Goal: Transaction & Acquisition: Purchase product/service

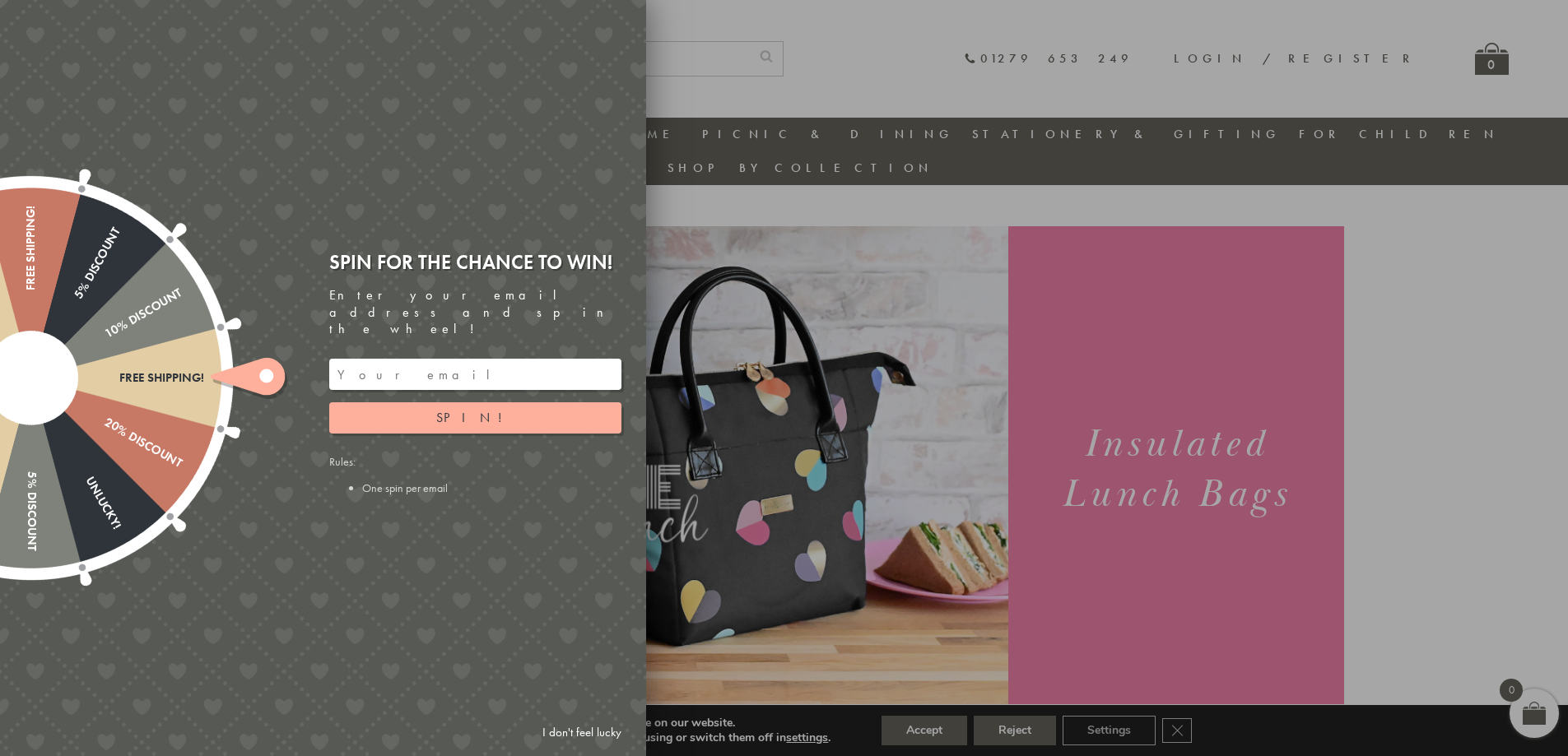
click at [758, 664] on div at bounding box center [784, 378] width 1568 height 756
click at [448, 359] on input "email" at bounding box center [475, 374] width 292 height 32
click at [470, 409] on span "Spin!" at bounding box center [475, 417] width 78 height 17
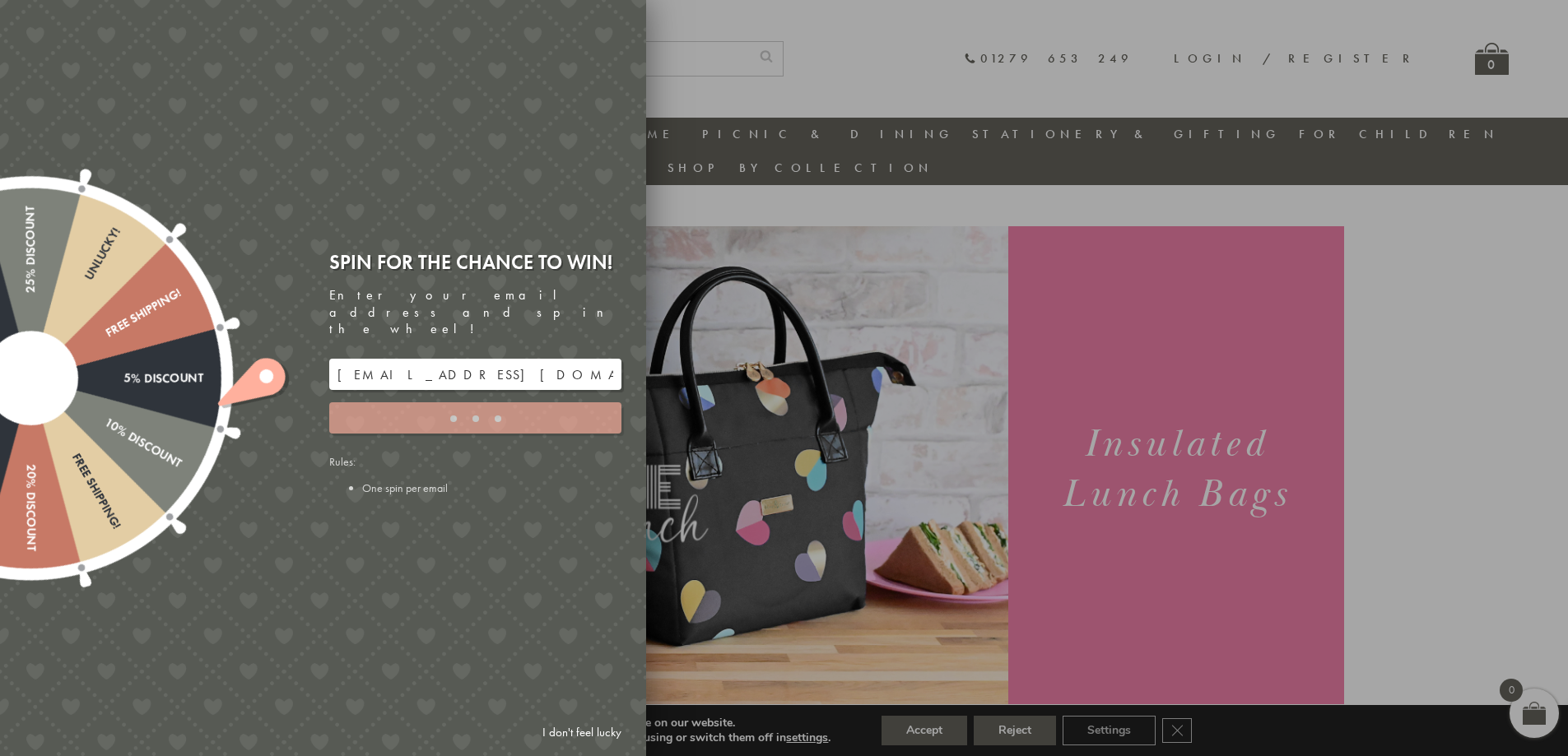
type input "GHM9BH6T"
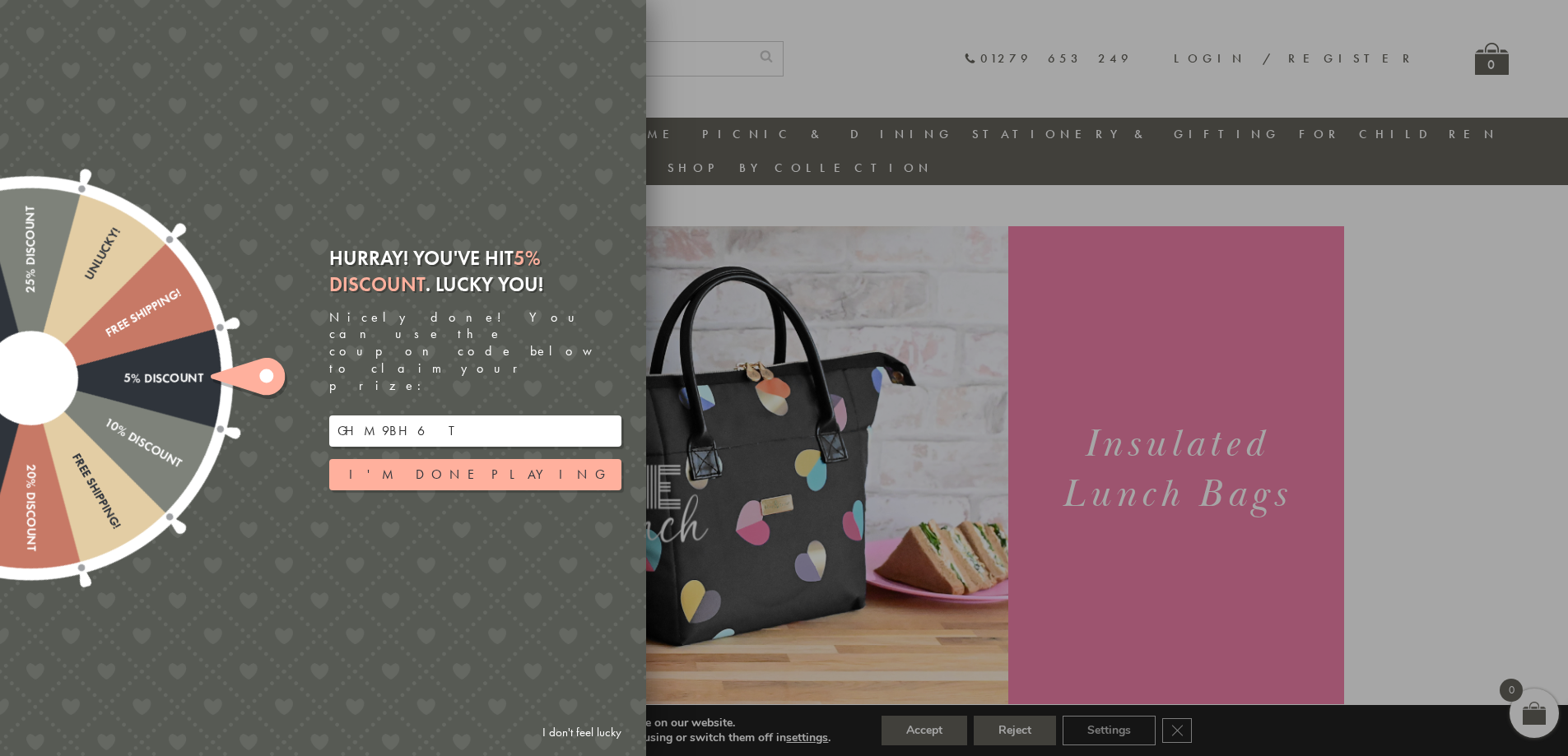
drag, startPoint x: 471, startPoint y: 402, endPoint x: 307, endPoint y: 387, distance: 164.7
click at [307, 387] on div "Free shipping! 20% Discount Unlucky! 5% Discount 10% Discount Unlucky! 15% Disc…" at bounding box center [230, 378] width 832 height 756
click at [1384, 525] on div at bounding box center [784, 378] width 1568 height 756
click at [535, 459] on button "I'm done playing" at bounding box center [475, 475] width 292 height 32
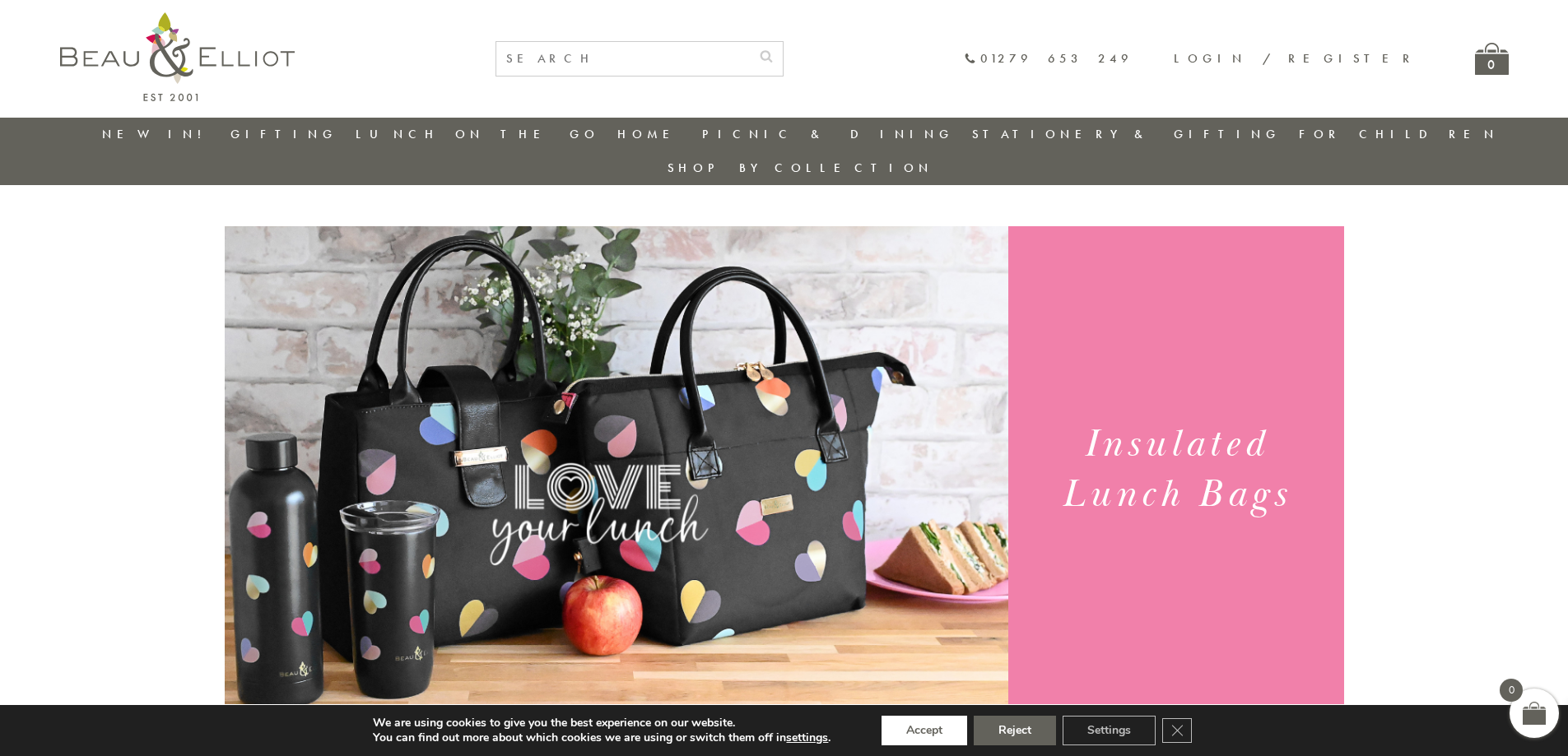
click at [931, 732] on button "Accept" at bounding box center [924, 730] width 86 height 30
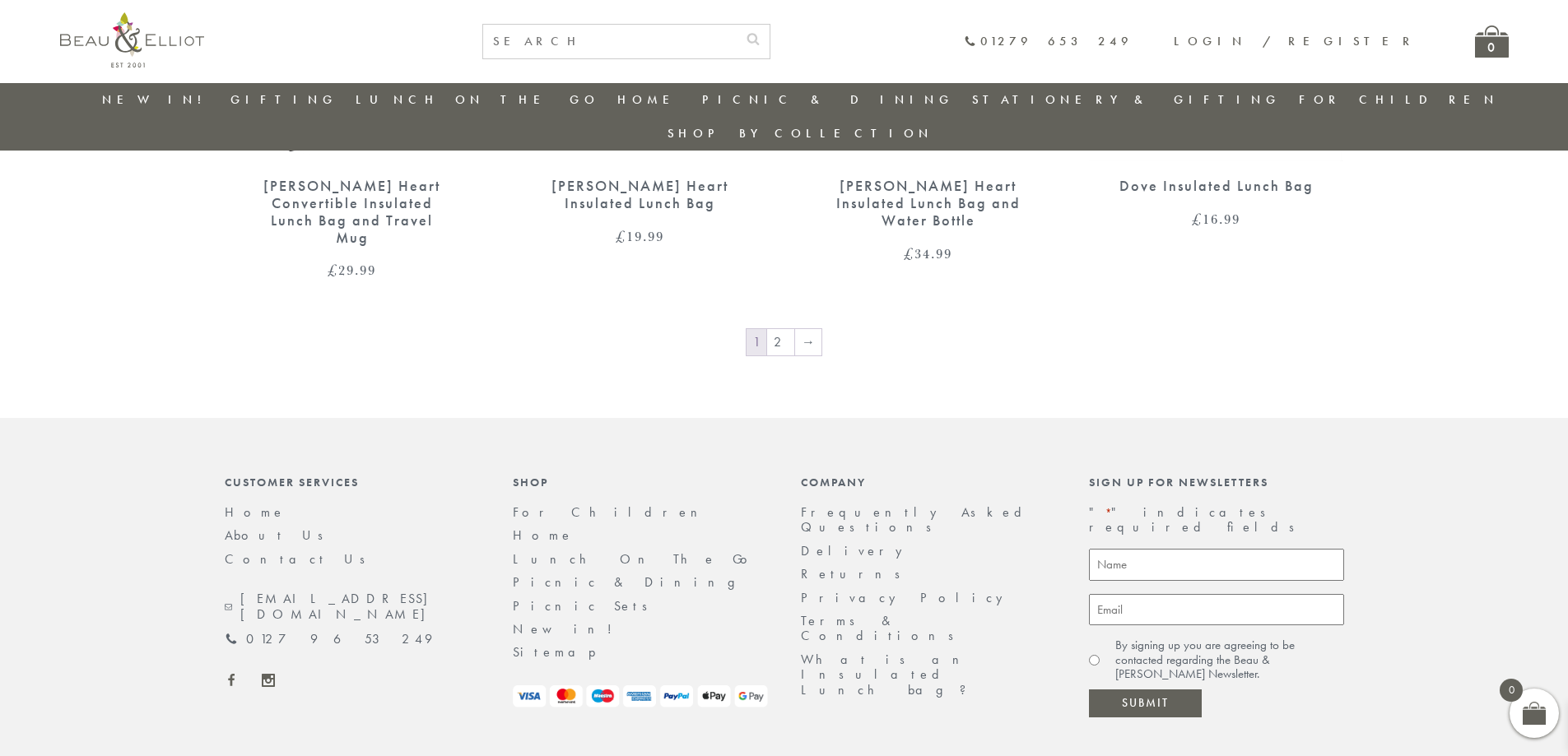
scroll to position [2753, 0]
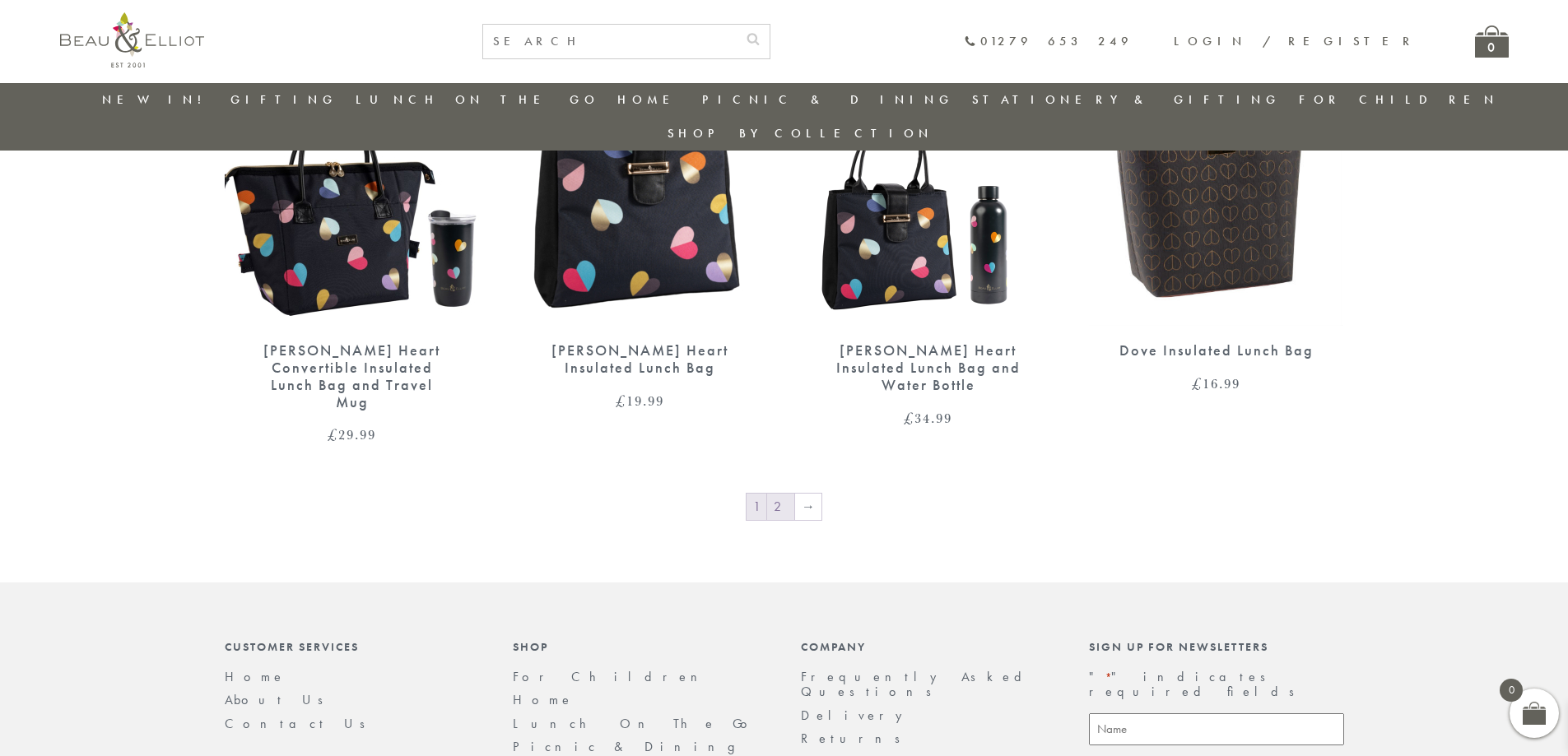
click at [786, 494] on link "2" at bounding box center [781, 506] width 27 height 26
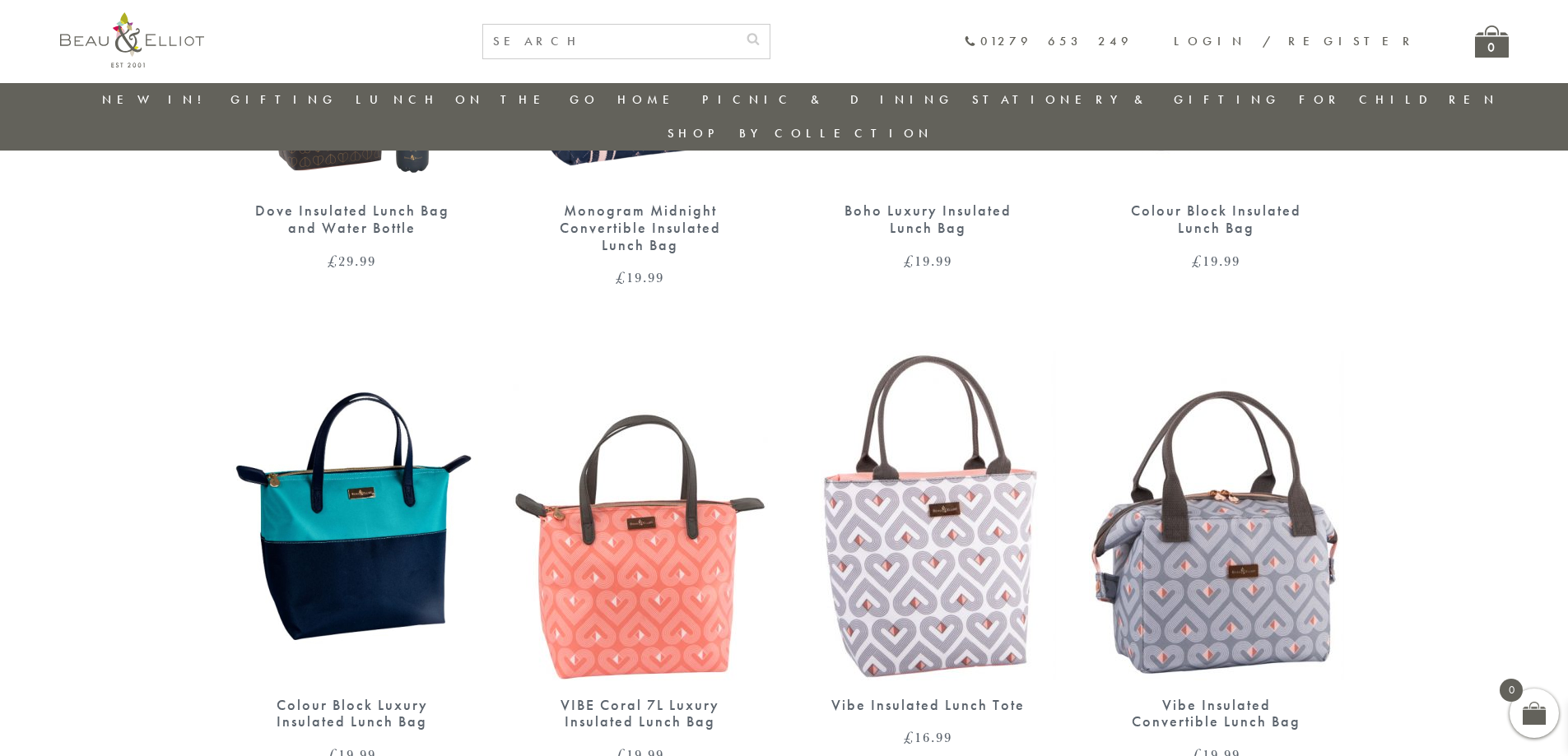
scroll to position [1117, 0]
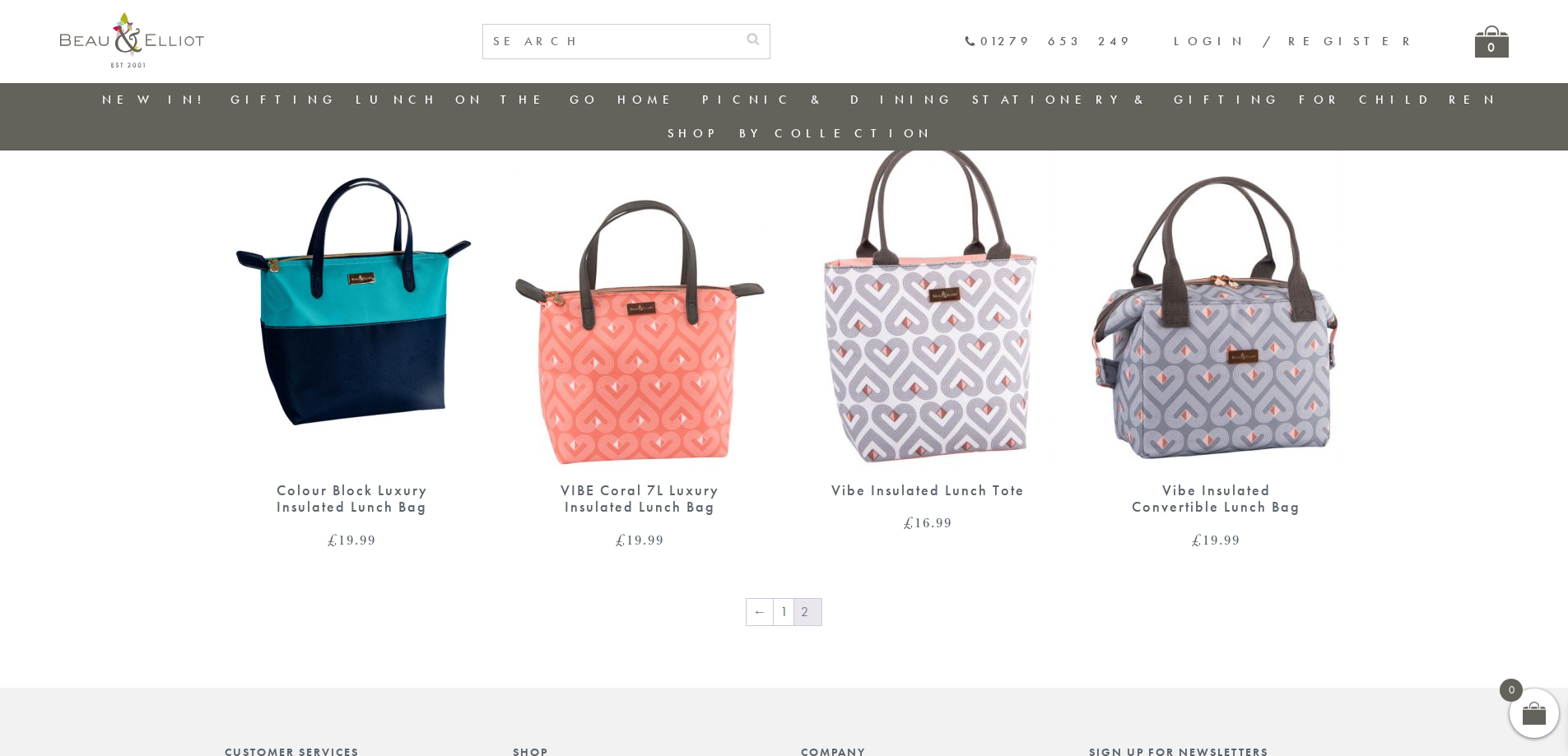
click at [390, 303] on img at bounding box center [352, 301] width 255 height 329
click at [786, 599] on link "1" at bounding box center [784, 611] width 20 height 26
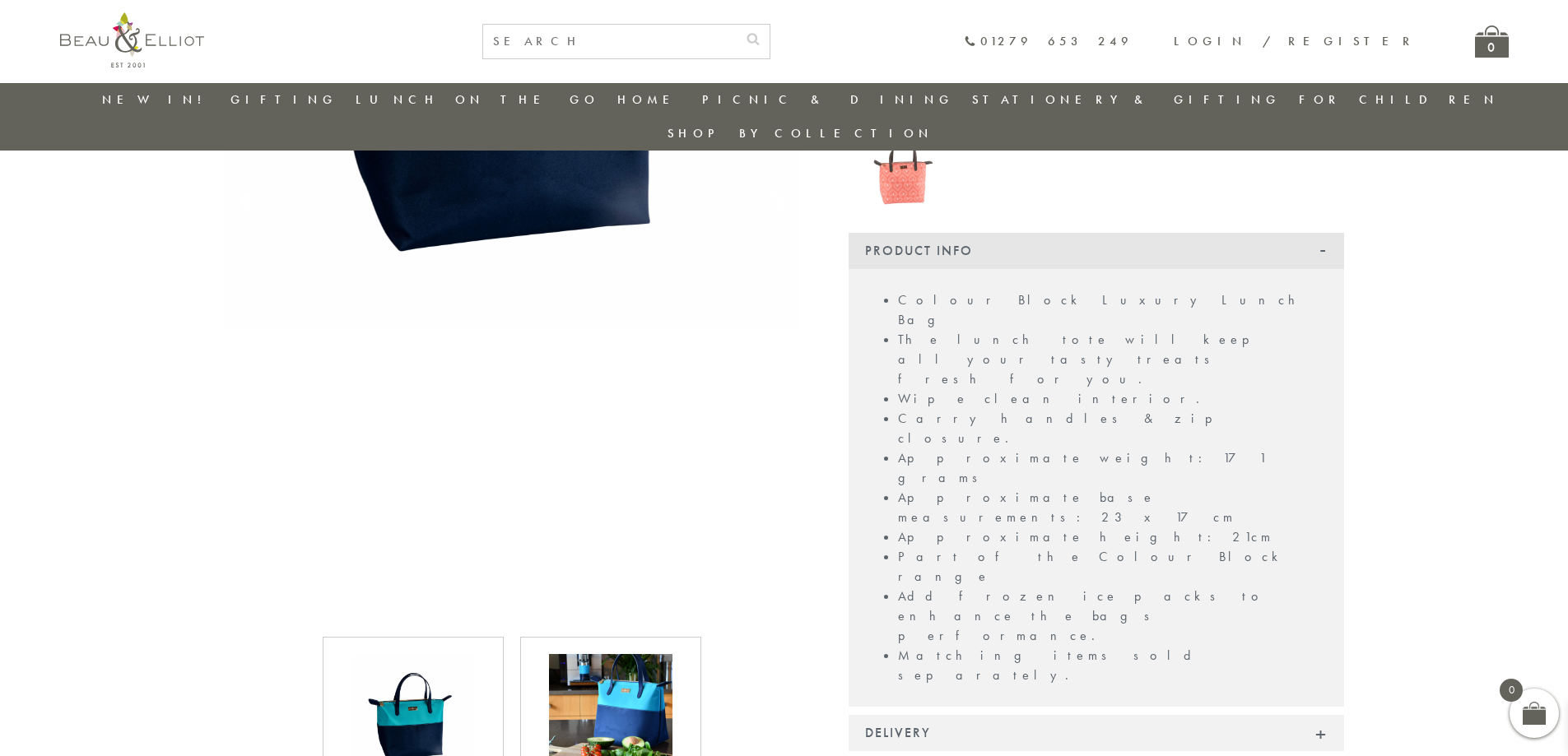
scroll to position [459, 0]
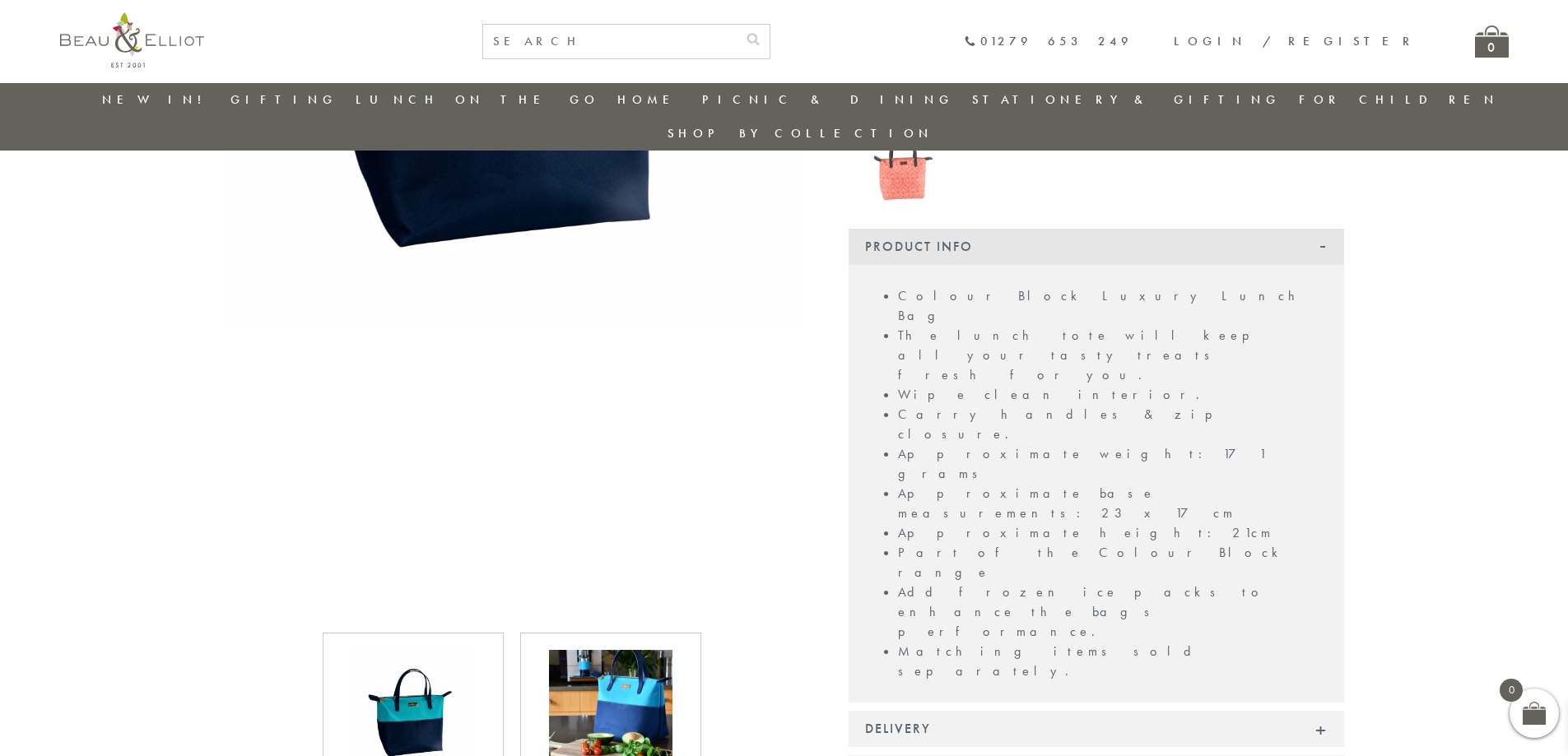
click at [618, 669] on img at bounding box center [611, 712] width 123 height 123
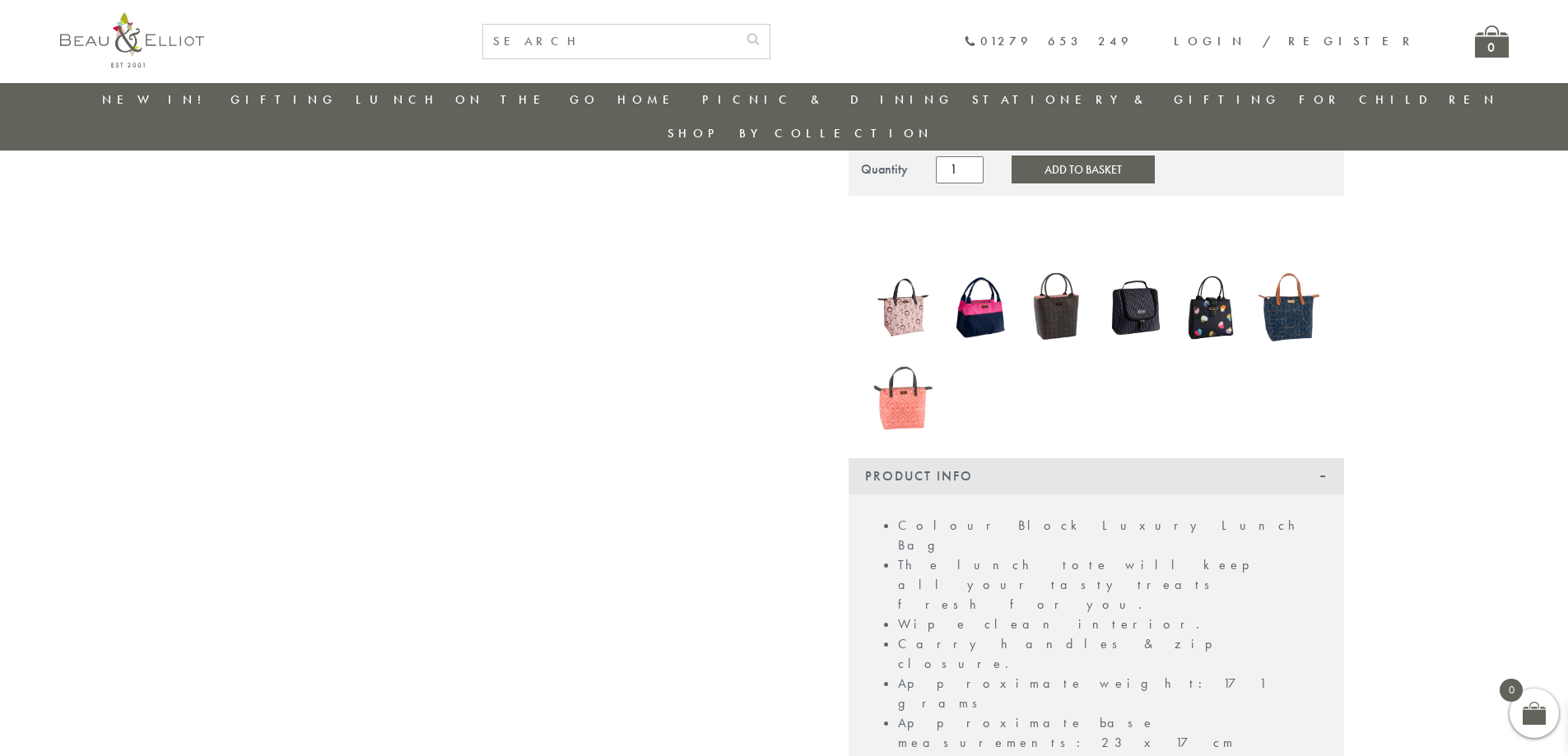
scroll to position [130, 0]
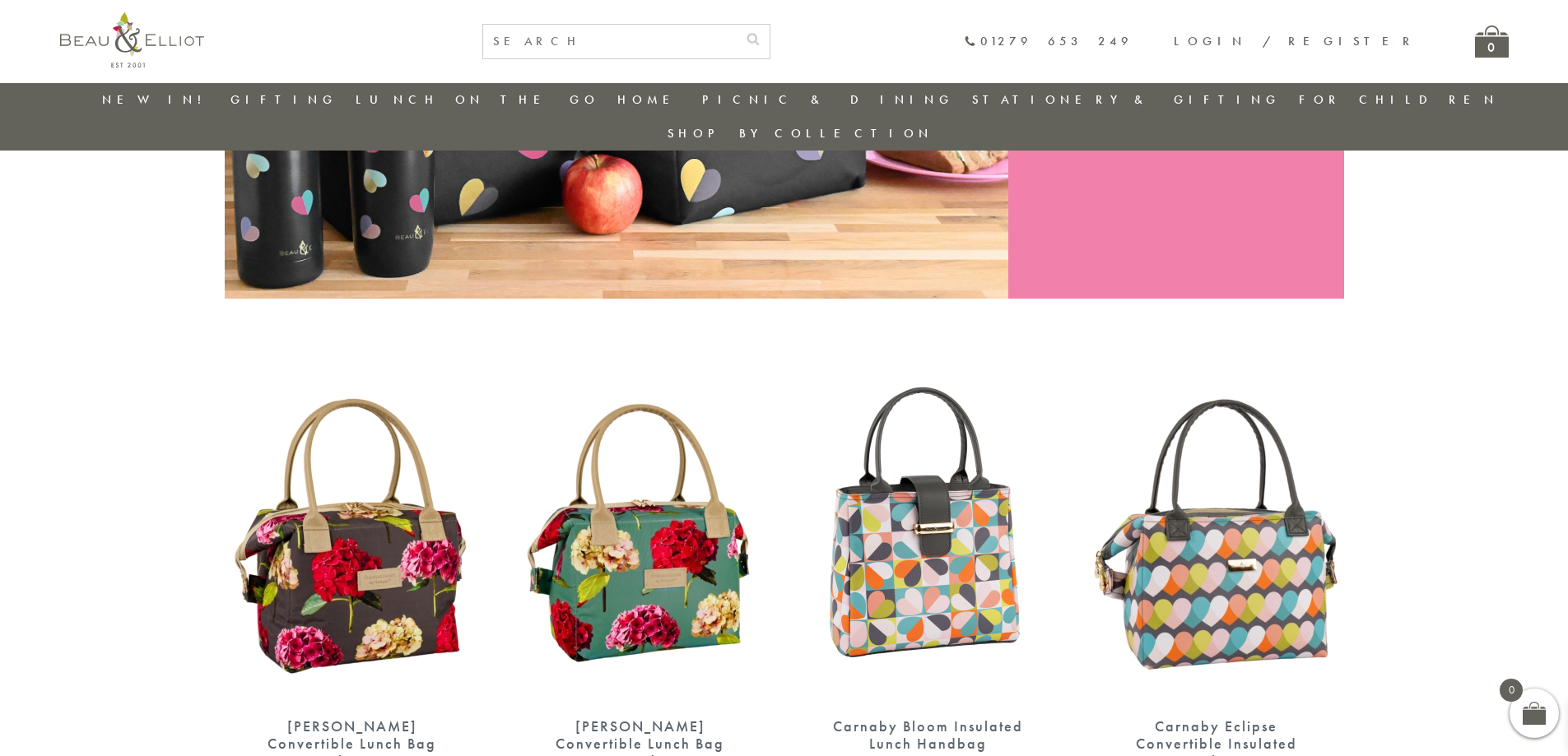
scroll to position [624, 0]
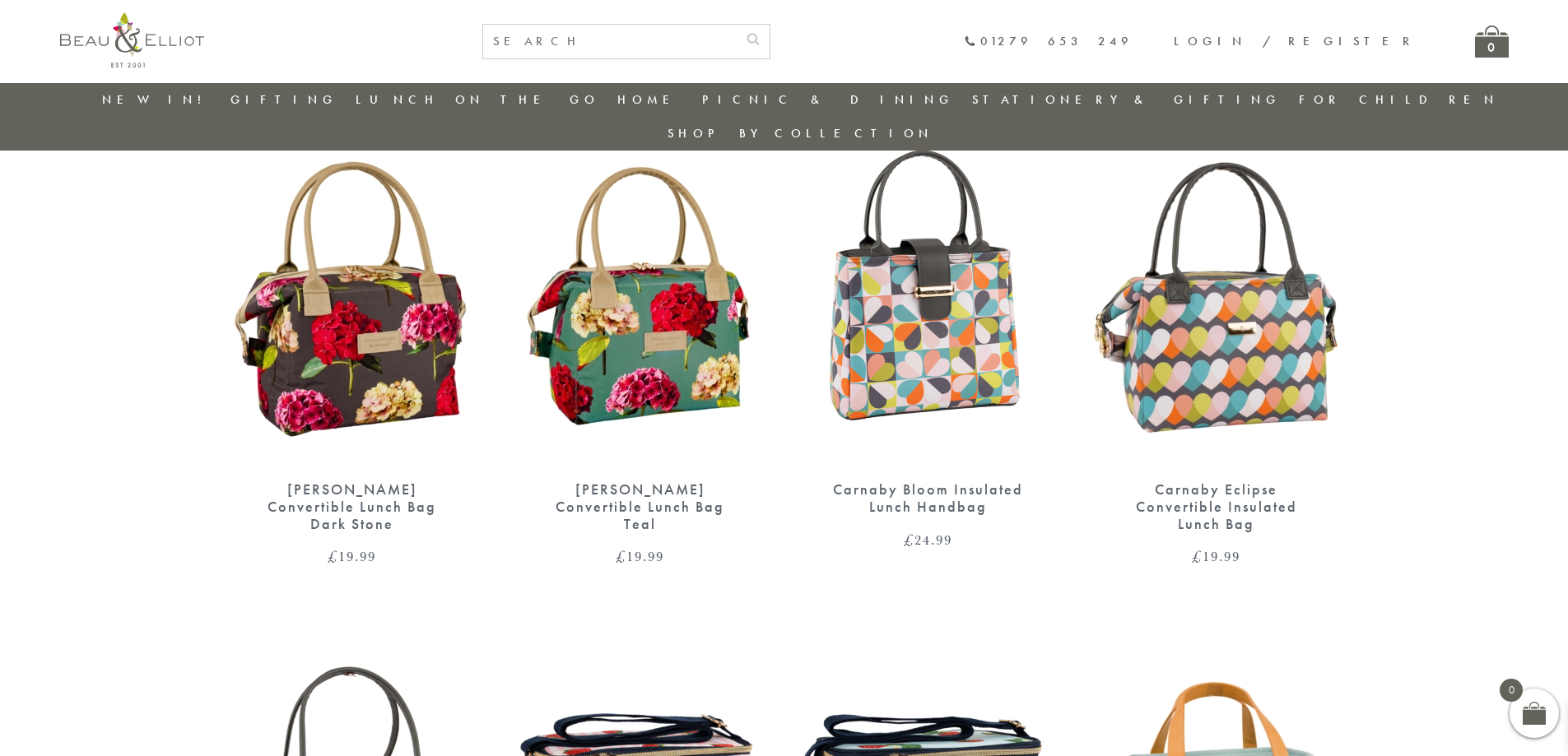
click at [854, 260] on img at bounding box center [928, 300] width 255 height 329
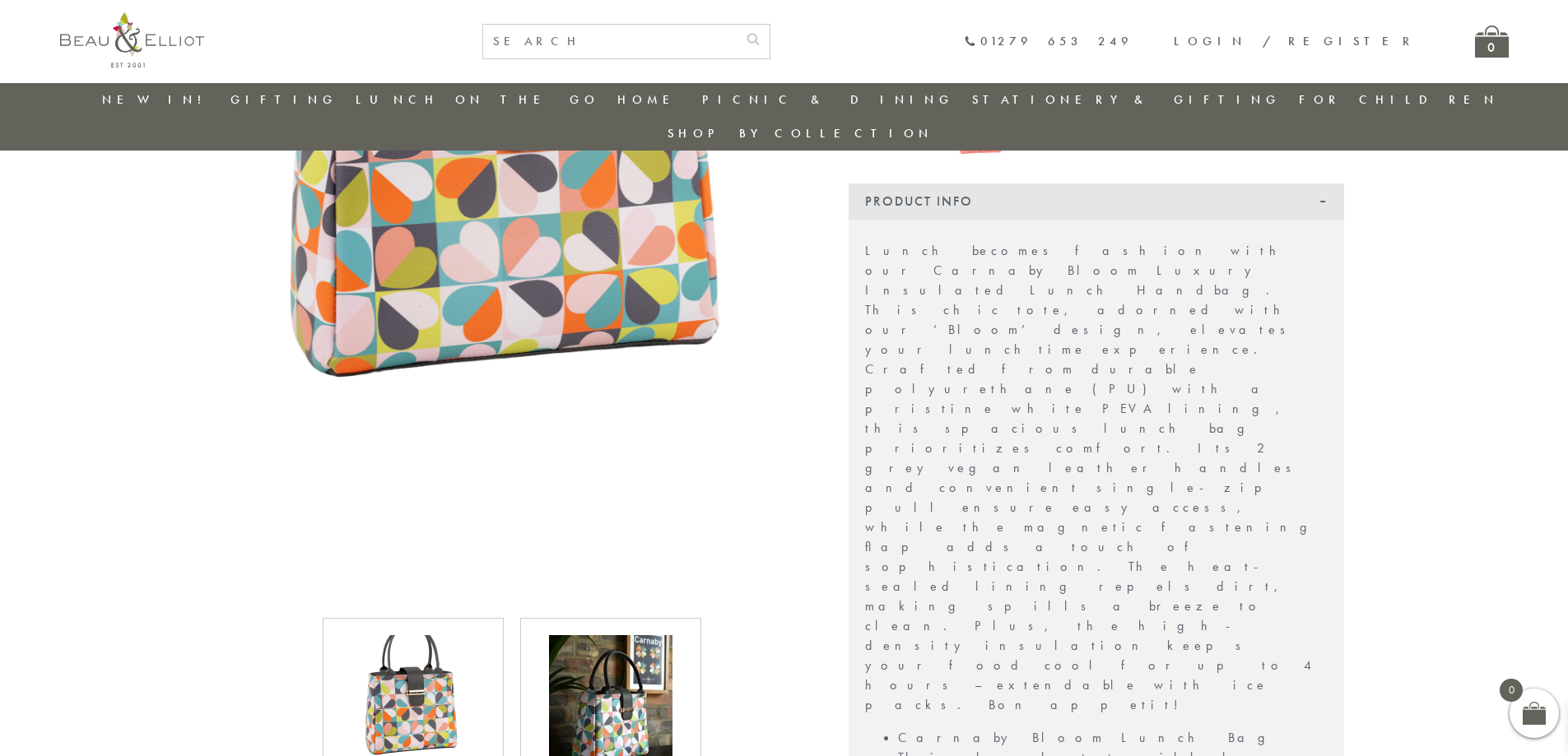
scroll to position [624, 0]
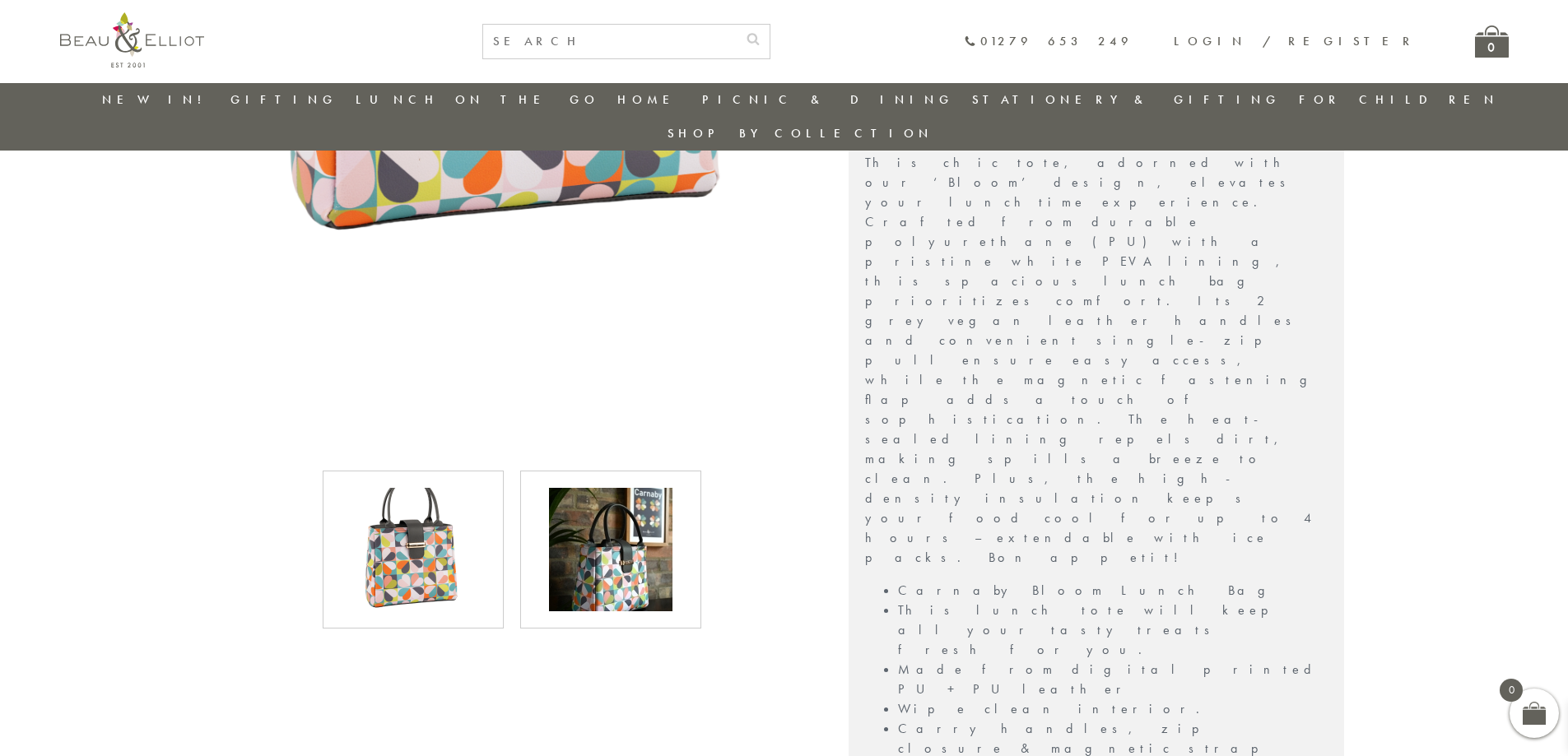
click at [588, 503] on img at bounding box center [611, 549] width 123 height 123
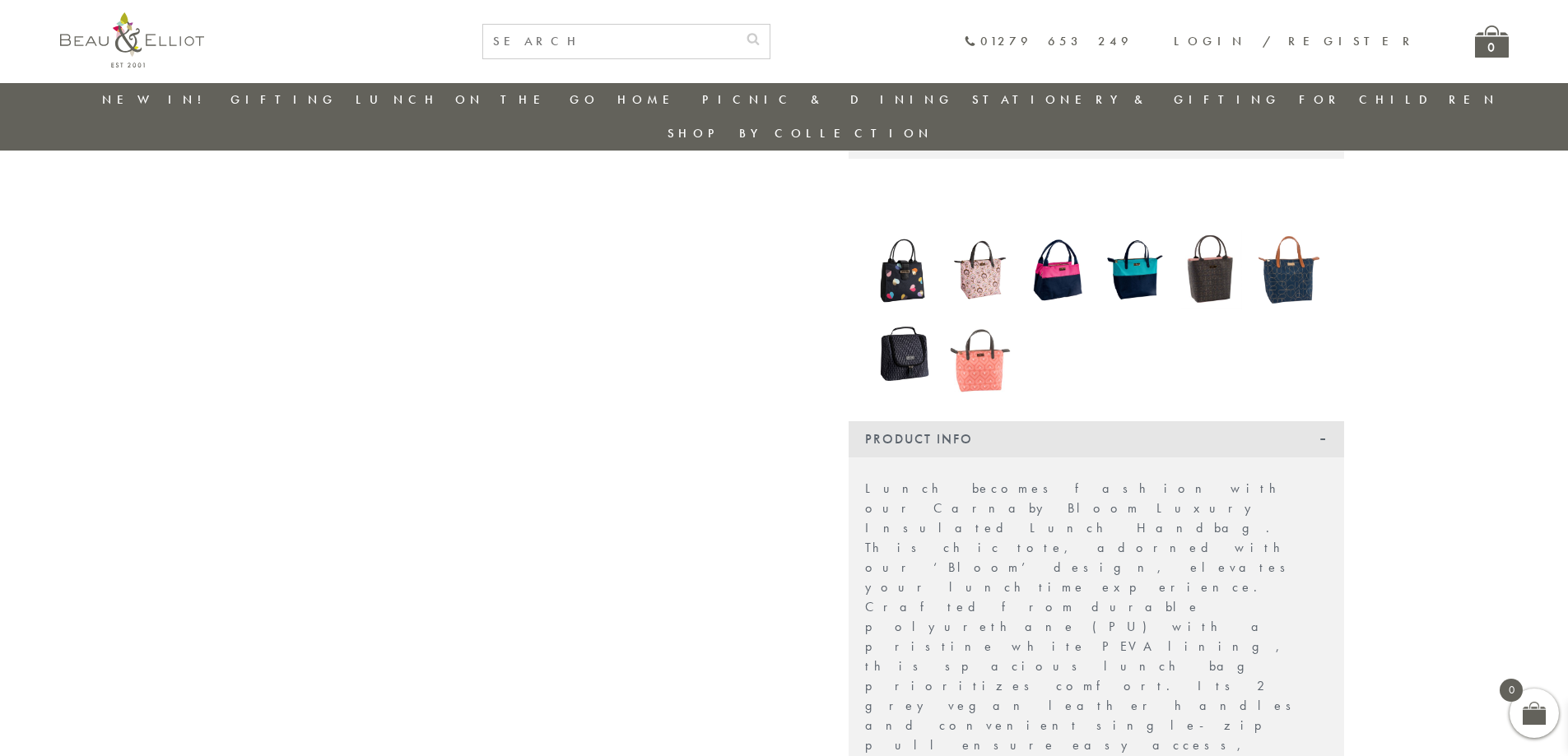
scroll to position [213, 0]
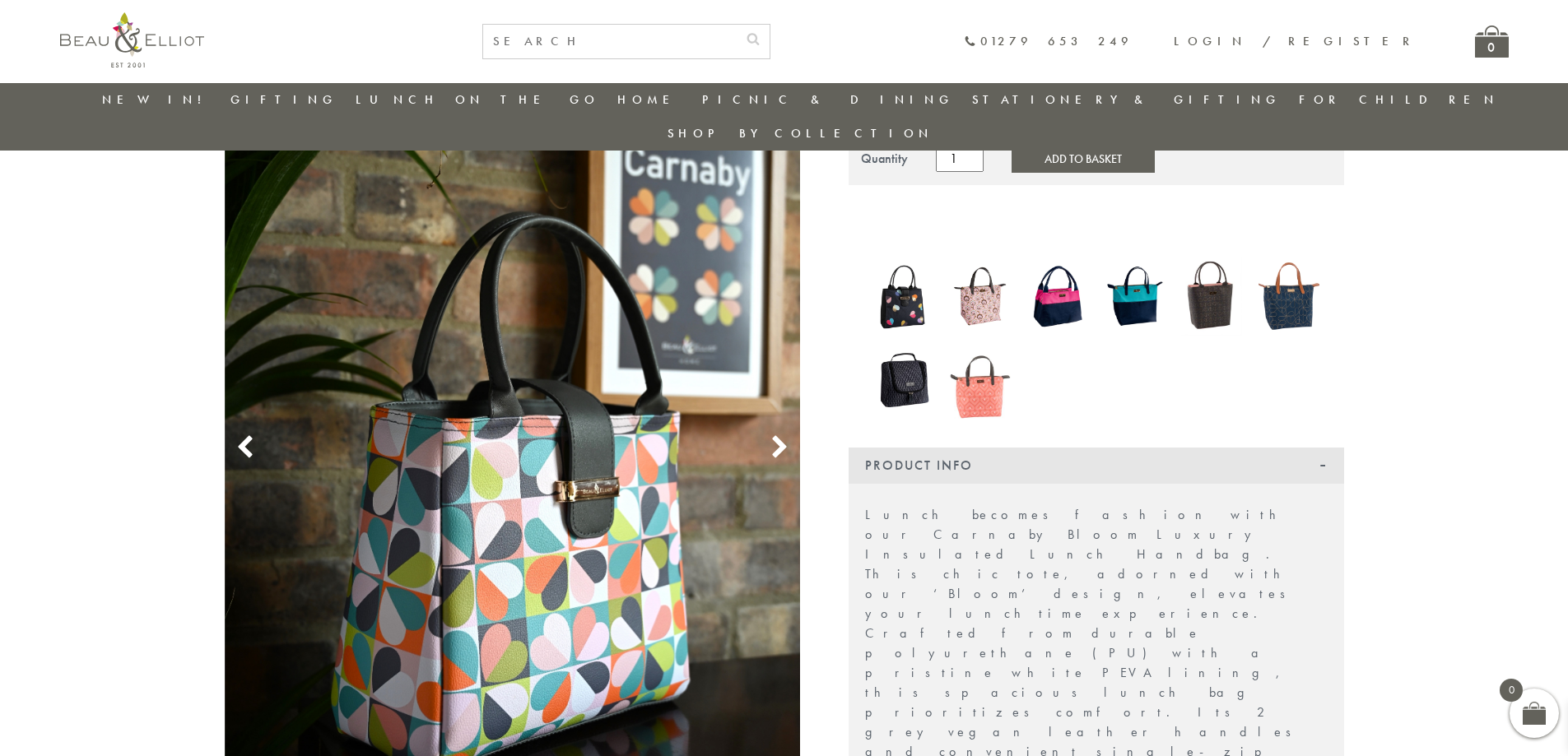
click at [986, 269] on img at bounding box center [980, 296] width 61 height 79
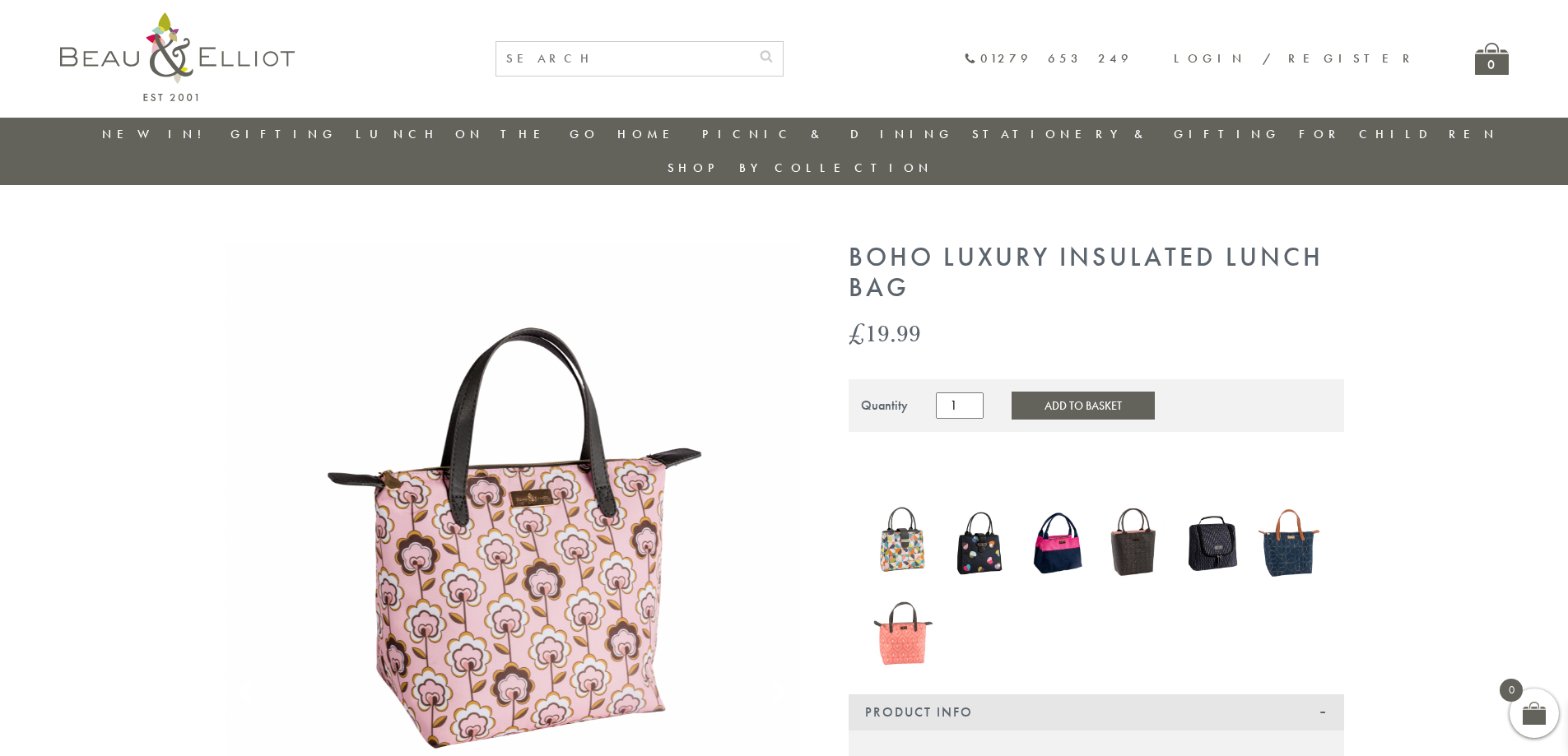
click at [1140, 525] on img at bounding box center [1135, 543] width 61 height 79
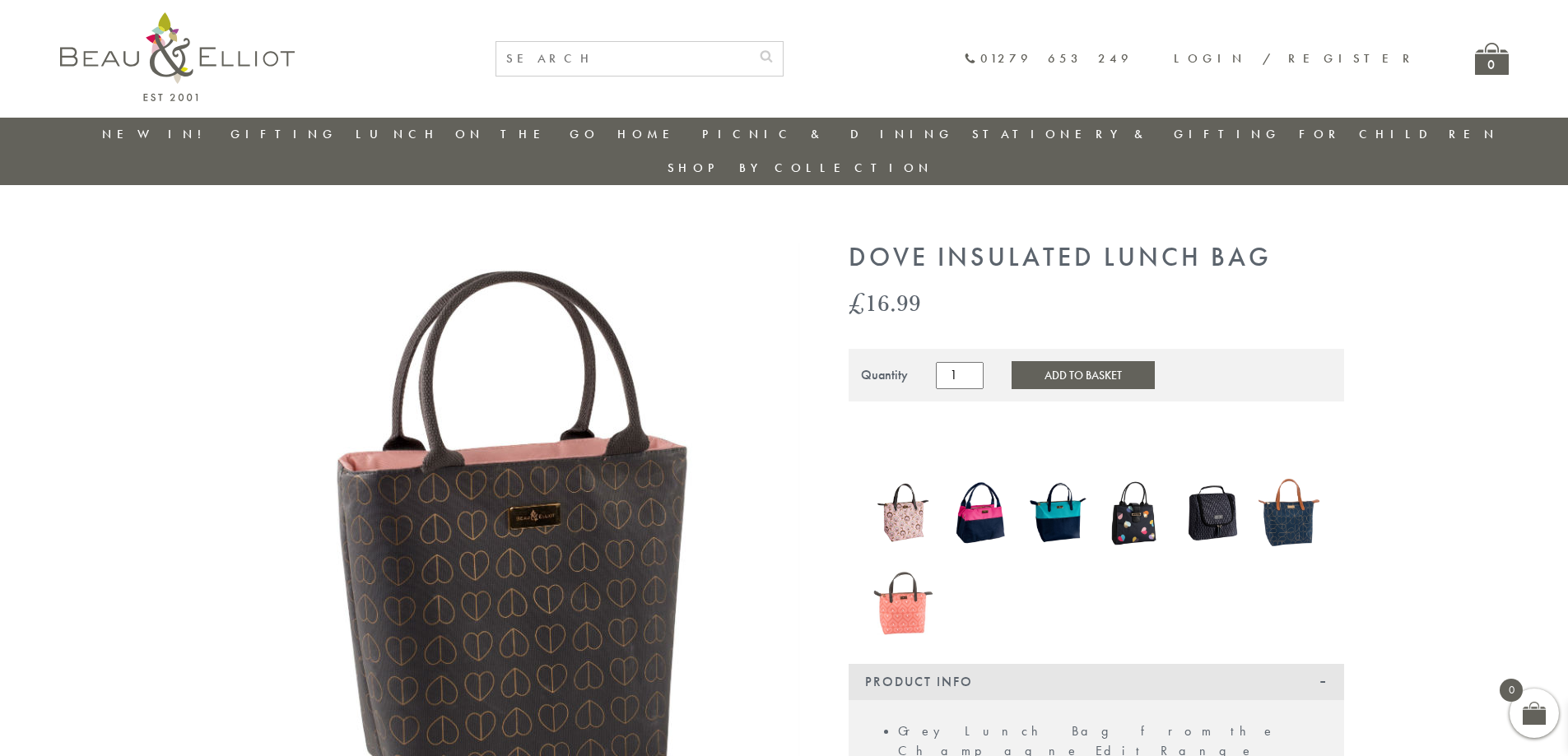
click at [1281, 491] on img at bounding box center [1288, 512] width 61 height 80
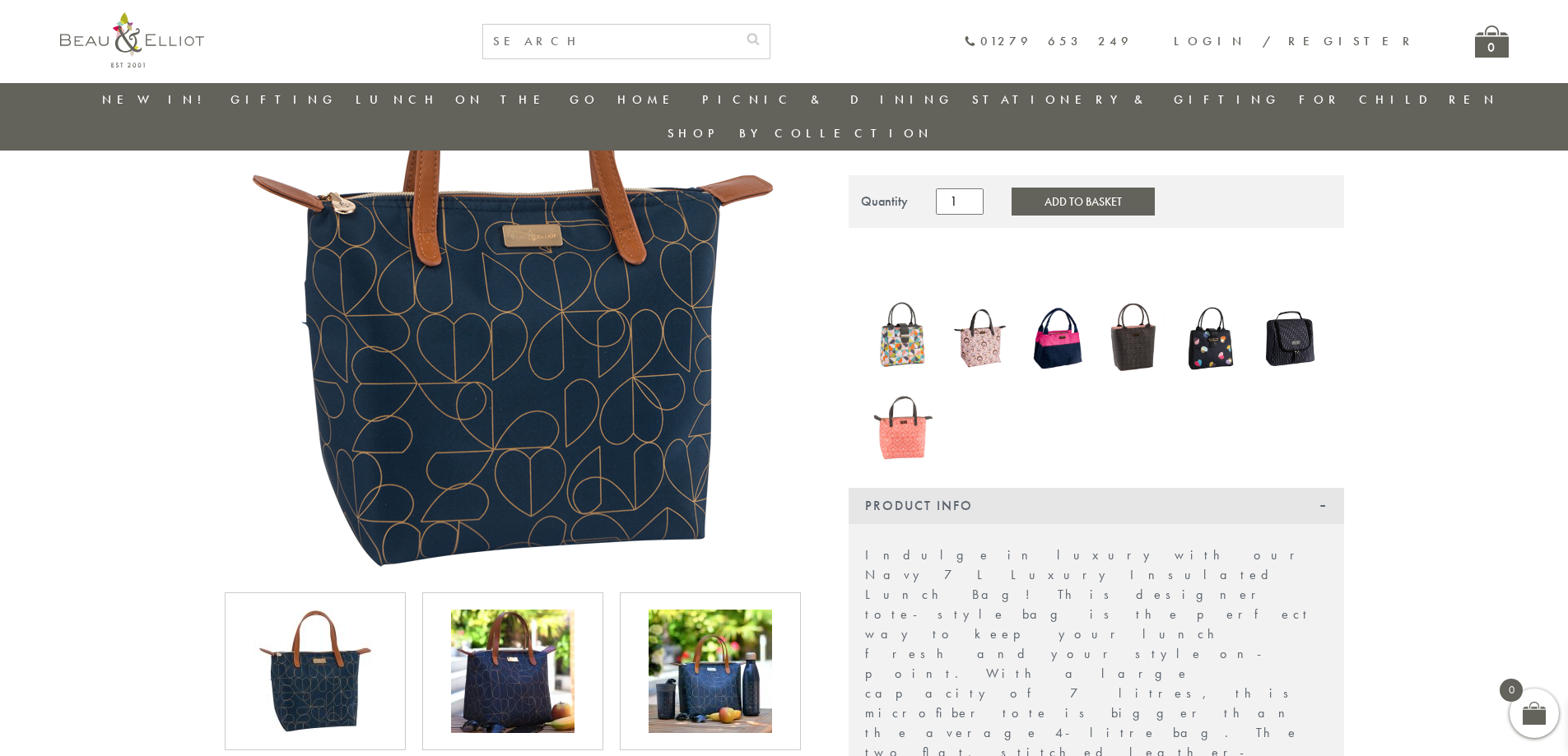
scroll to position [212, 0]
click at [489, 637] on img at bounding box center [512, 672] width 123 height 123
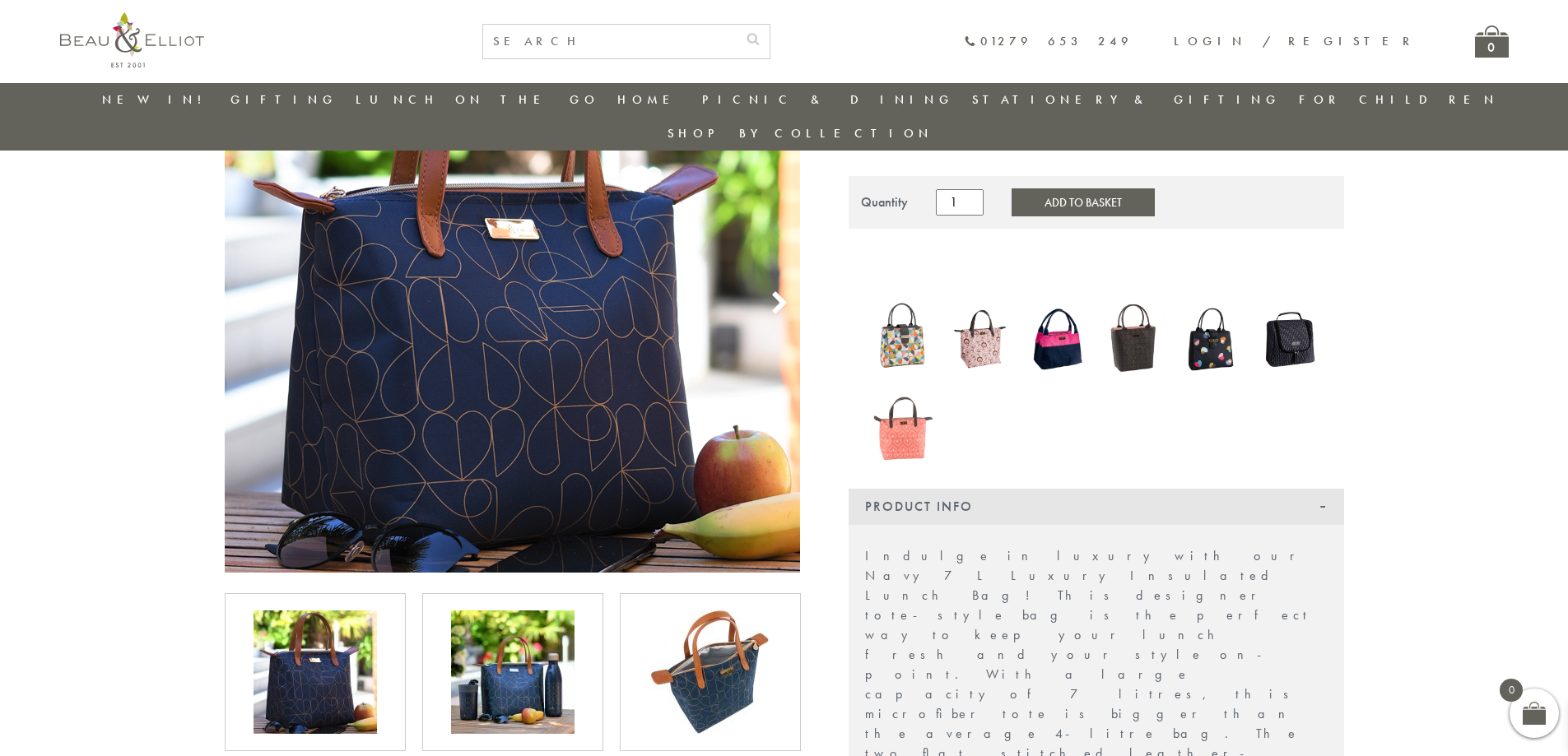
click at [904, 392] on img at bounding box center [903, 421] width 61 height 79
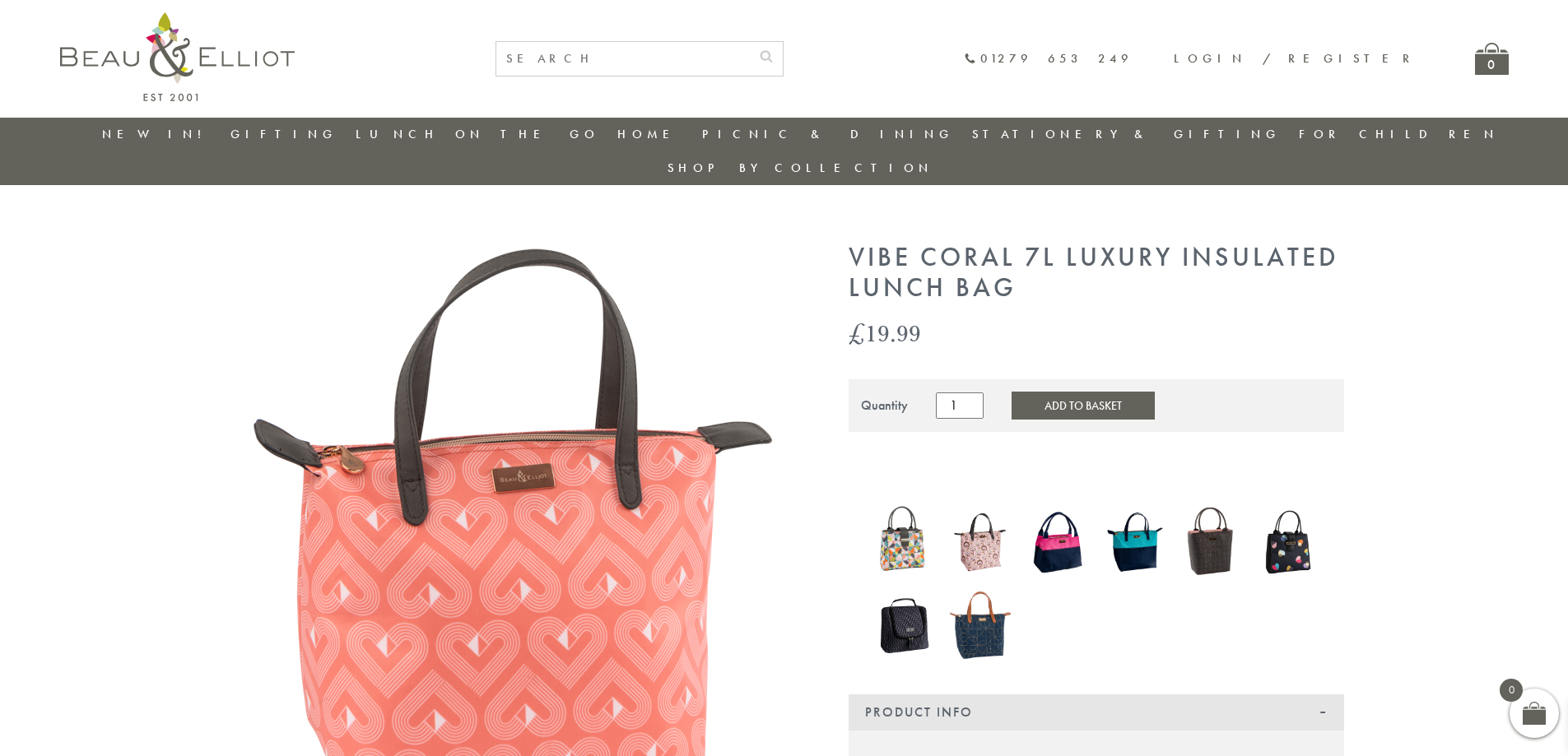
click at [907, 503] on img at bounding box center [903, 542] width 61 height 79
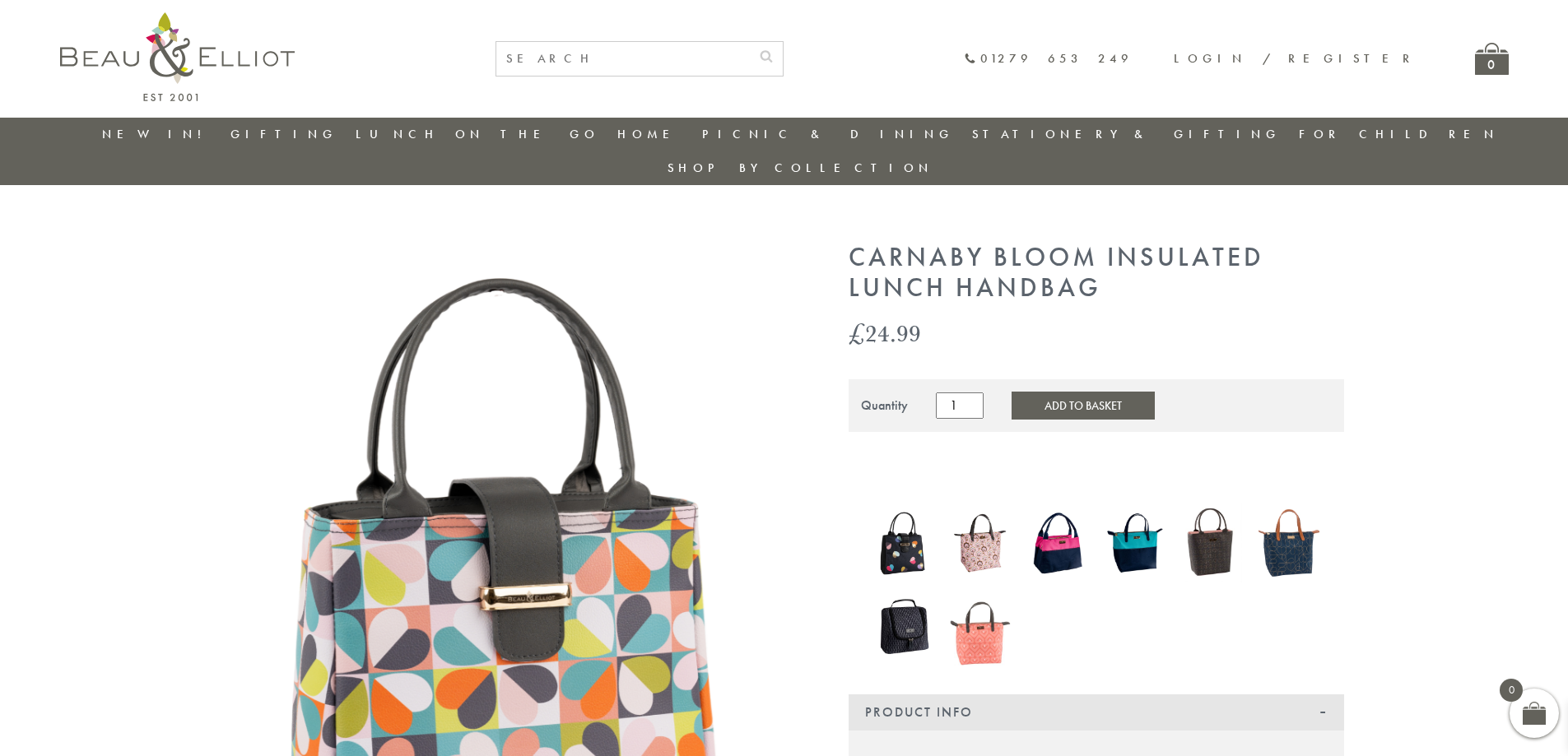
click at [1035, 392] on button "Add to Basket" at bounding box center [1083, 405] width 143 height 28
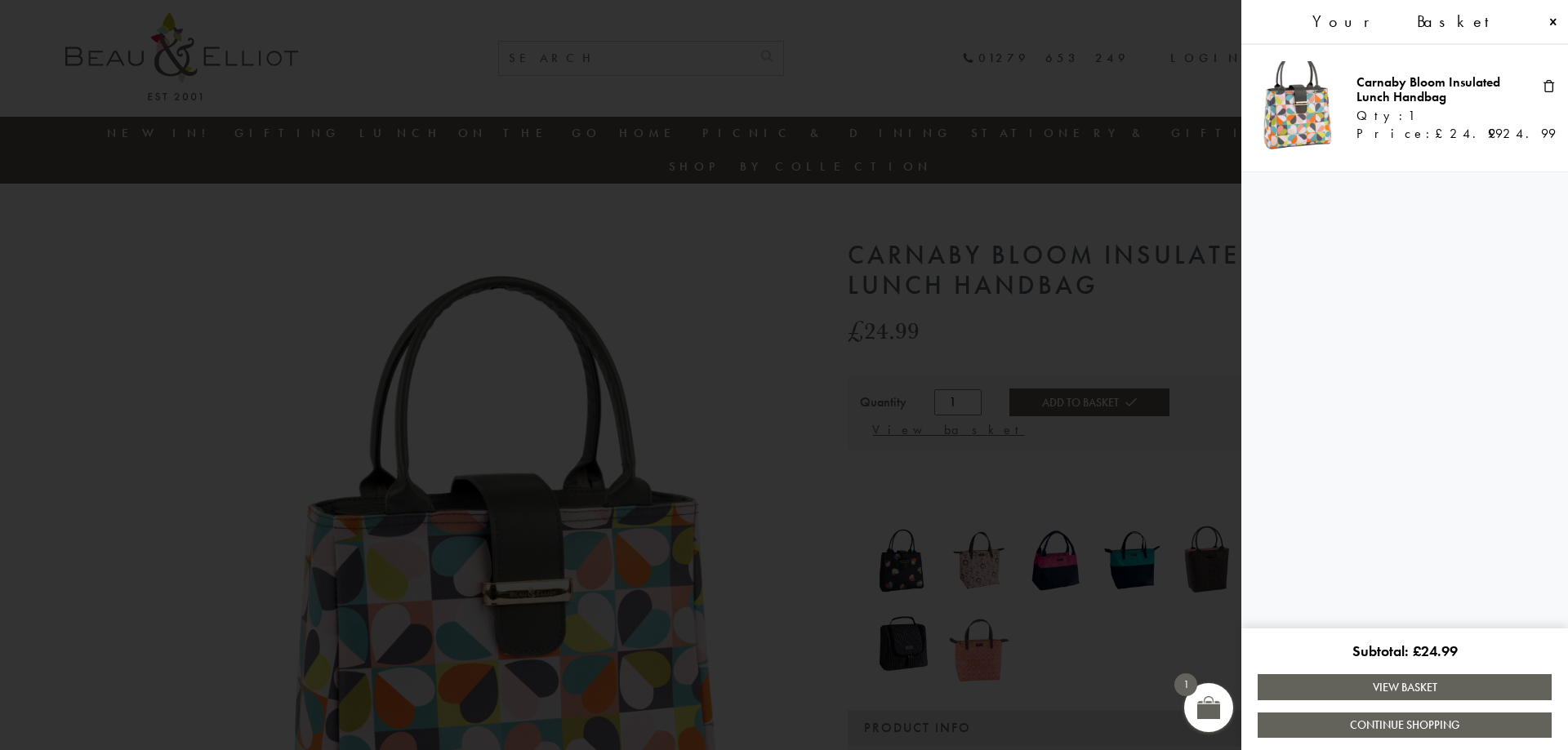
click at [1321, 719] on link "Continue Shopping" at bounding box center [1404, 725] width 293 height 25
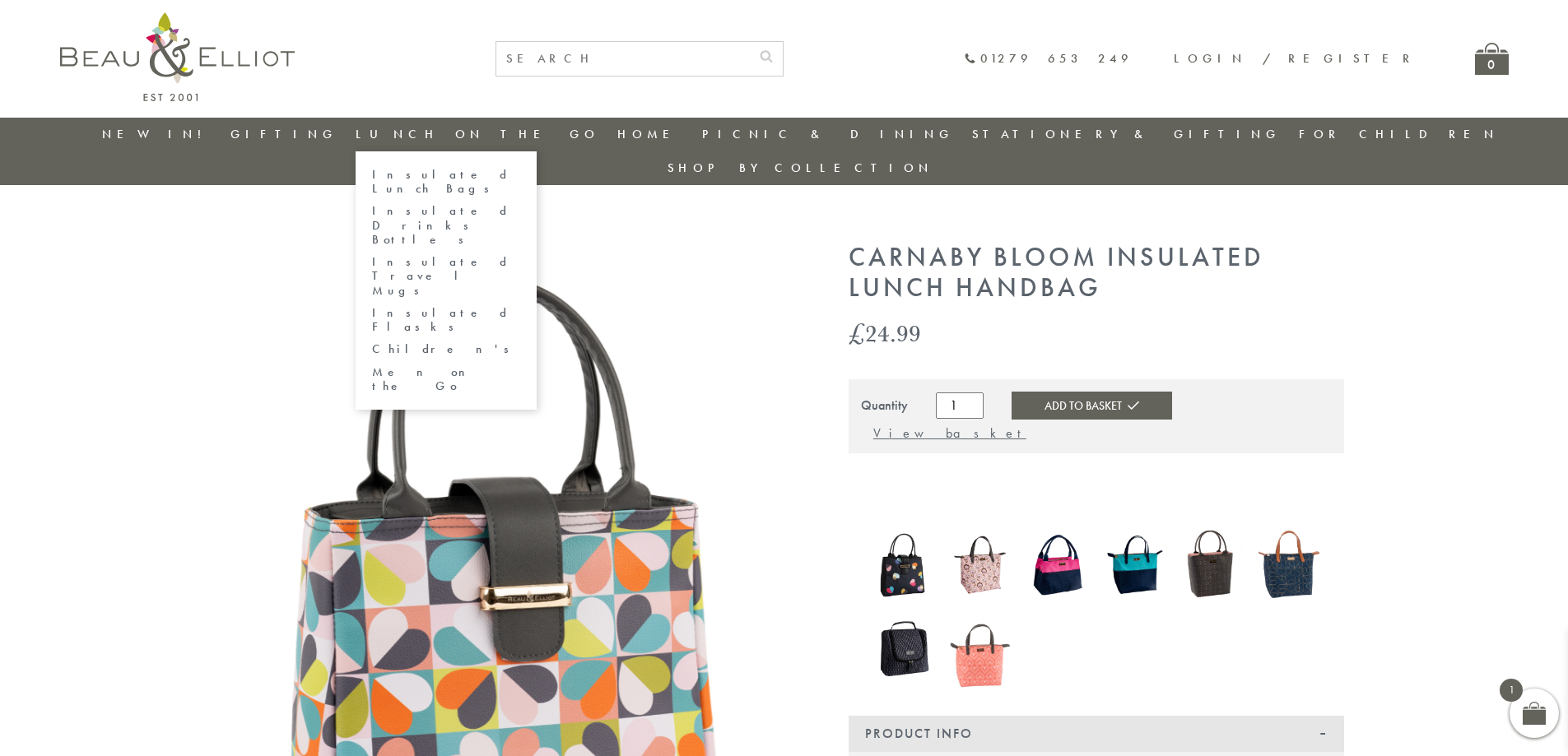
click at [432, 179] on link "Insulated Lunch Bags" at bounding box center [446, 183] width 148 height 29
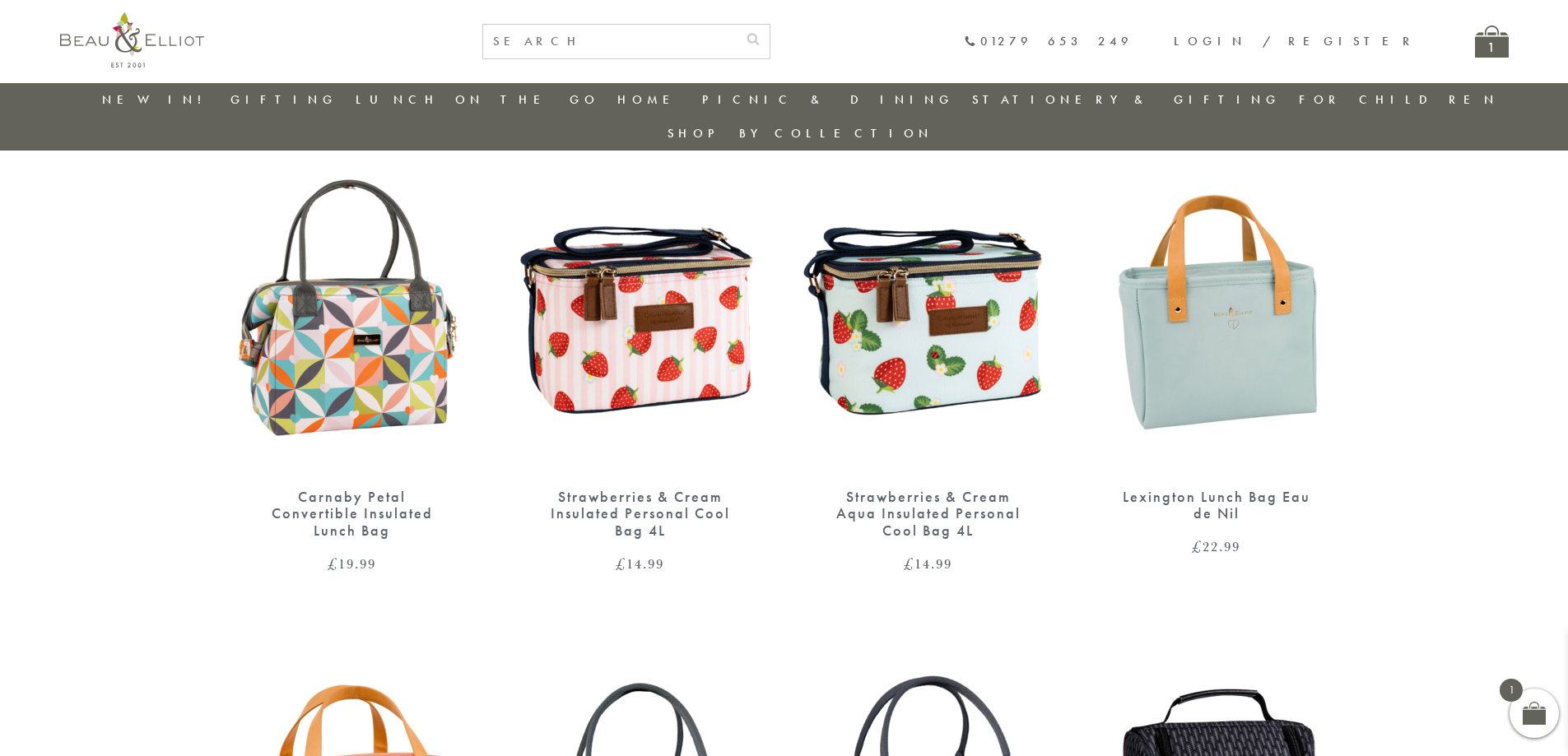
scroll to position [1117, 0]
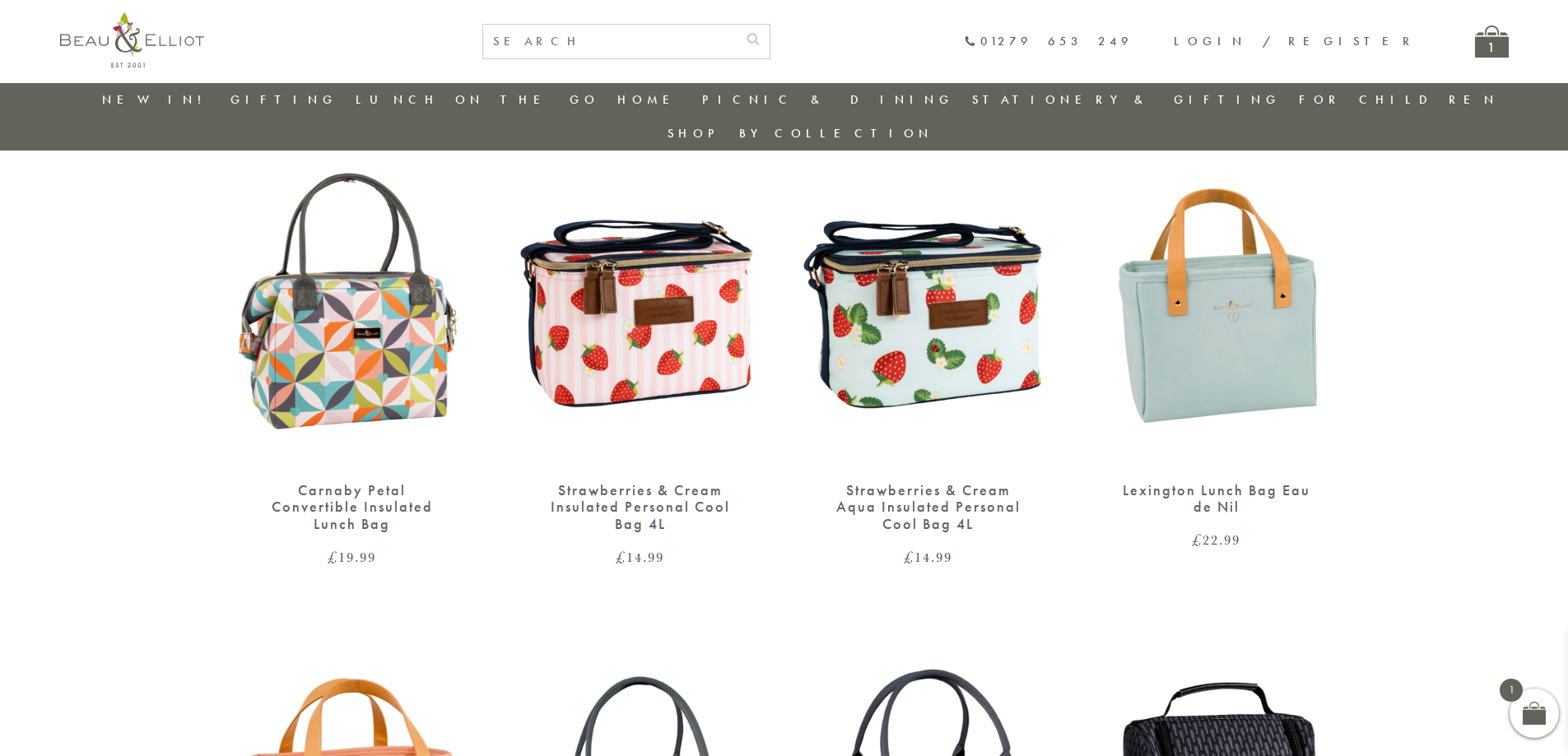
click at [331, 361] on img at bounding box center [352, 301] width 255 height 329
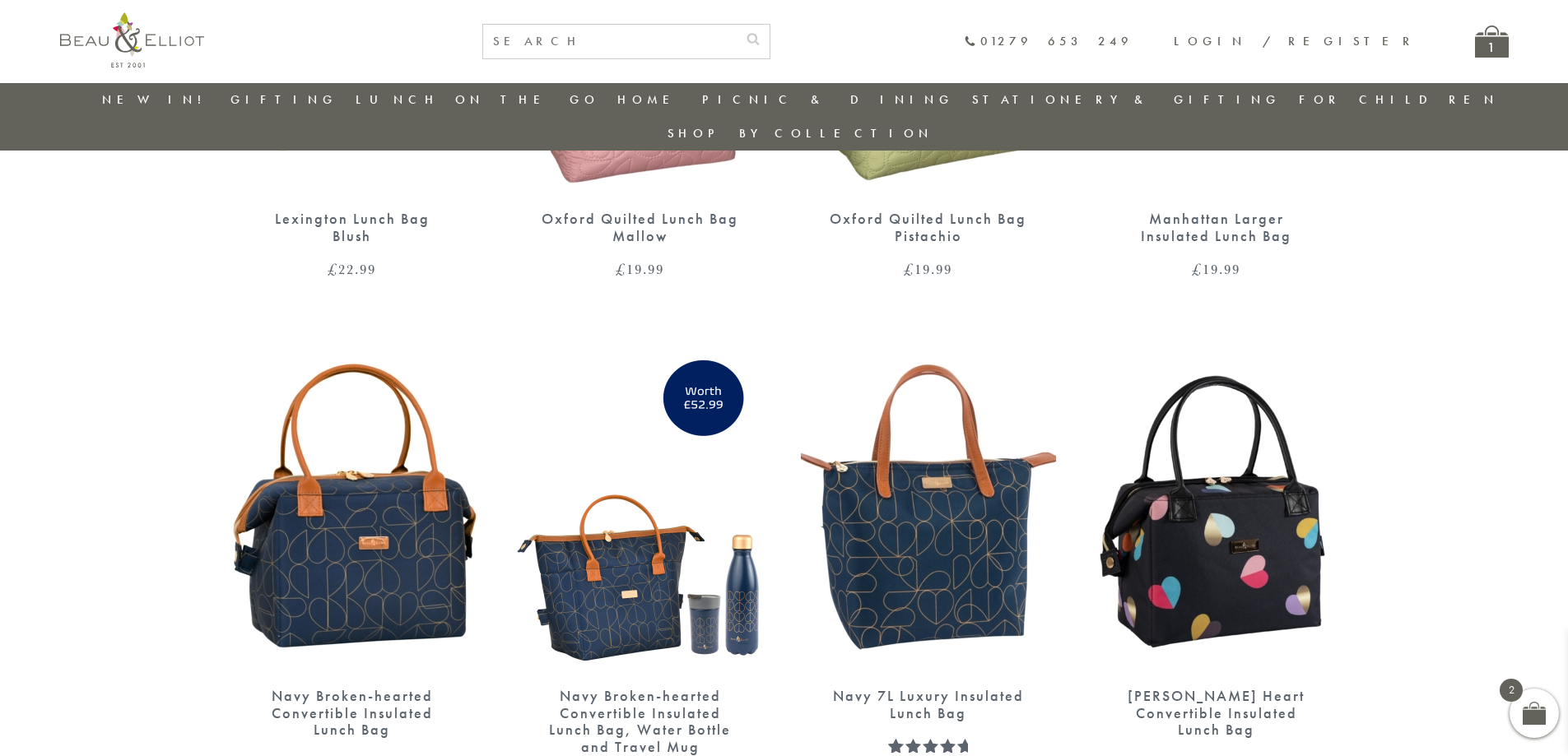
scroll to position [1857, 0]
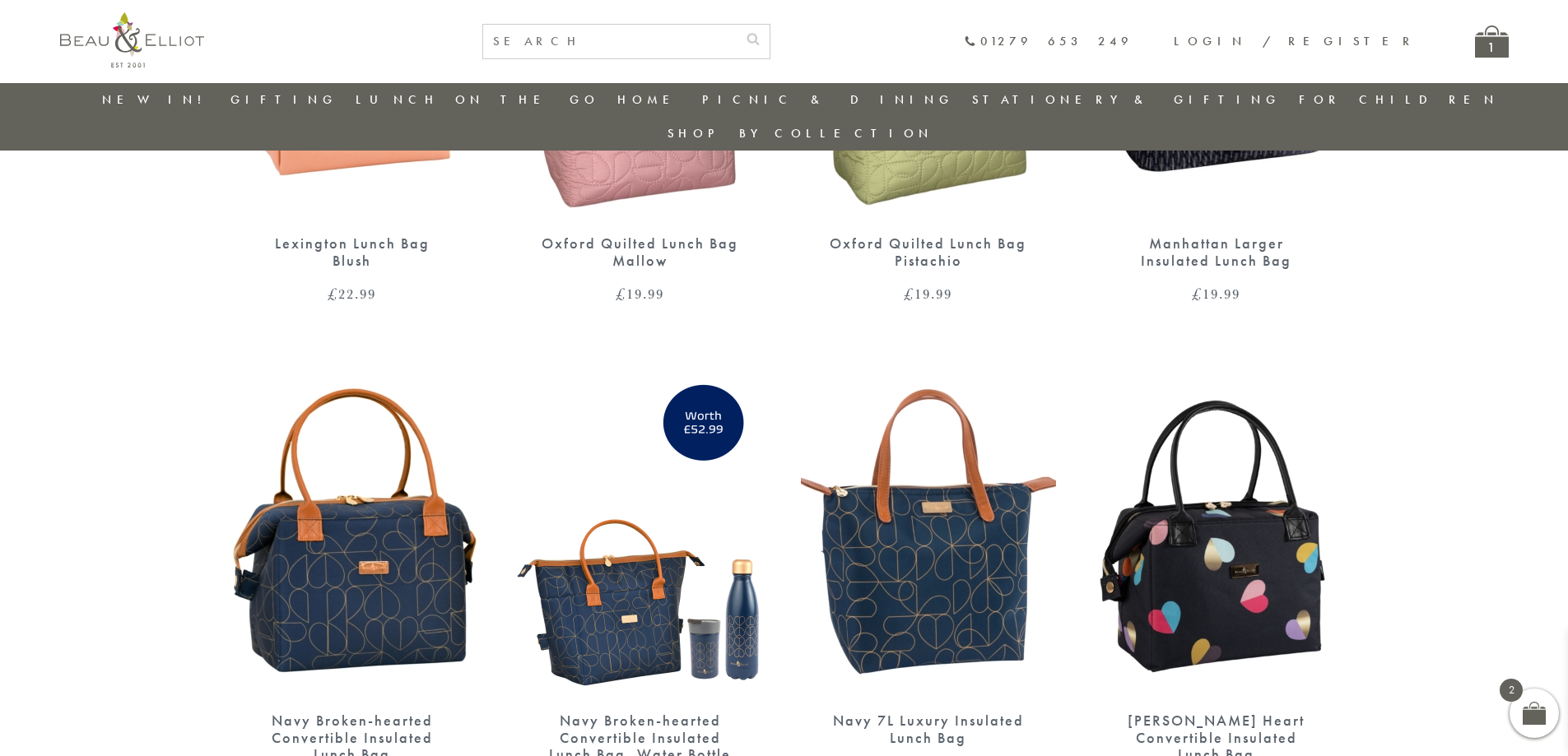
click at [1028, 98] on link "Stationery & Gifting" at bounding box center [1126, 99] width 309 height 16
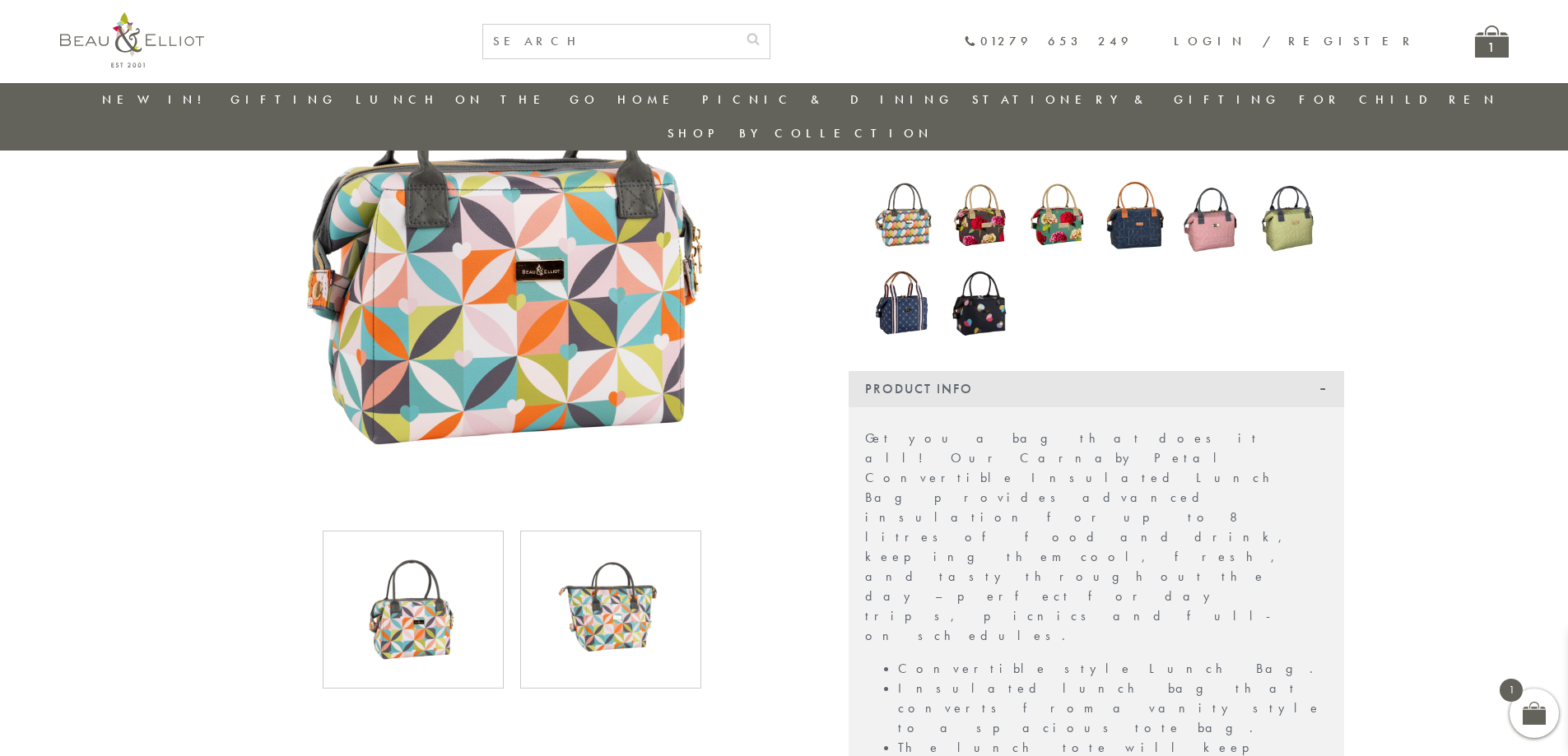
scroll to position [294, 0]
click at [423, 605] on img at bounding box center [413, 610] width 123 height 123
click at [604, 586] on img at bounding box center [611, 610] width 123 height 123
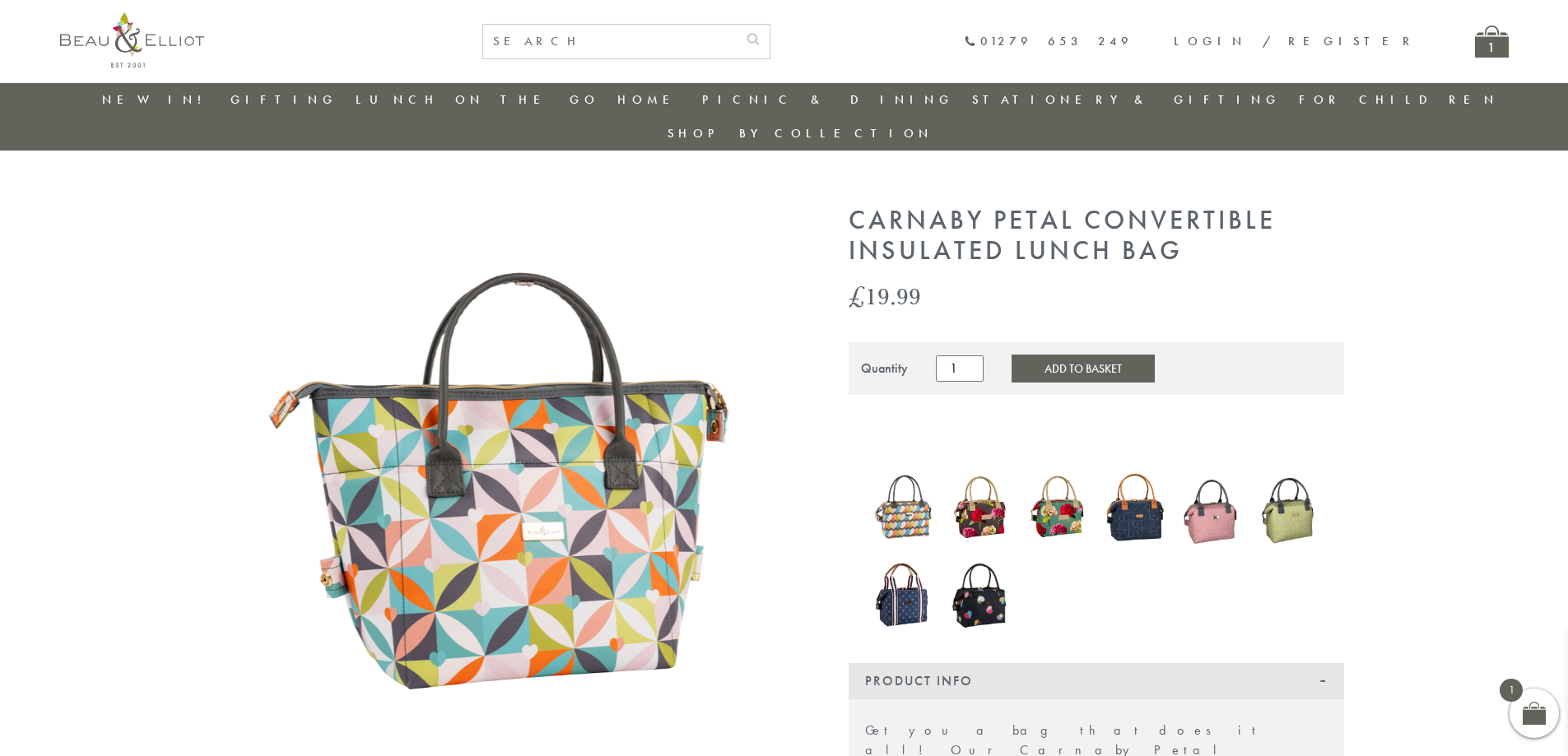
scroll to position [0, 0]
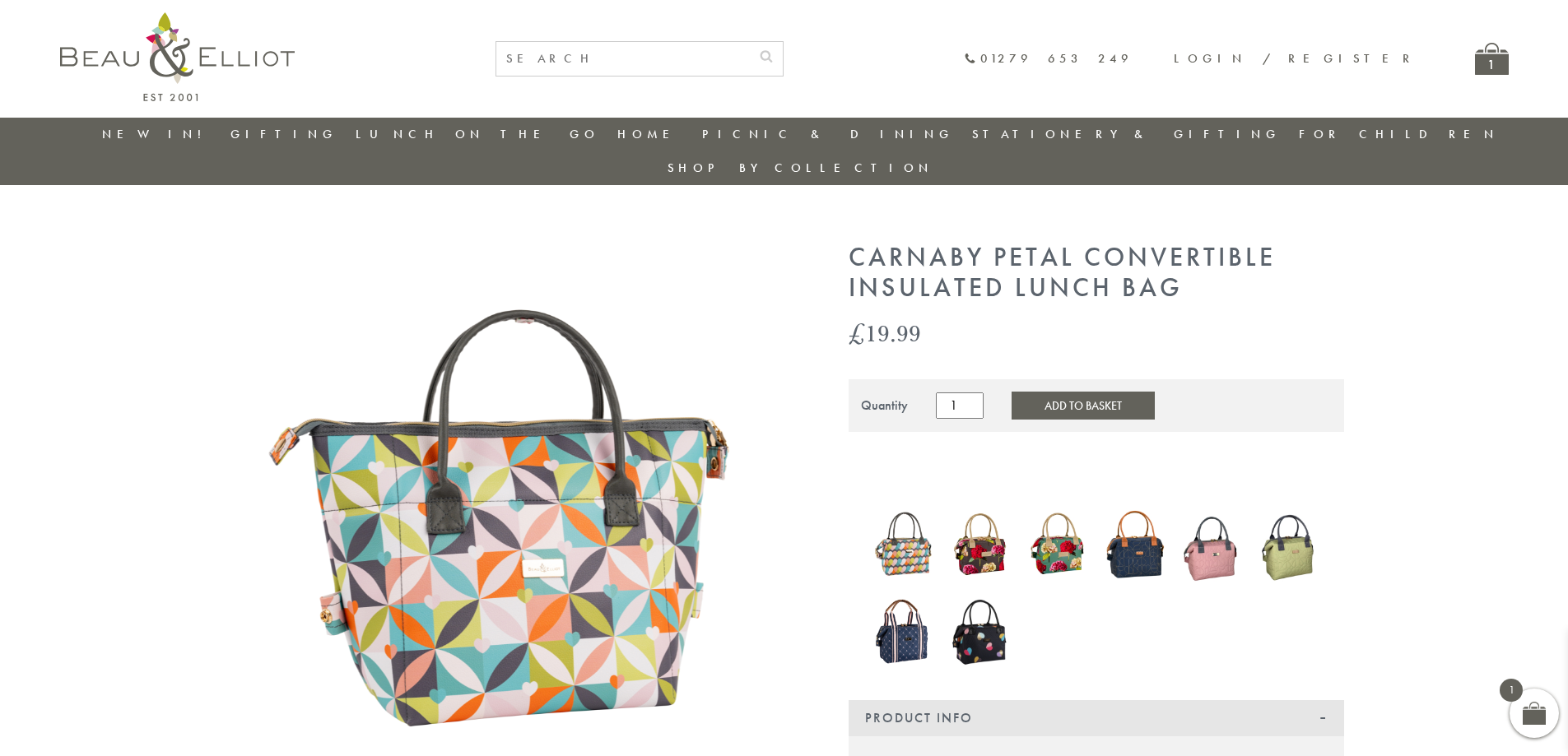
click at [1069, 392] on button "Add to Basket" at bounding box center [1083, 405] width 143 height 28
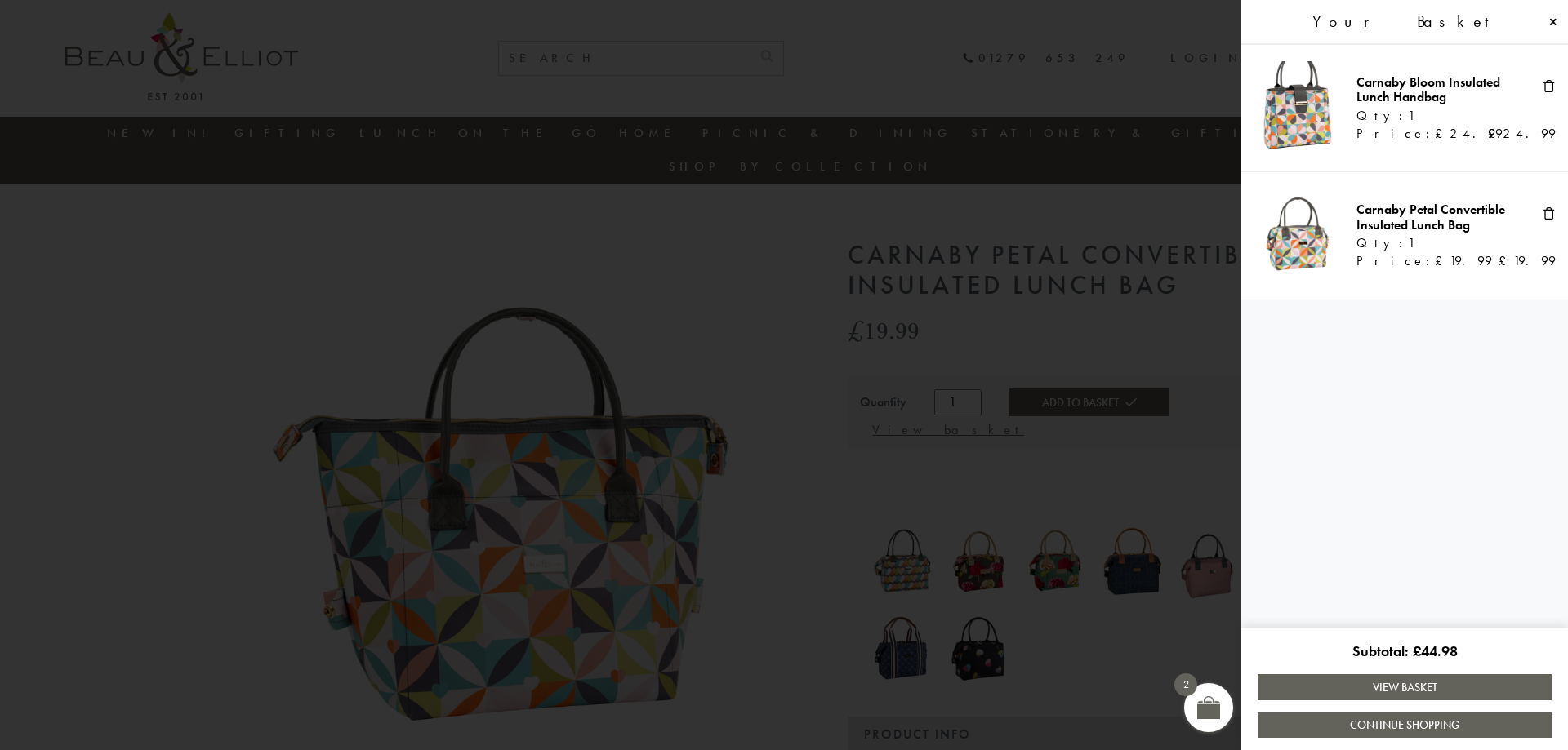
click at [675, 715] on span at bounding box center [784, 375] width 1568 height 750
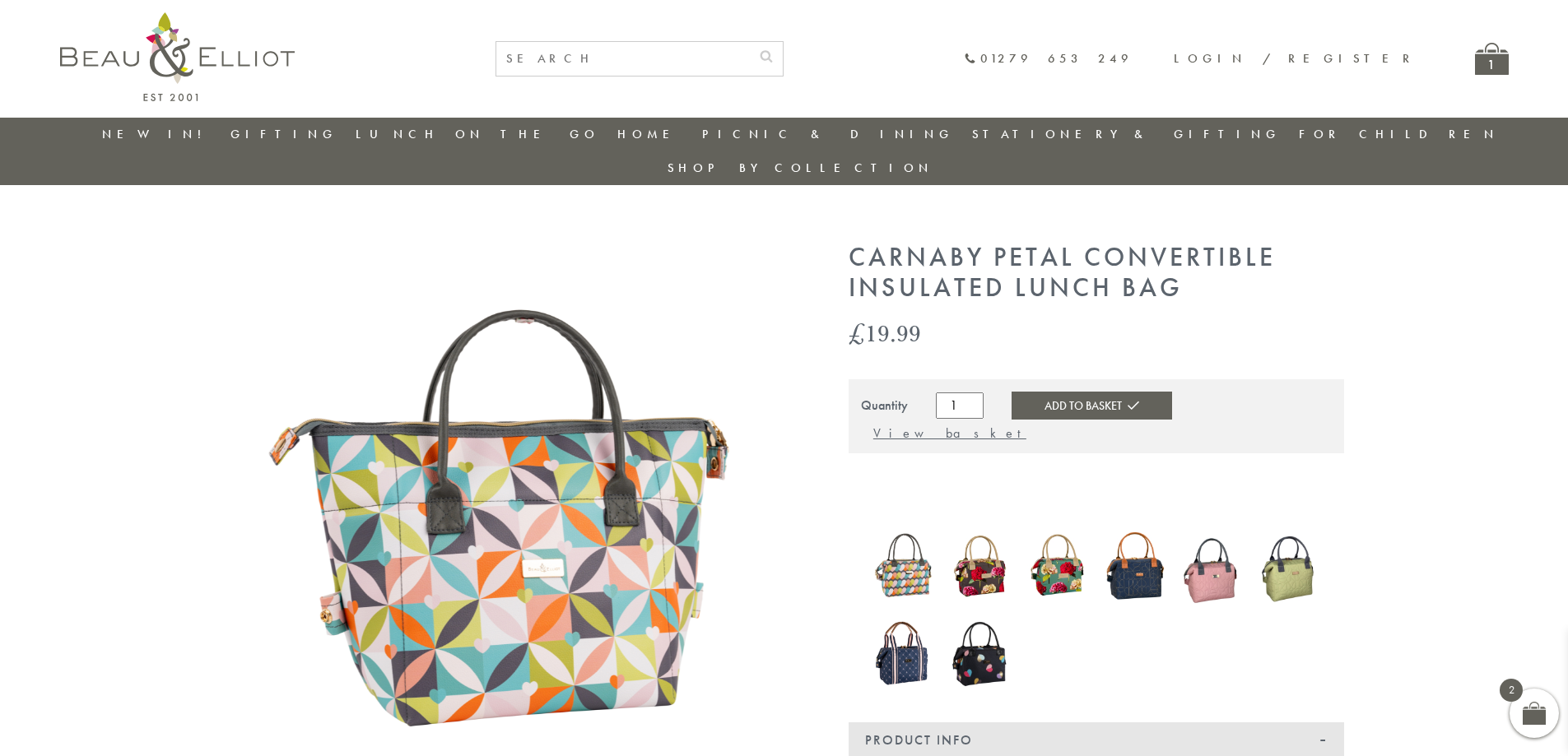
click at [1214, 525] on img at bounding box center [1211, 566] width 61 height 81
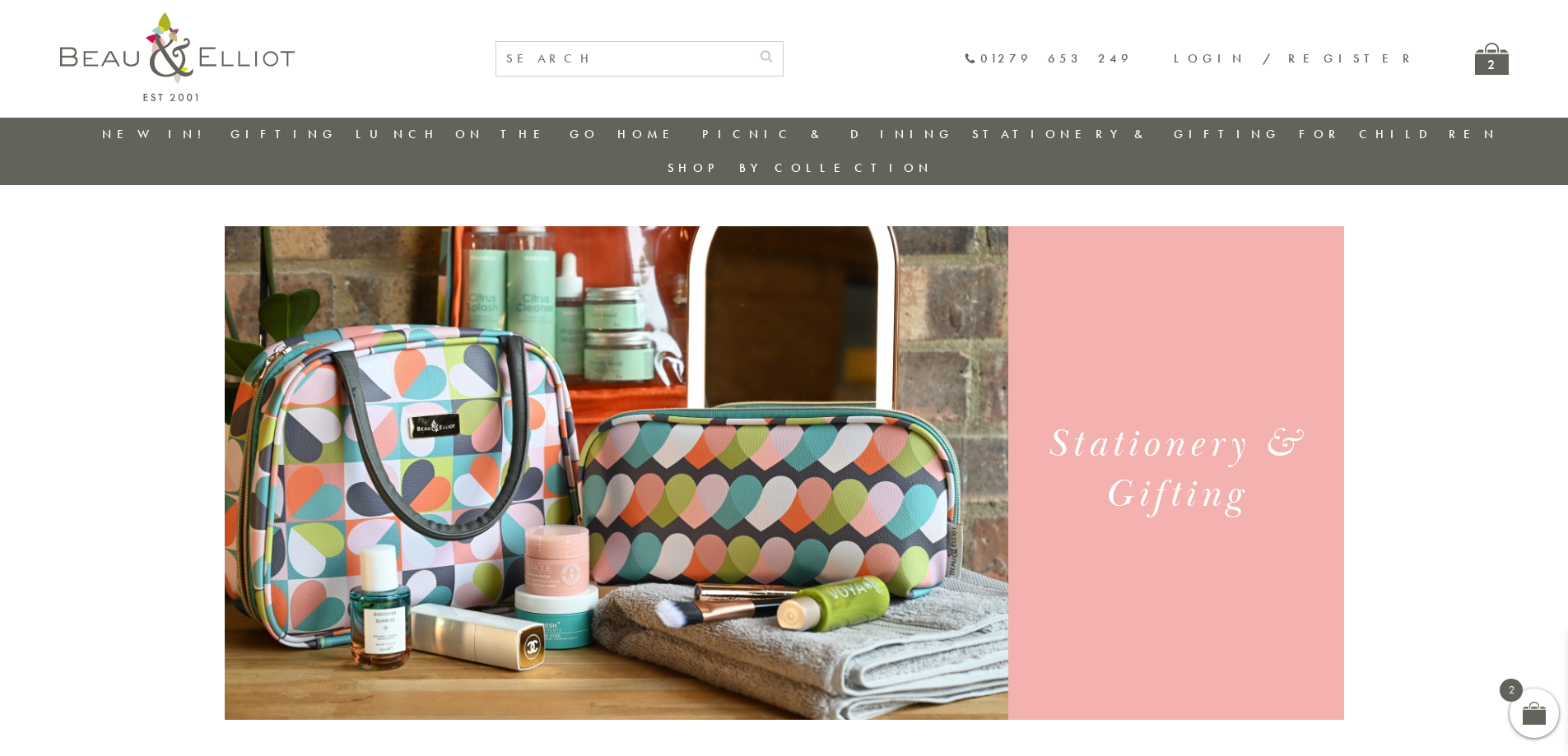
click at [979, 127] on link "Stationery & Gifting" at bounding box center [1126, 134] width 309 height 16
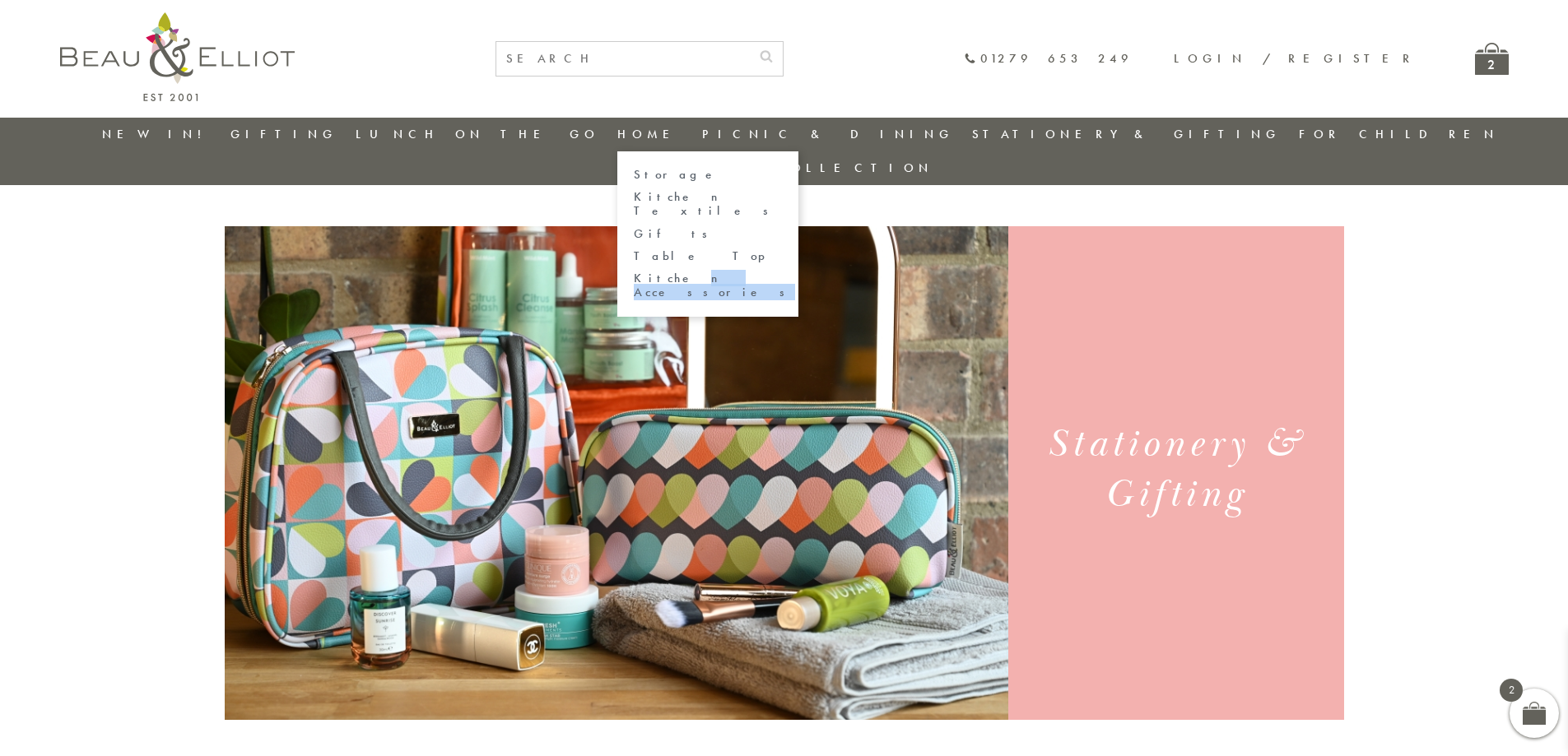
click at [656, 266] on ul "Storage Kitchen Textiles Gifts Table Top Kitchen Accessories" at bounding box center [708, 233] width 181 height 165
click at [633, 271] on link "Kitchen Accessories" at bounding box center [708, 286] width 148 height 29
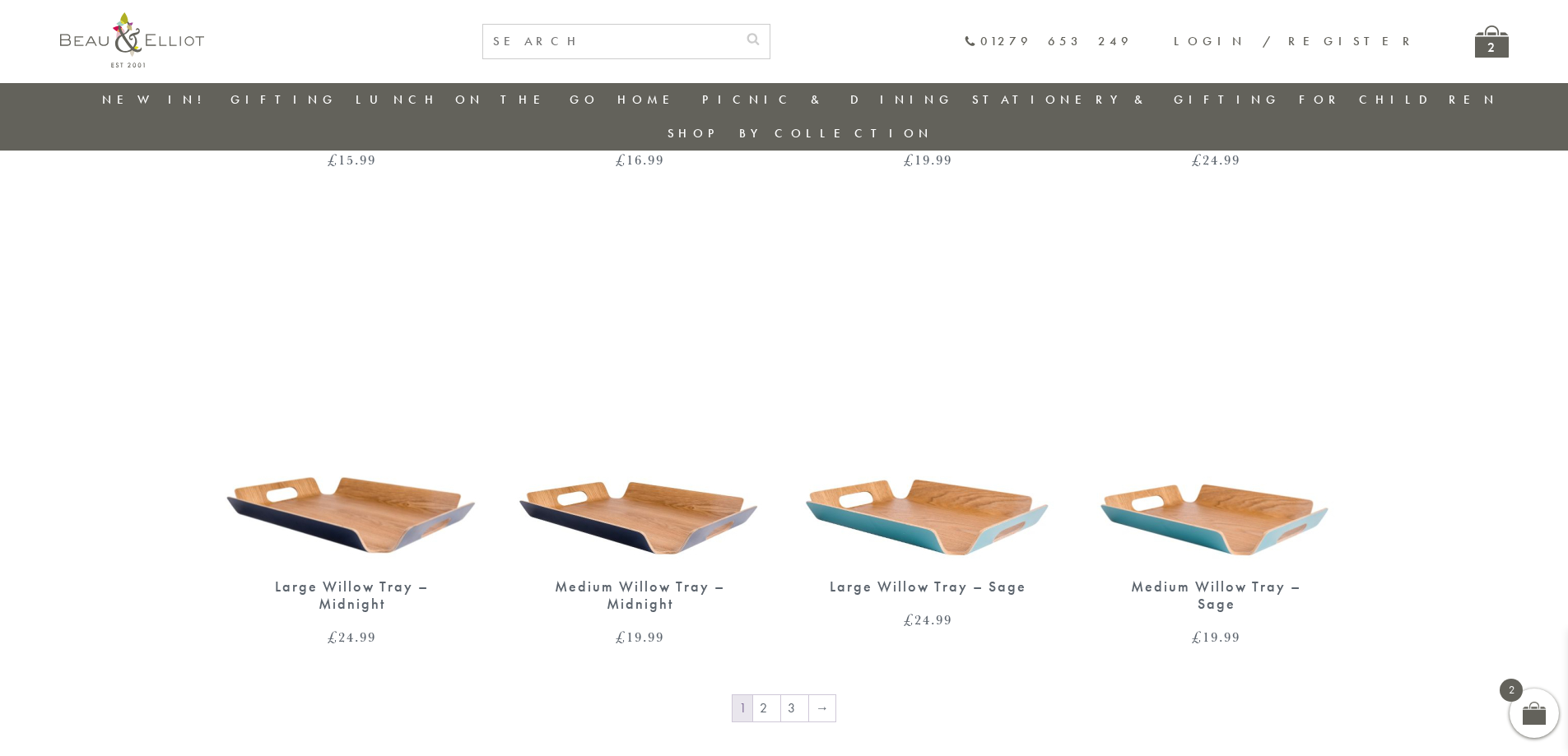
scroll to position [2433, 0]
click at [640, 214] on link "Table Top" at bounding box center [708, 221] width 148 height 14
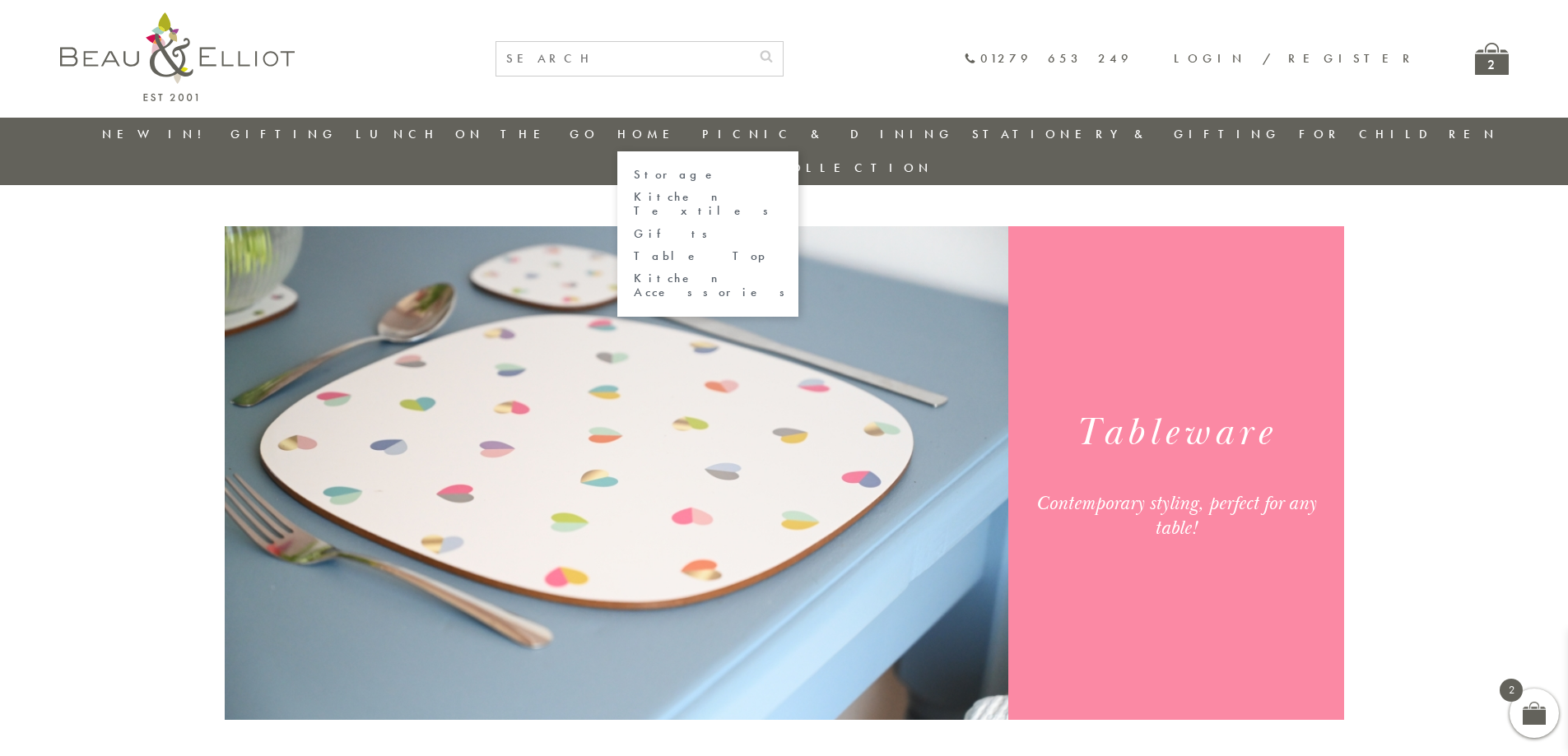
click at [633, 168] on link "Storage" at bounding box center [708, 175] width 148 height 14
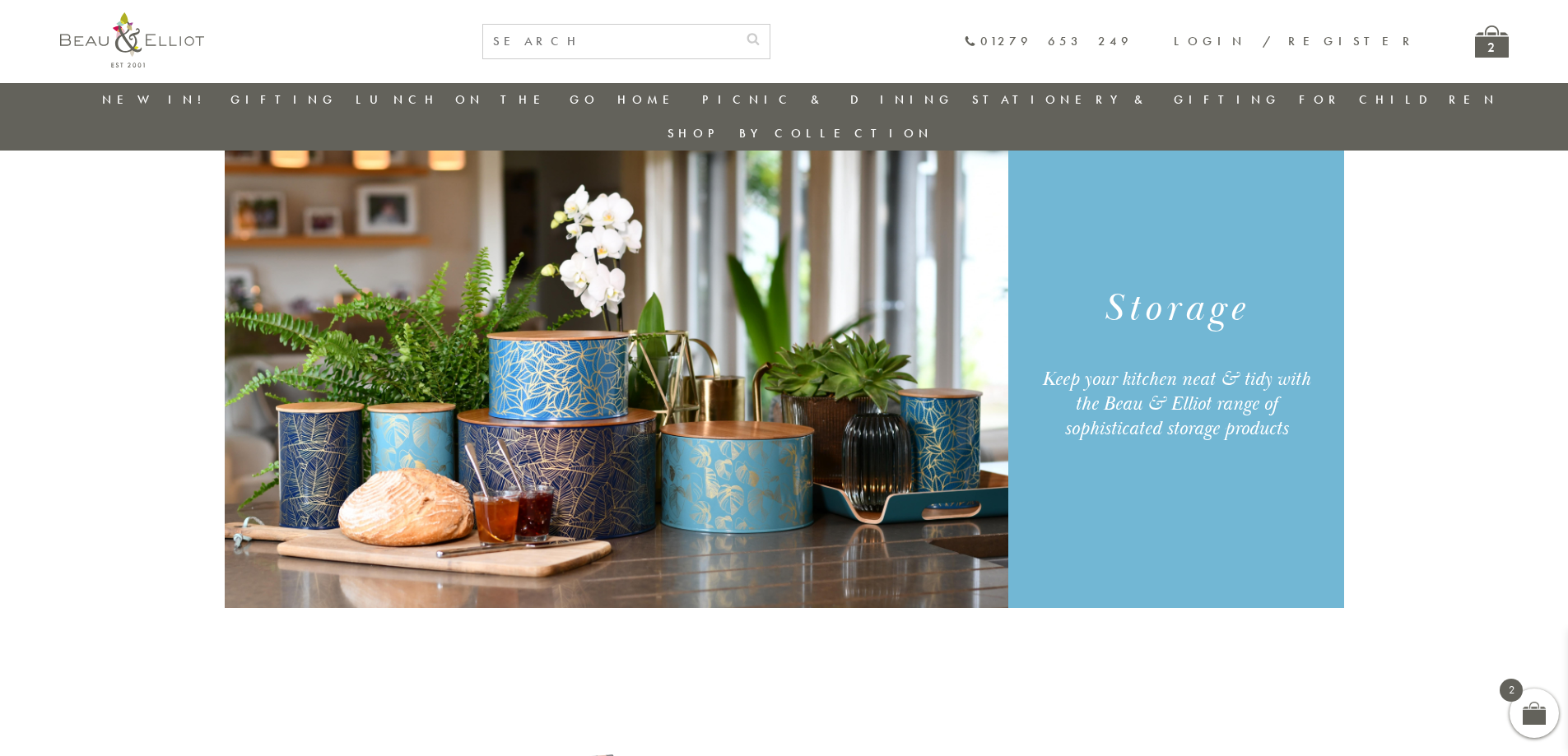
scroll to position [48, 0]
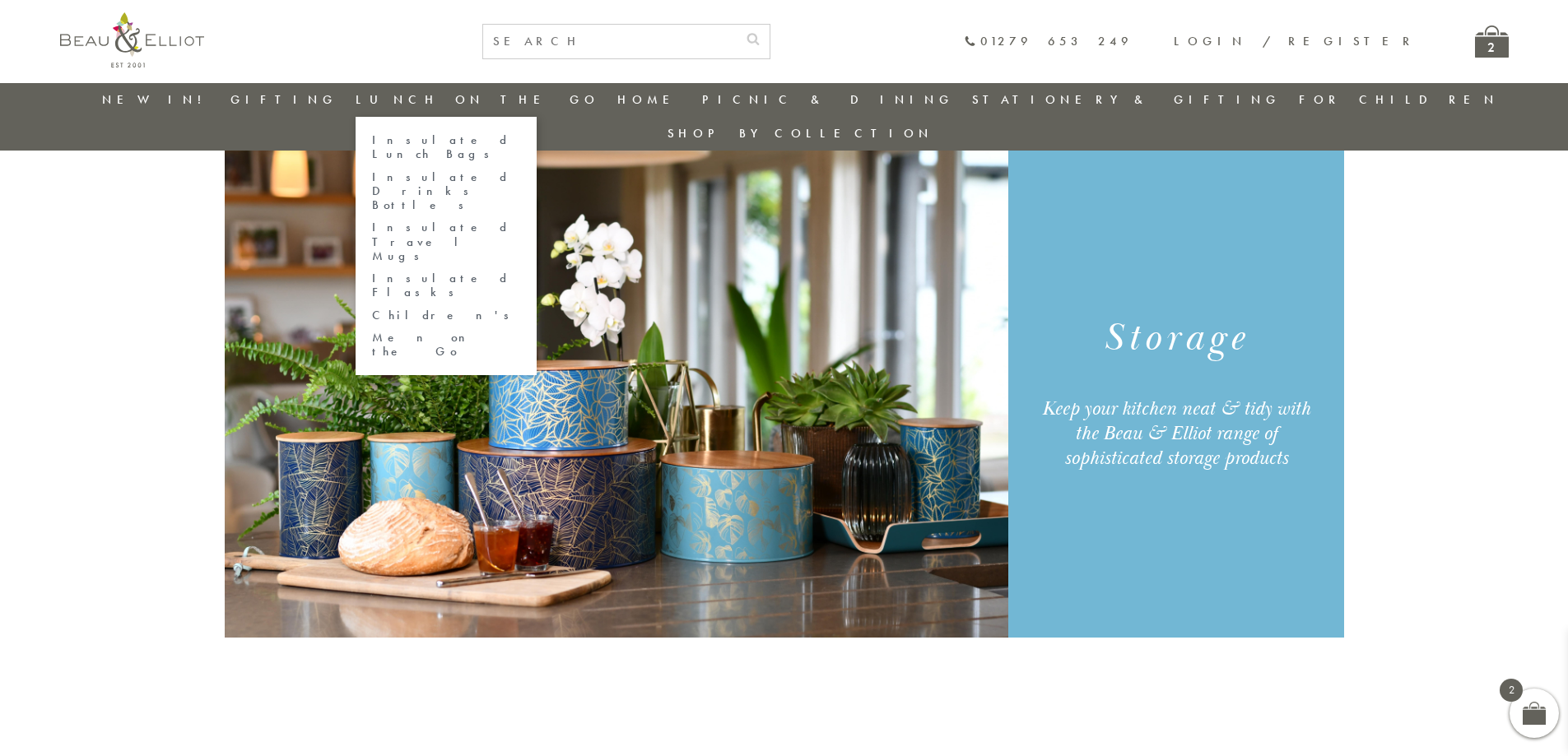
click at [448, 170] on link "Insulated Drinks Bottles" at bounding box center [446, 191] width 148 height 43
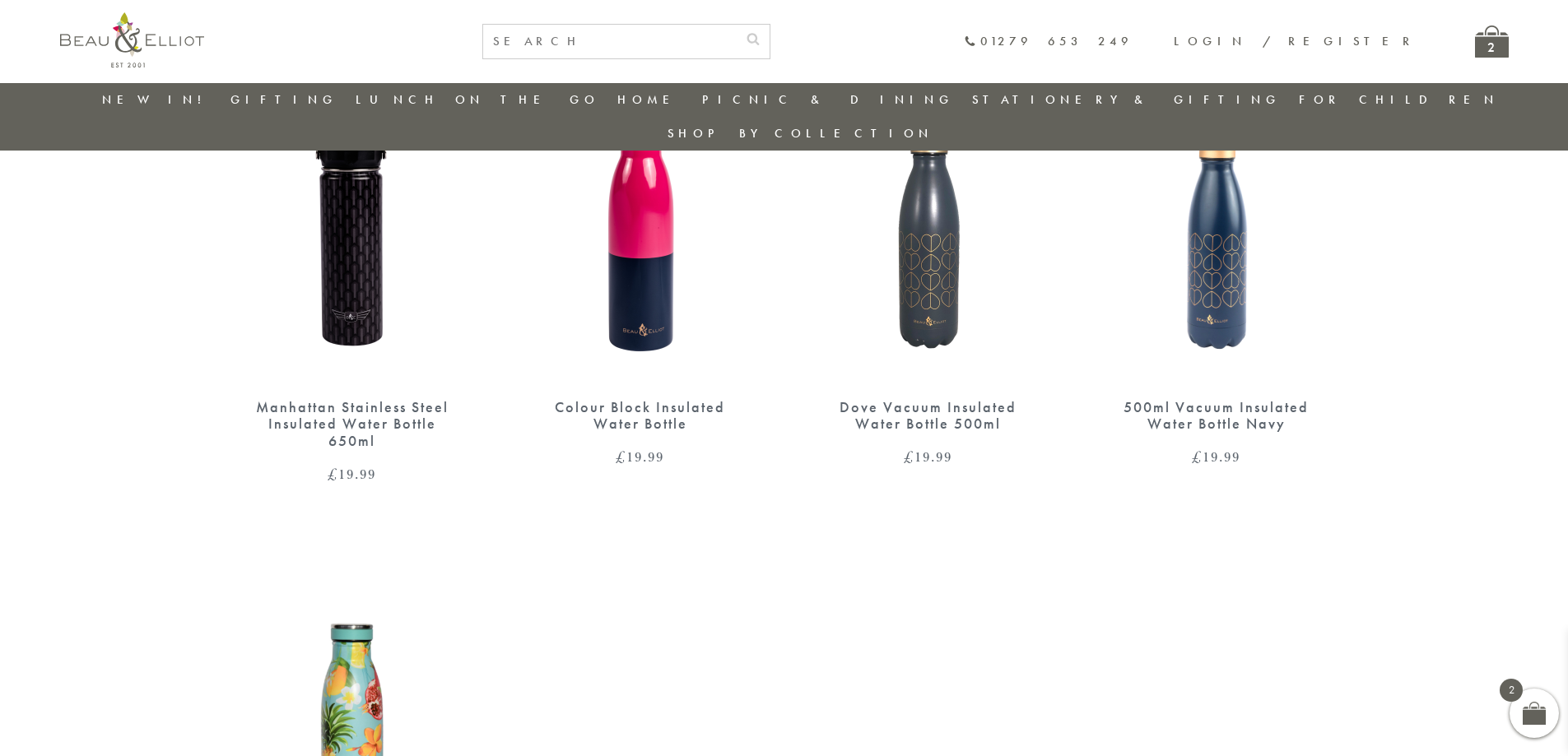
scroll to position [1693, 0]
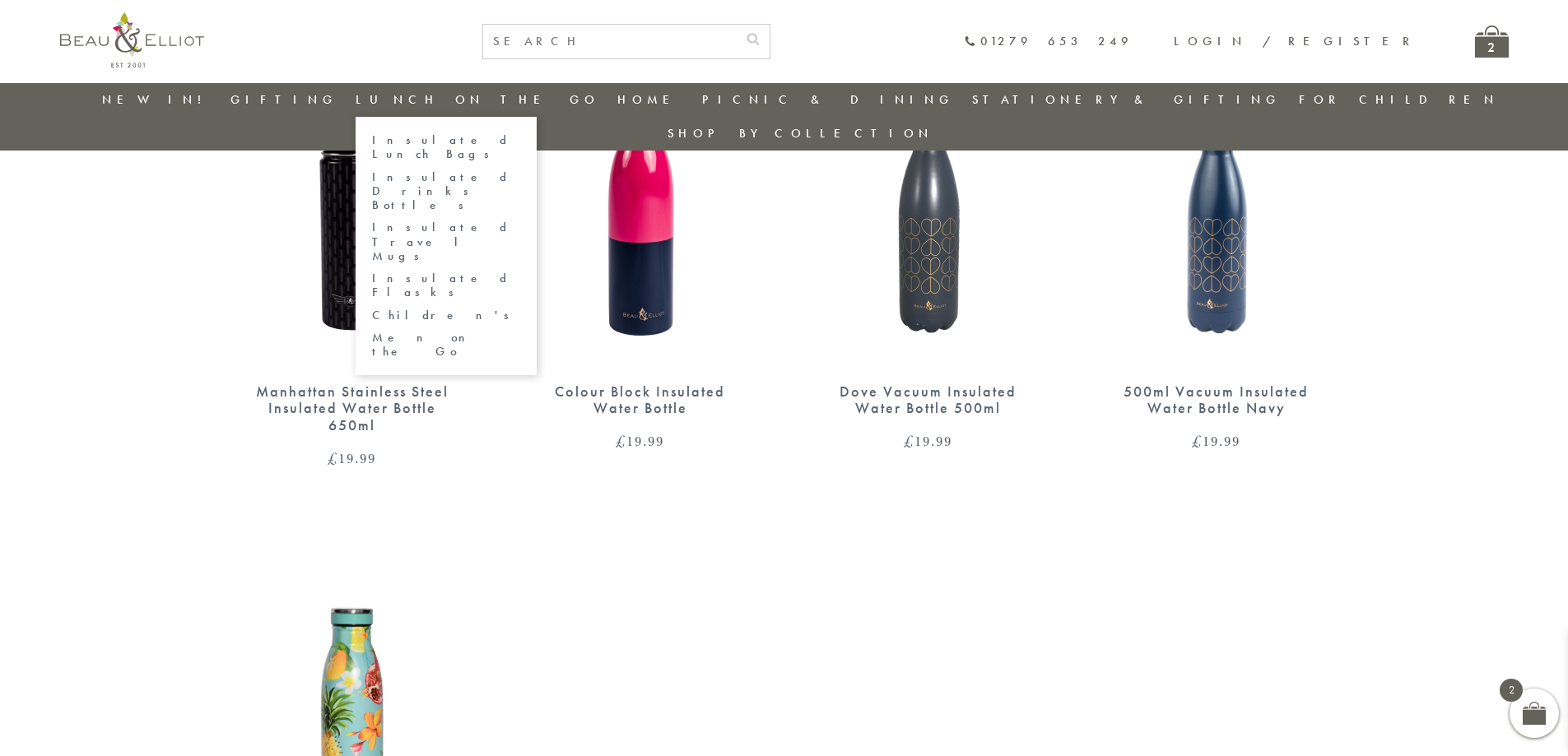
click at [453, 221] on link "Insulated Travel Mugs" at bounding box center [446, 241] width 148 height 43
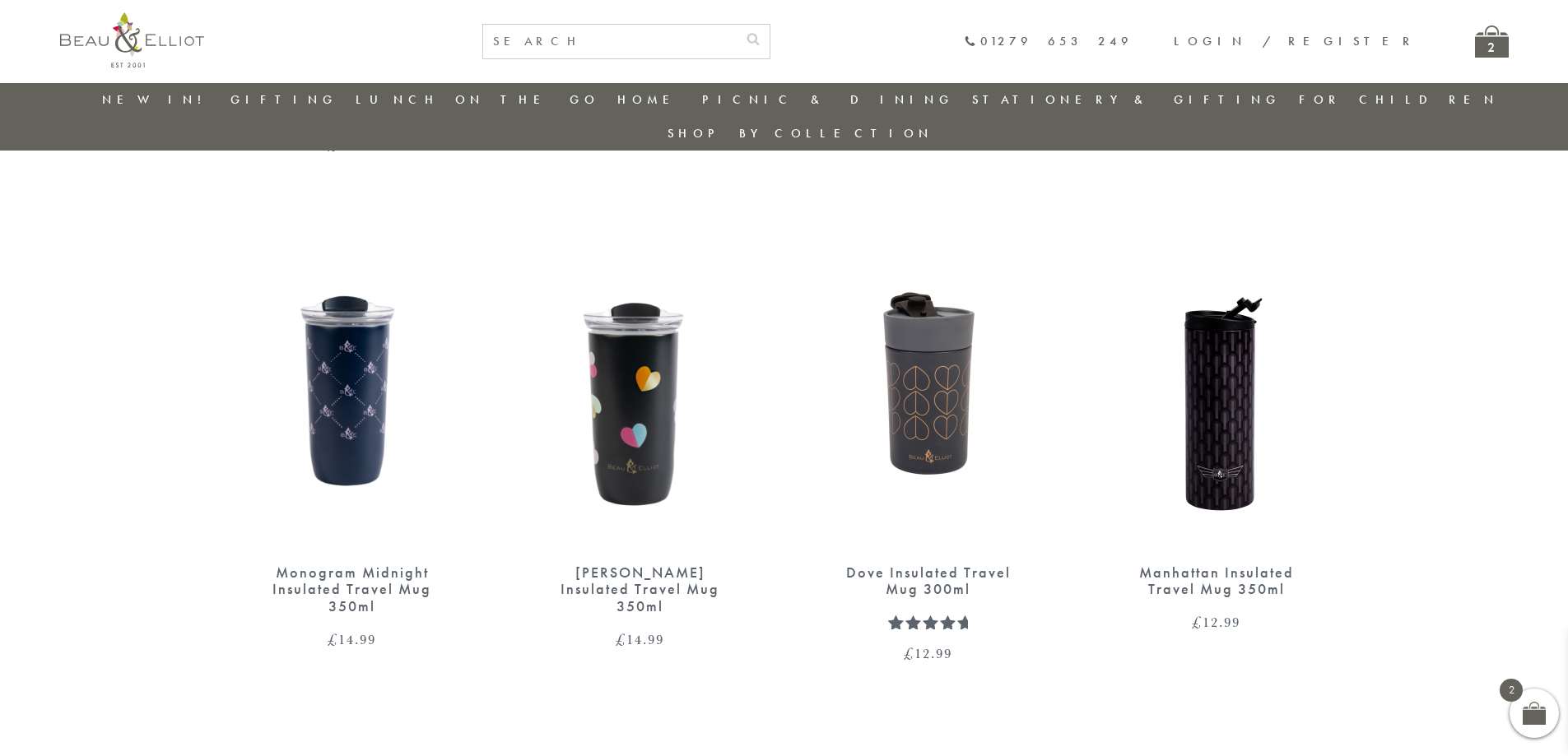
scroll to position [788, 0]
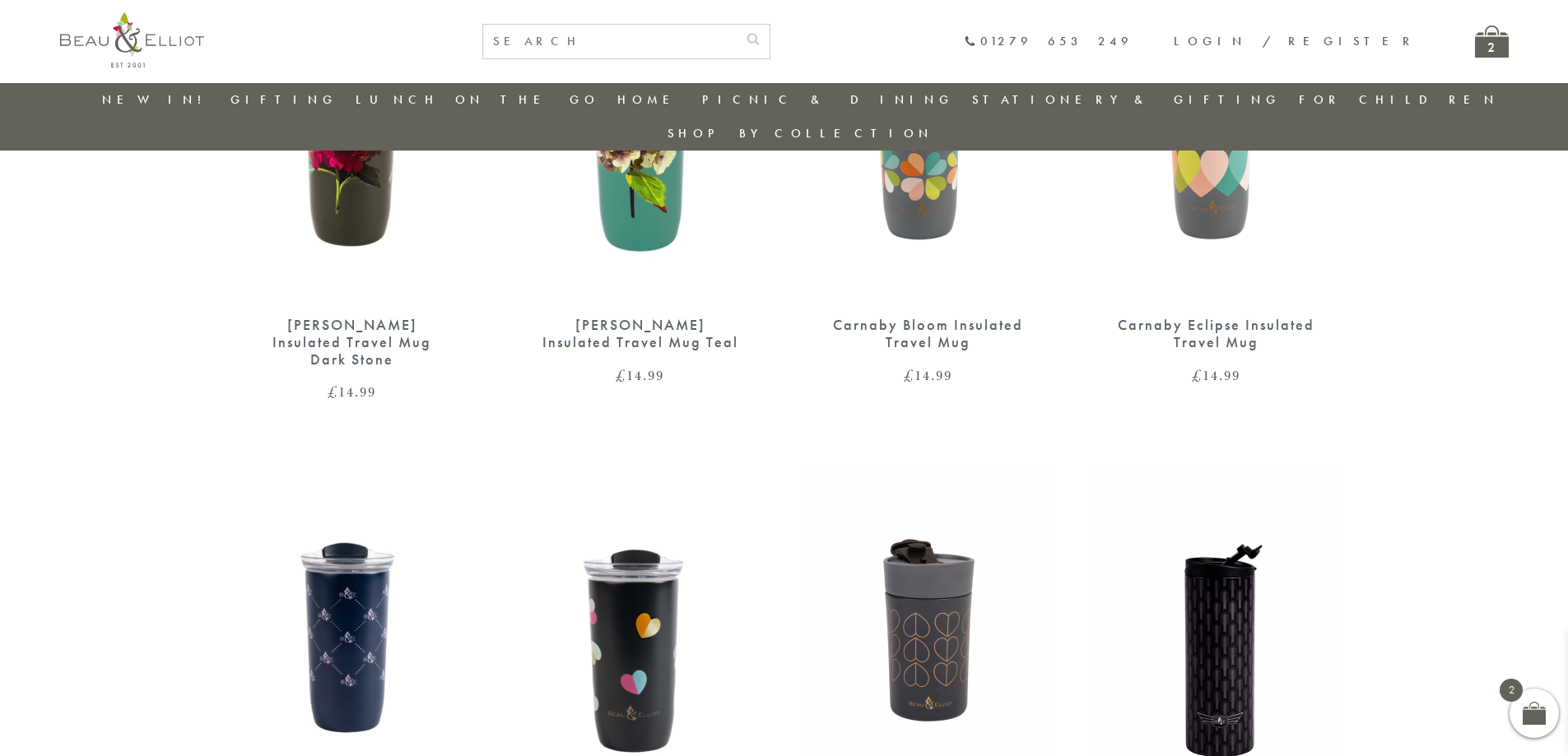
click at [926, 176] on img at bounding box center [928, 136] width 255 height 329
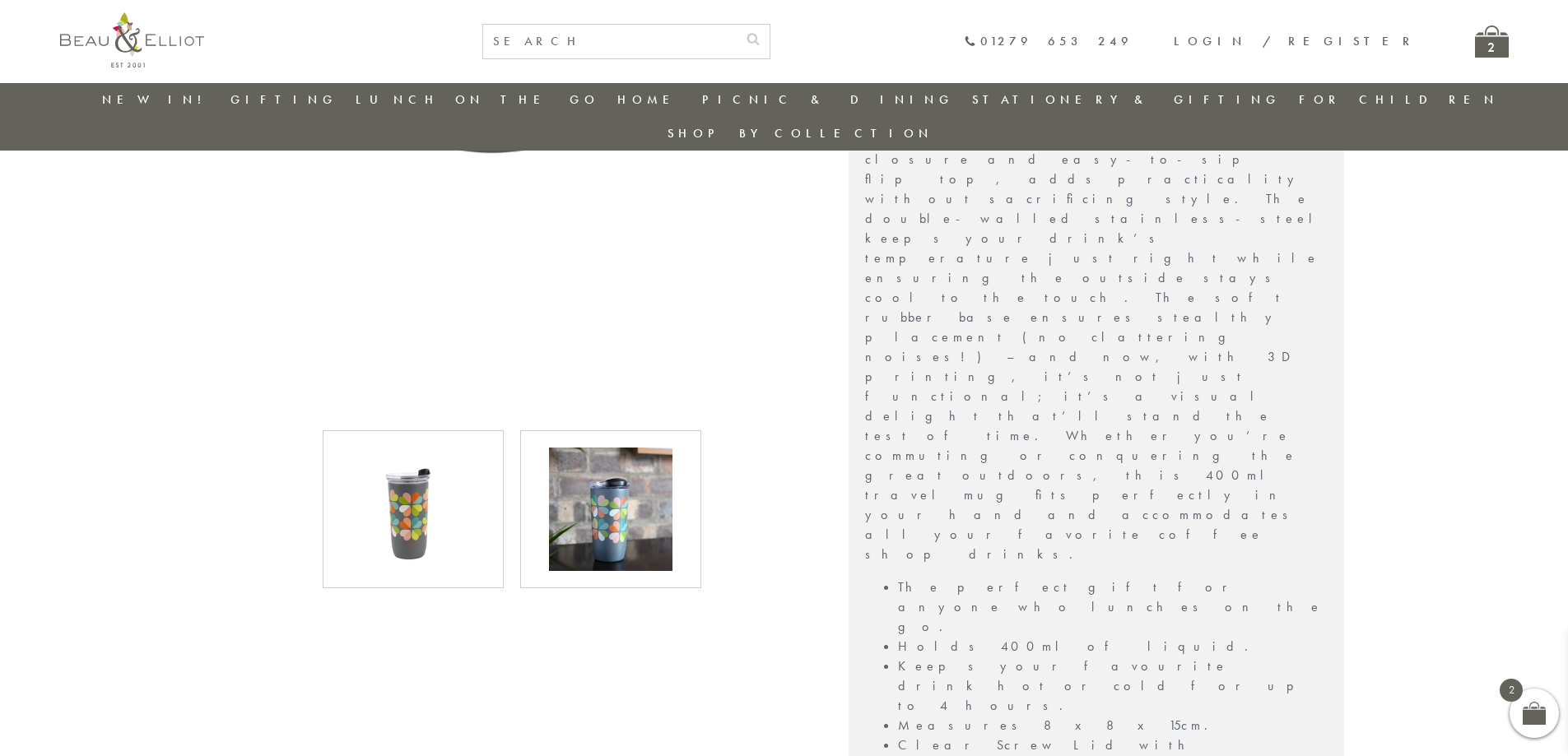
scroll to position [705, 0]
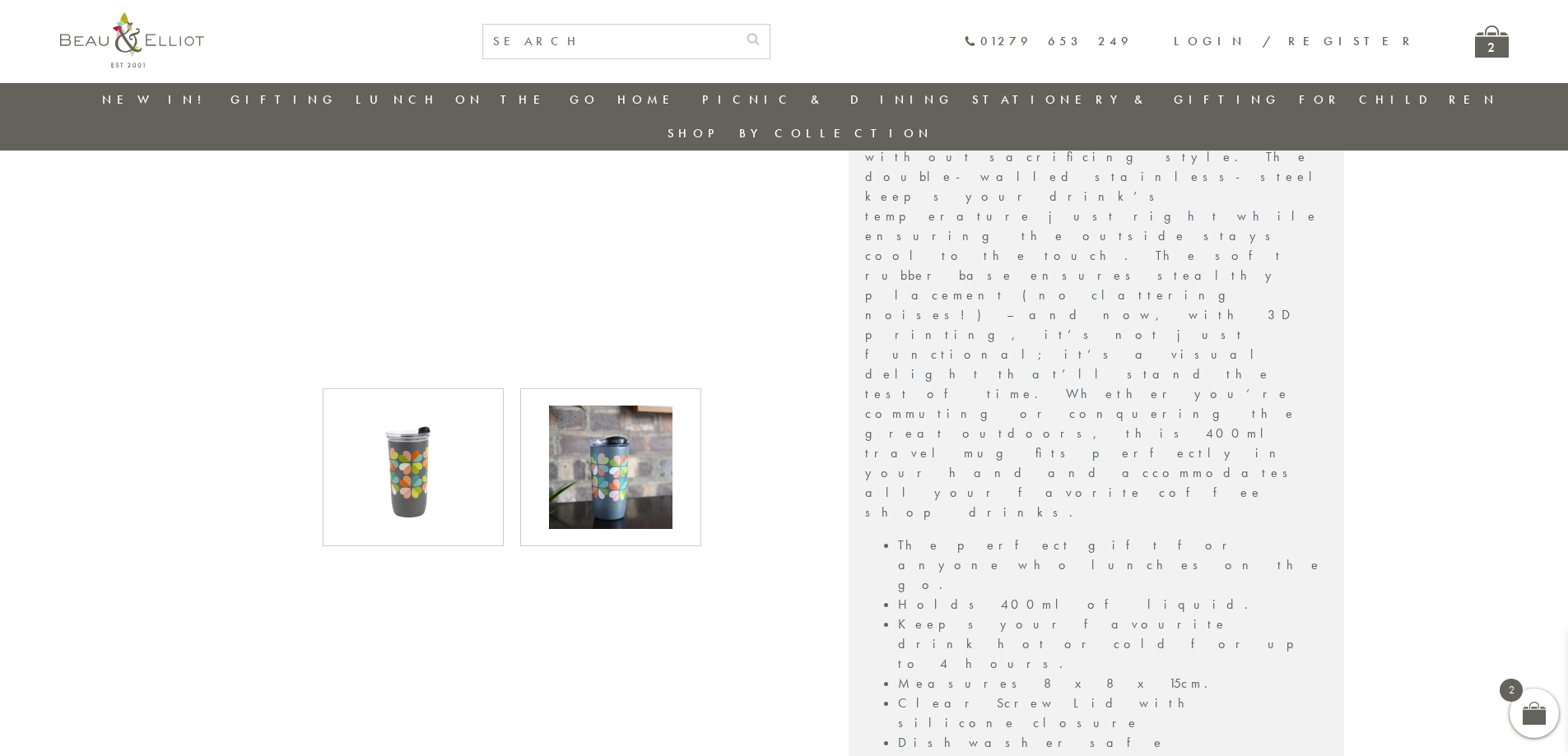
click at [604, 446] on img at bounding box center [611, 467] width 123 height 123
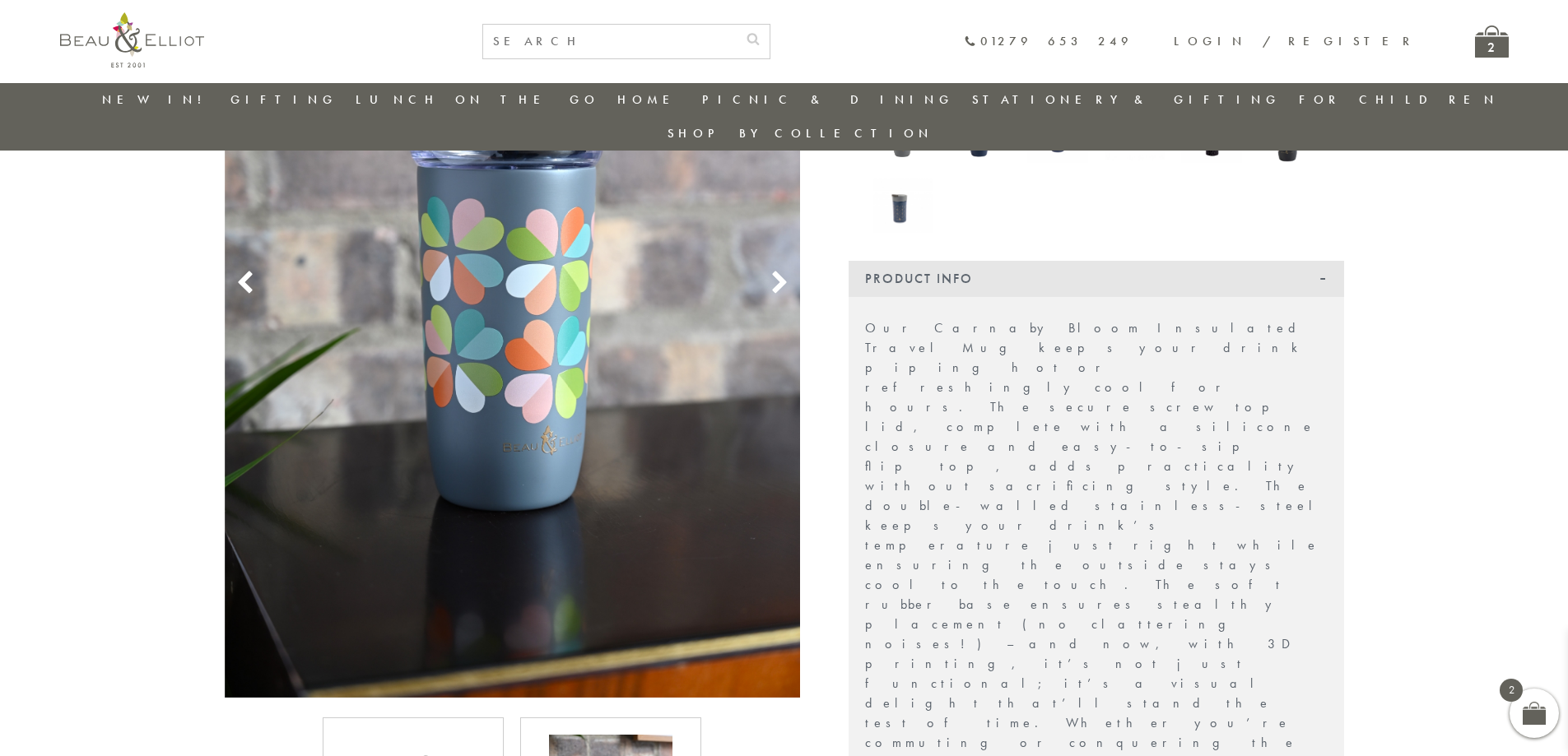
scroll to position [213, 0]
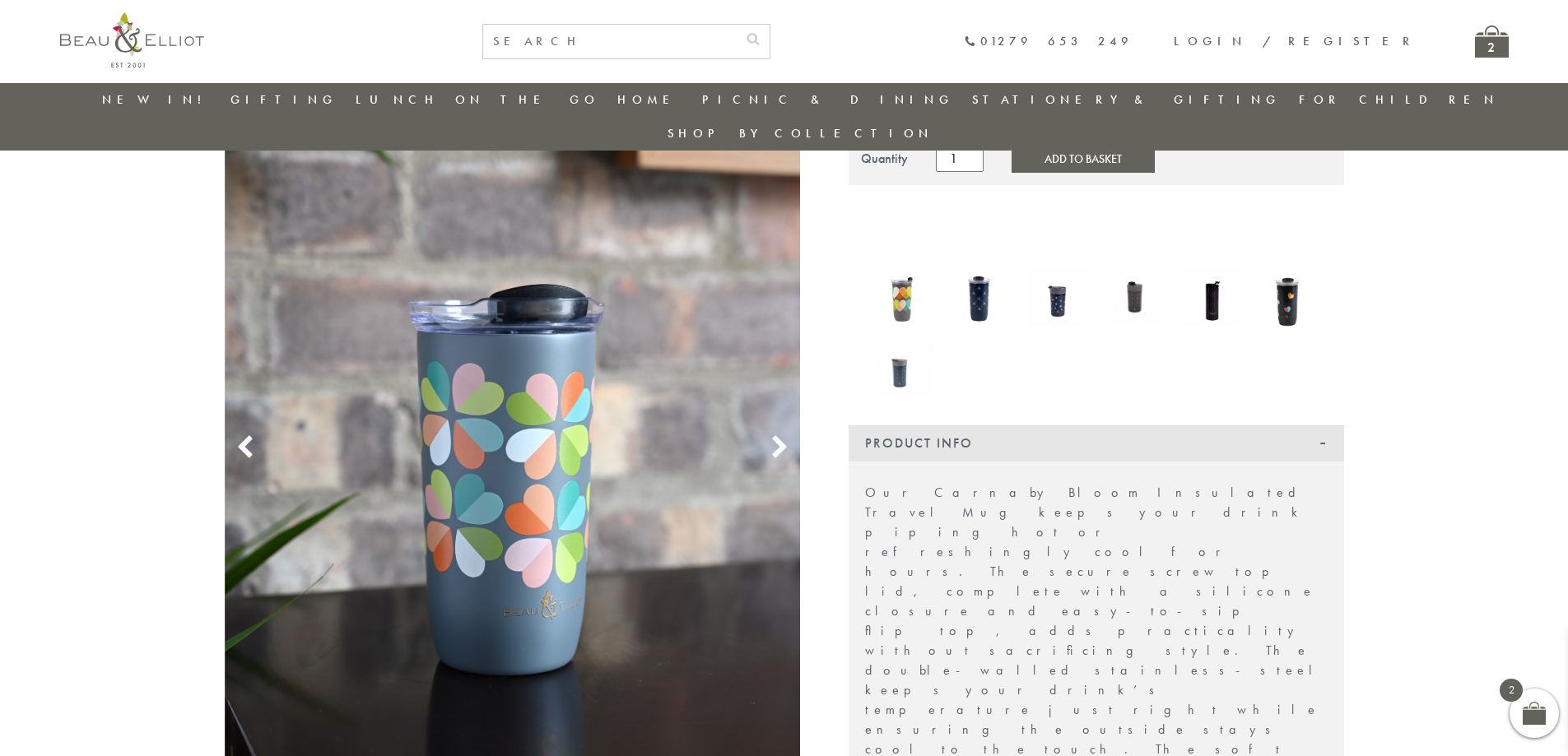
click at [777, 435] on icon at bounding box center [779, 447] width 24 height 24
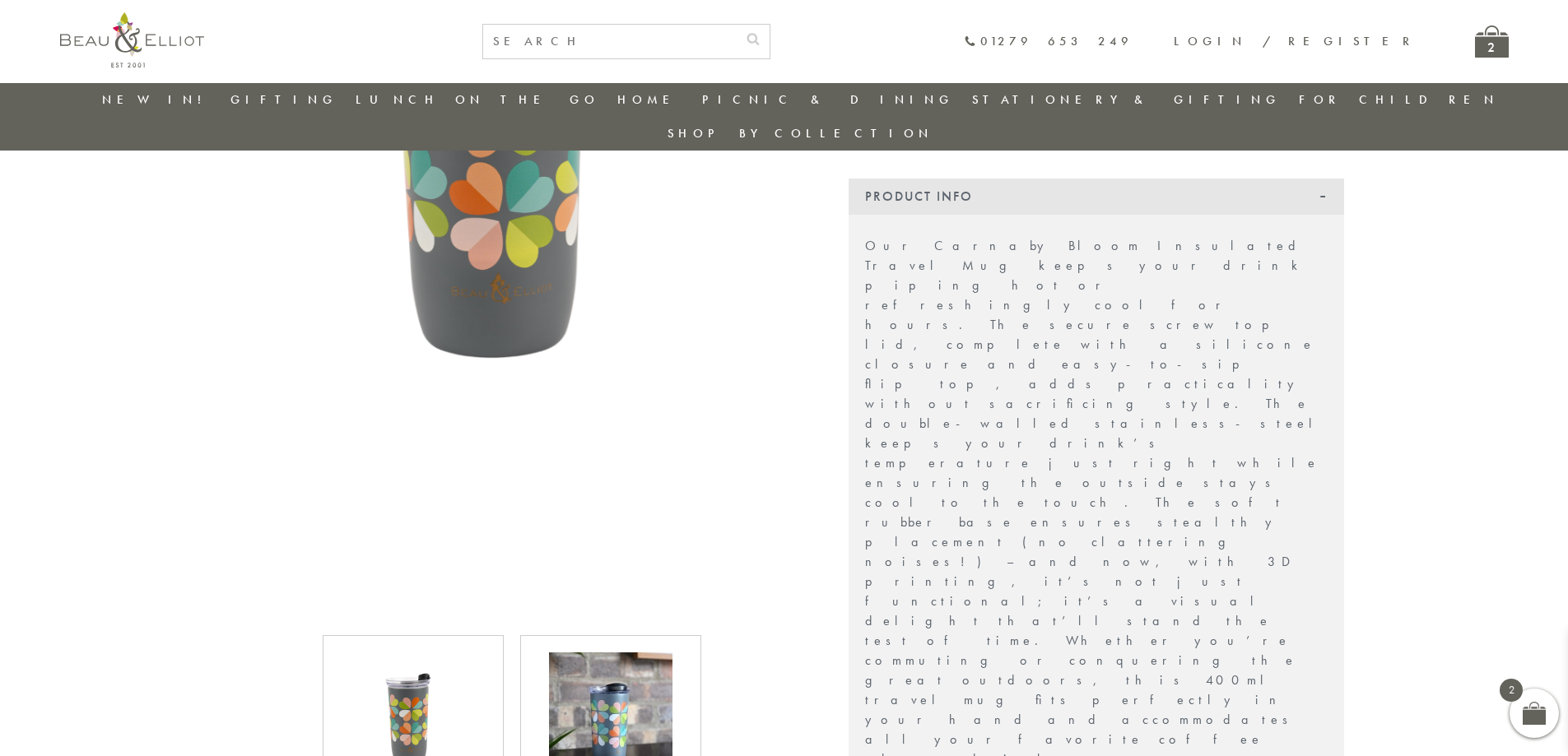
scroll to position [130, 0]
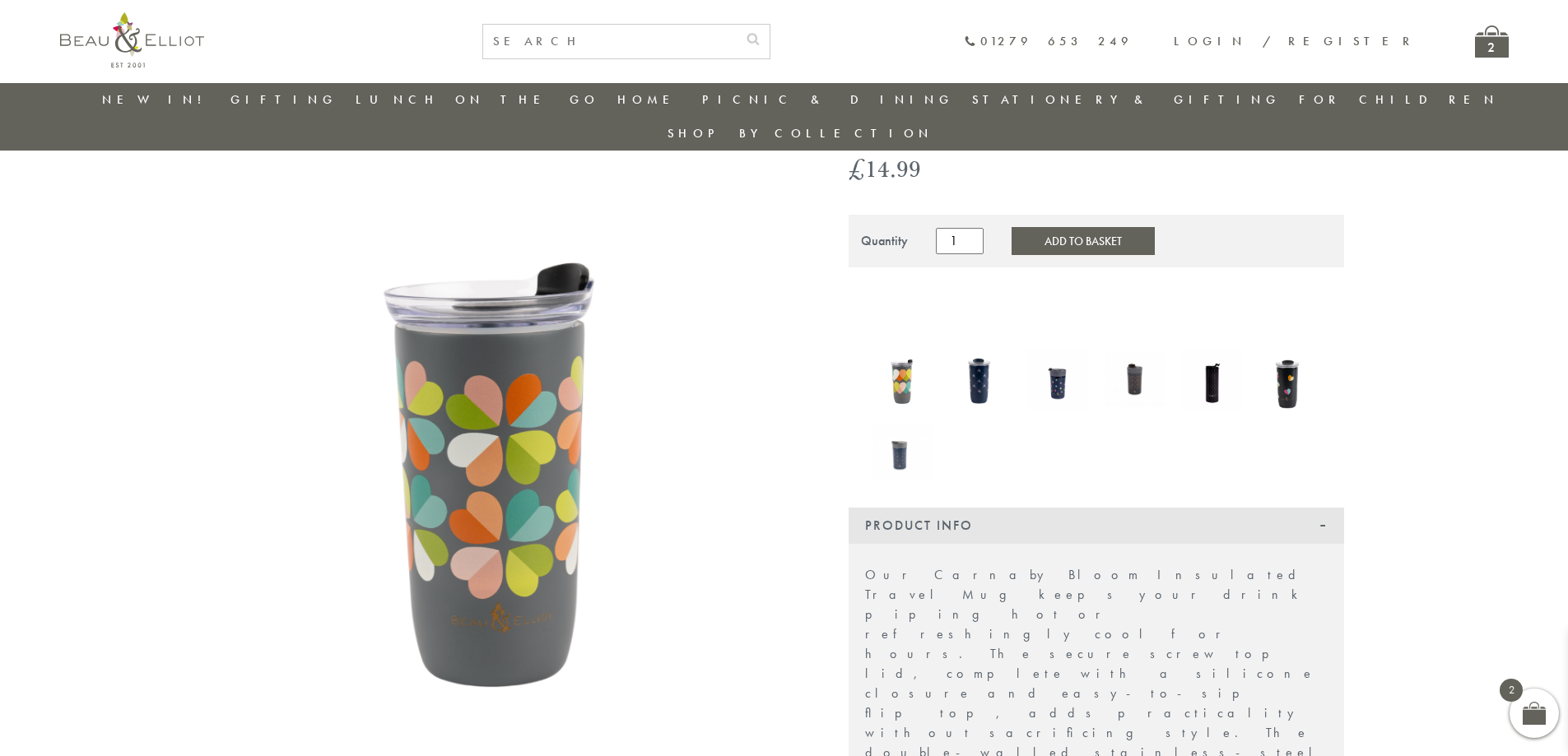
click at [1484, 35] on div "2" at bounding box center [1491, 41] width 33 height 32
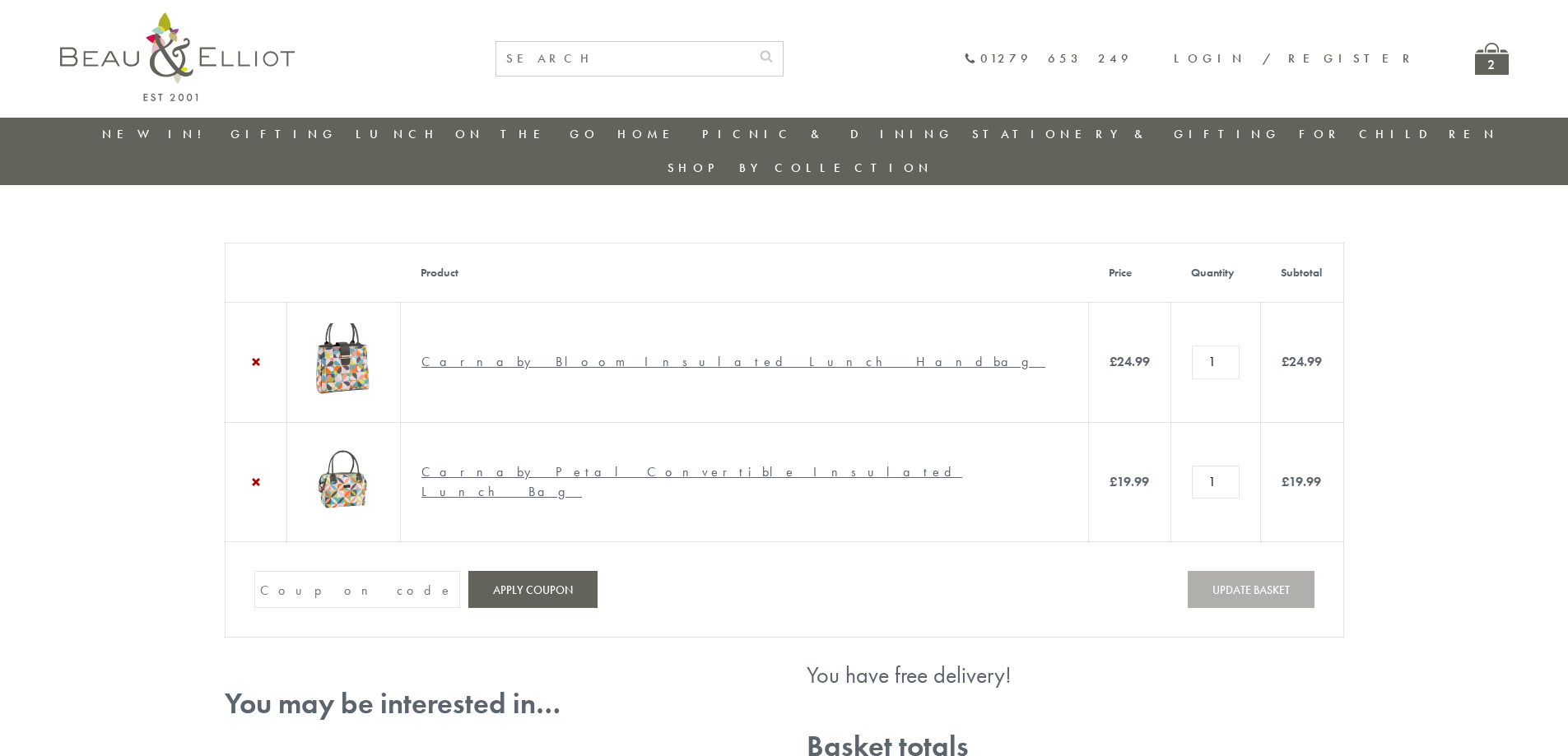
click at [290, 578] on input "Coupon:" at bounding box center [356, 589] width 205 height 37
paste input "GHM9BH6T"
type input "GHM9BH6T"
click at [497, 584] on button "Apply coupon" at bounding box center [533, 589] width 129 height 37
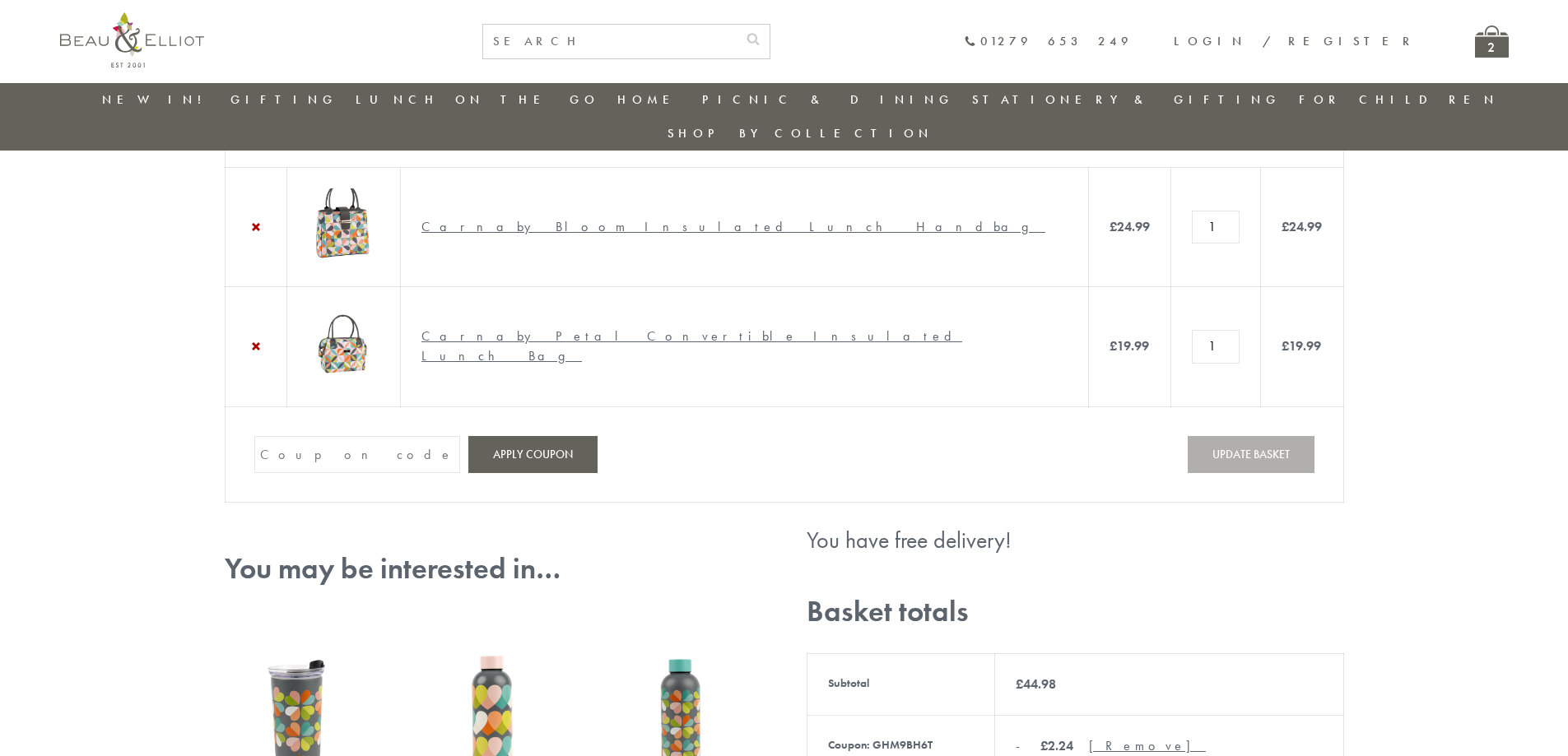
scroll to position [44, 0]
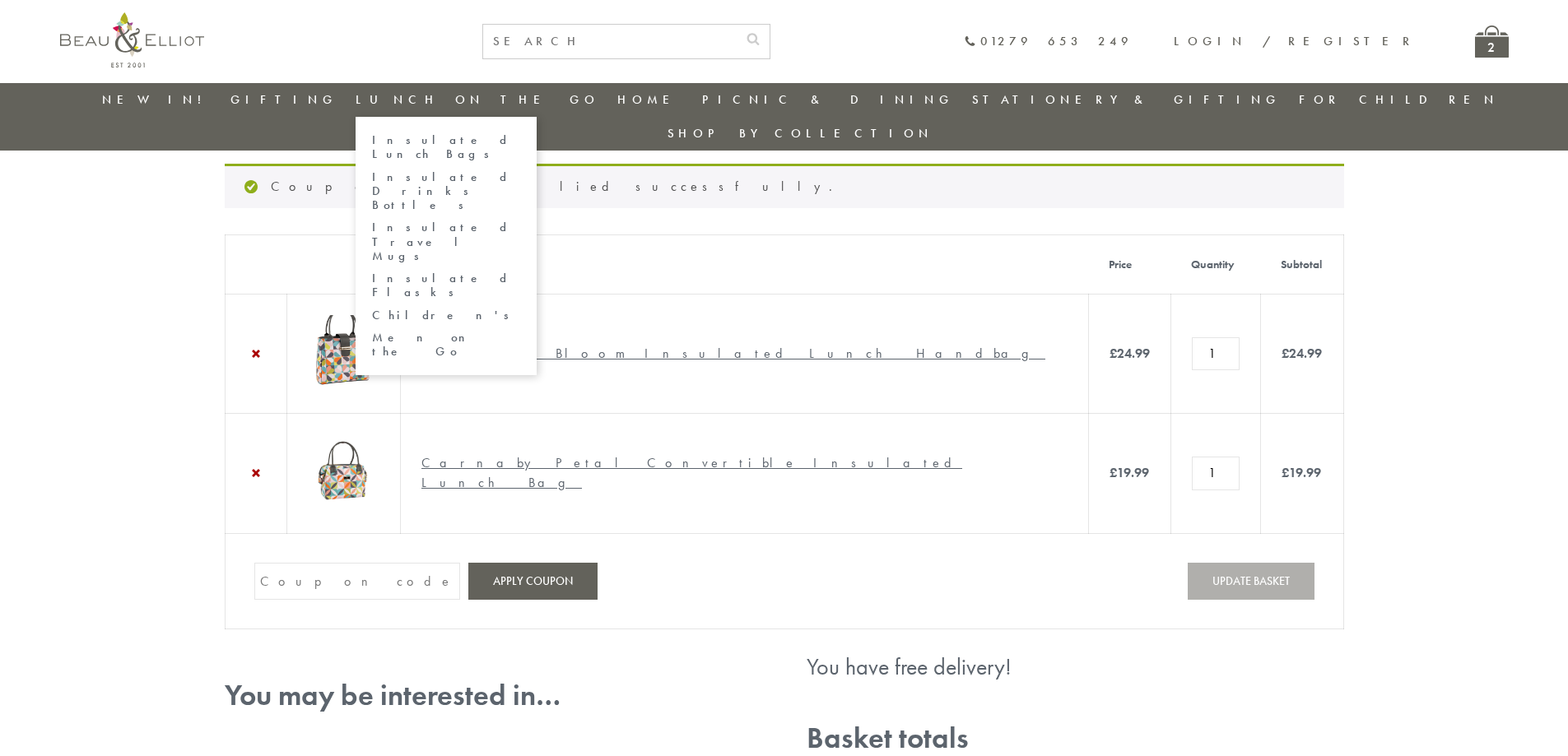
click at [488, 142] on link "Insulated Lunch Bags" at bounding box center [446, 147] width 148 height 29
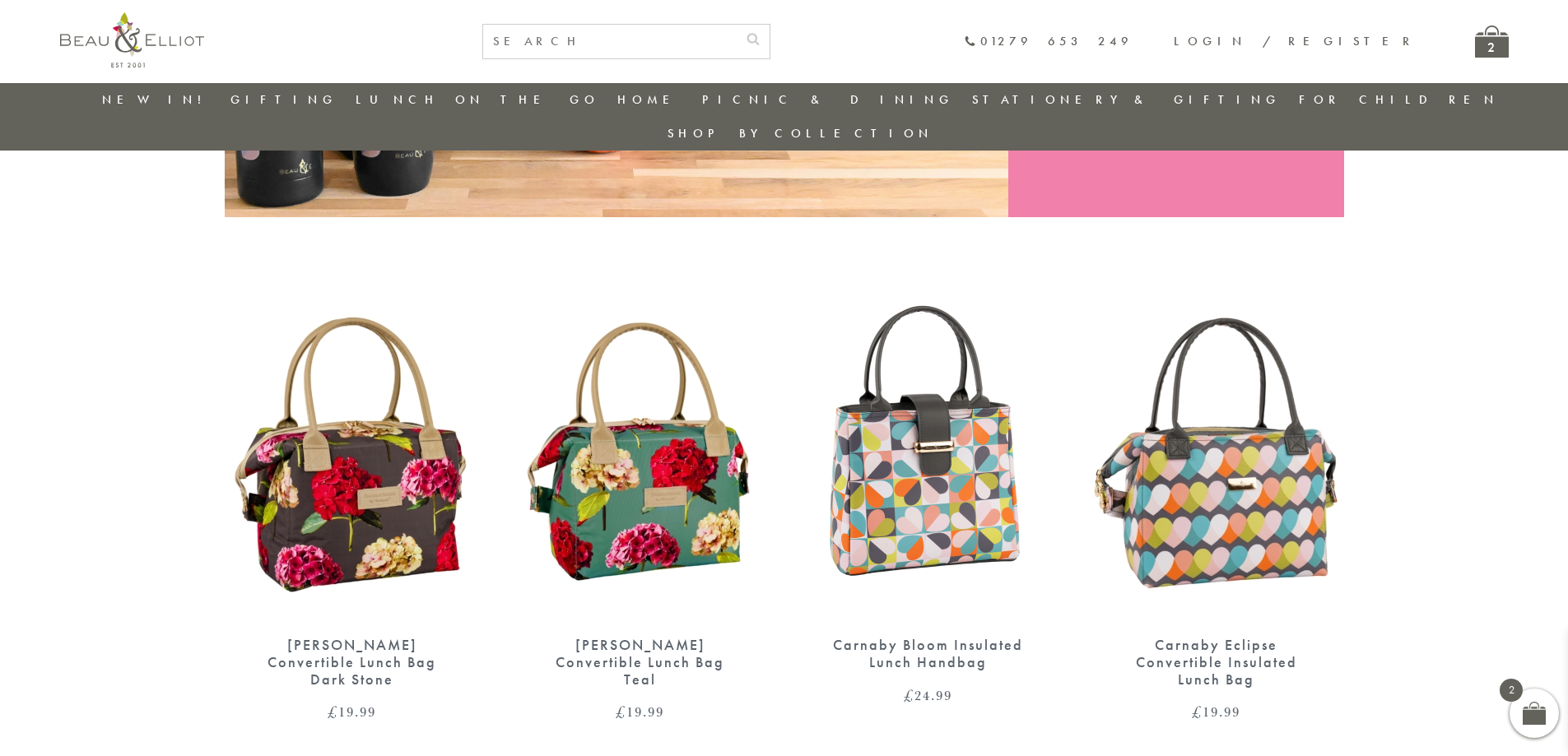
scroll to position [542, 0]
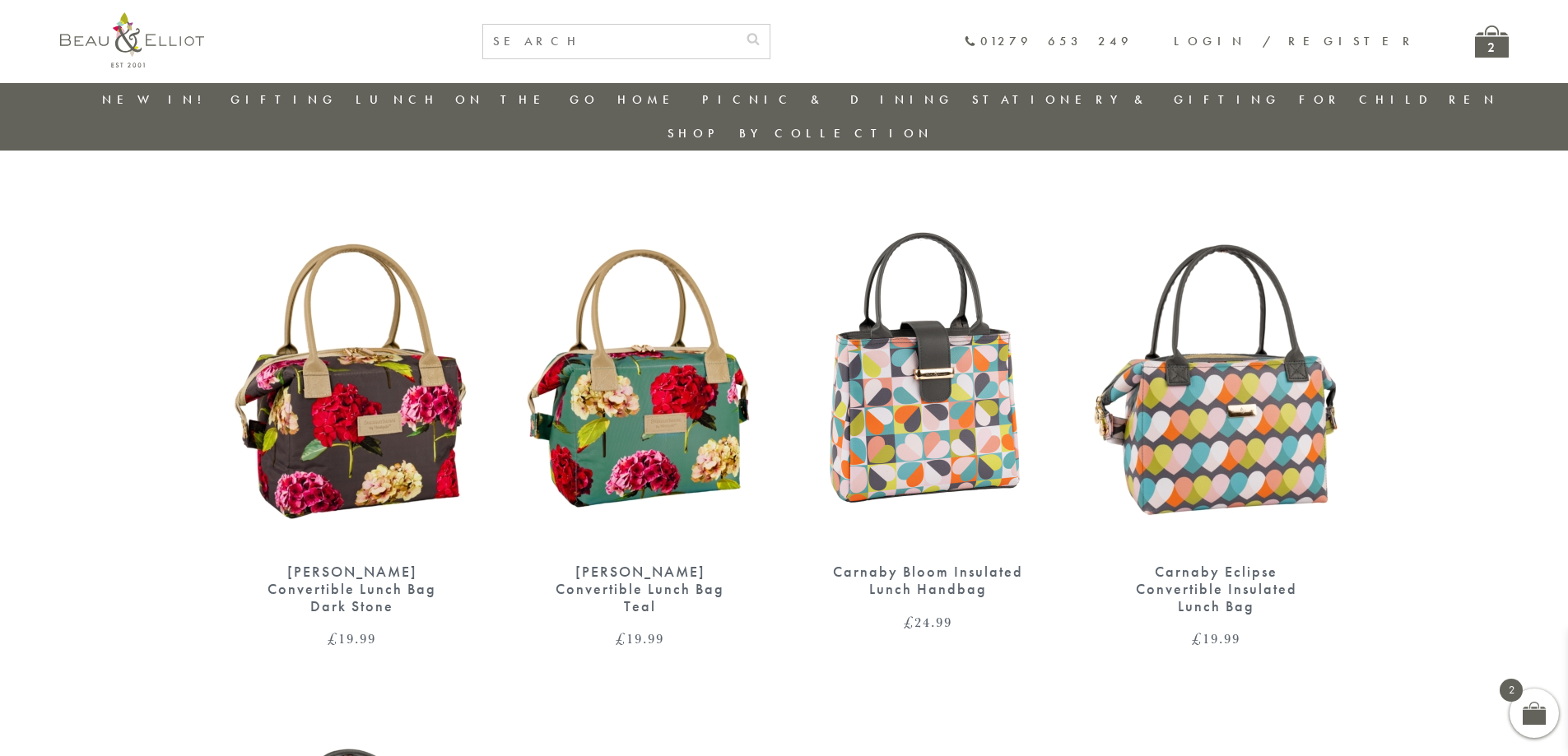
click at [929, 373] on img at bounding box center [928, 383] width 255 height 329
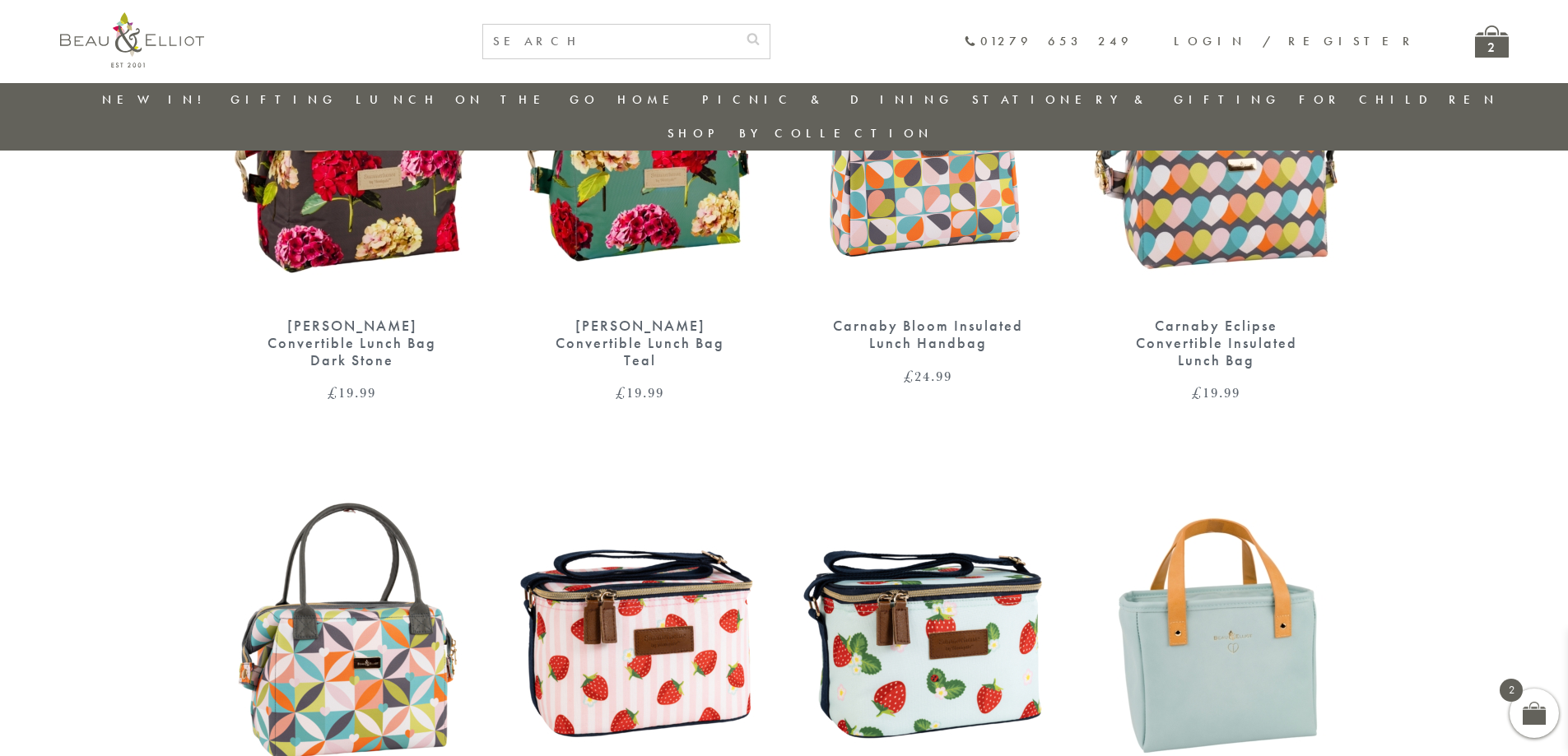
scroll to position [788, 0]
click at [348, 607] on img at bounding box center [352, 630] width 255 height 329
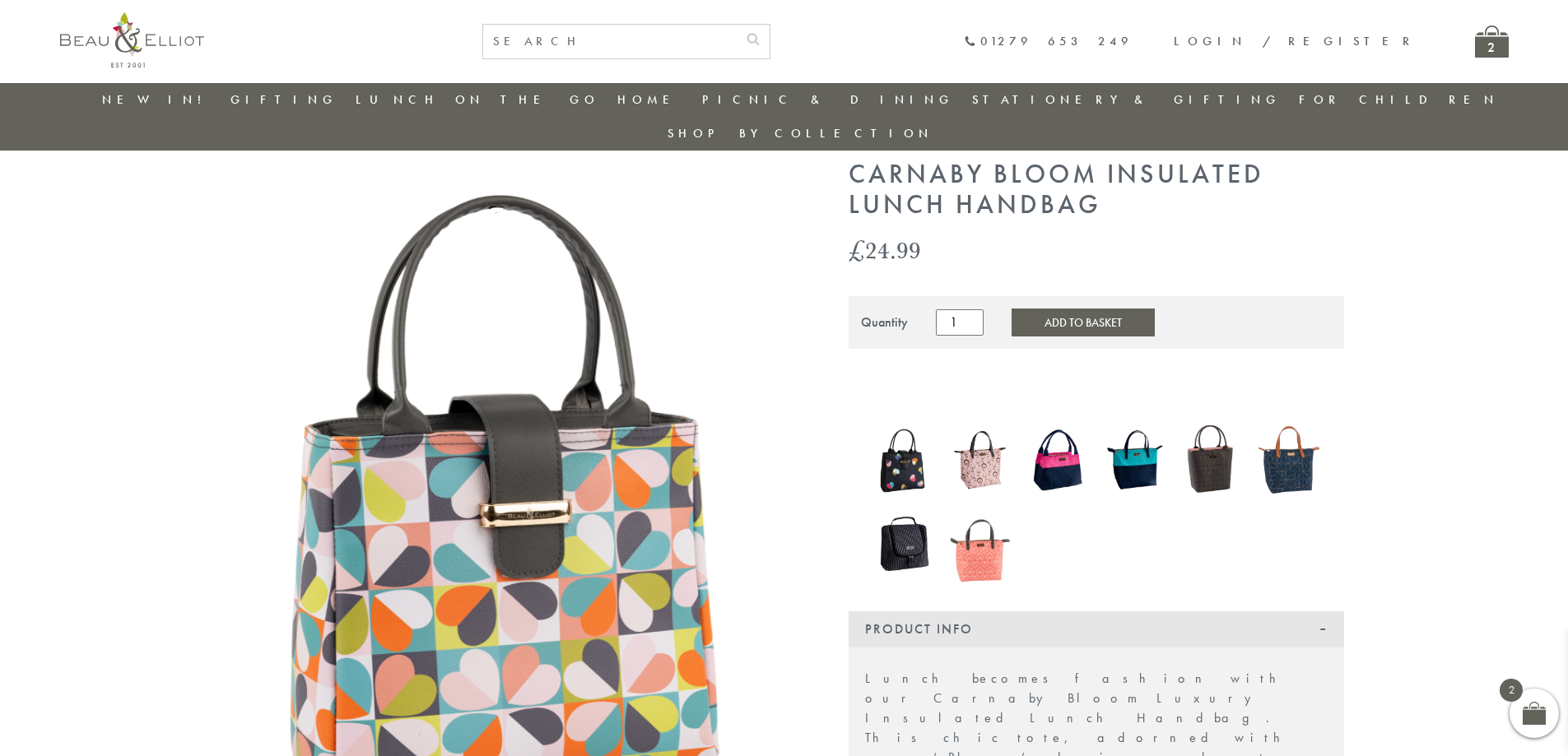
scroll to position [48, 0]
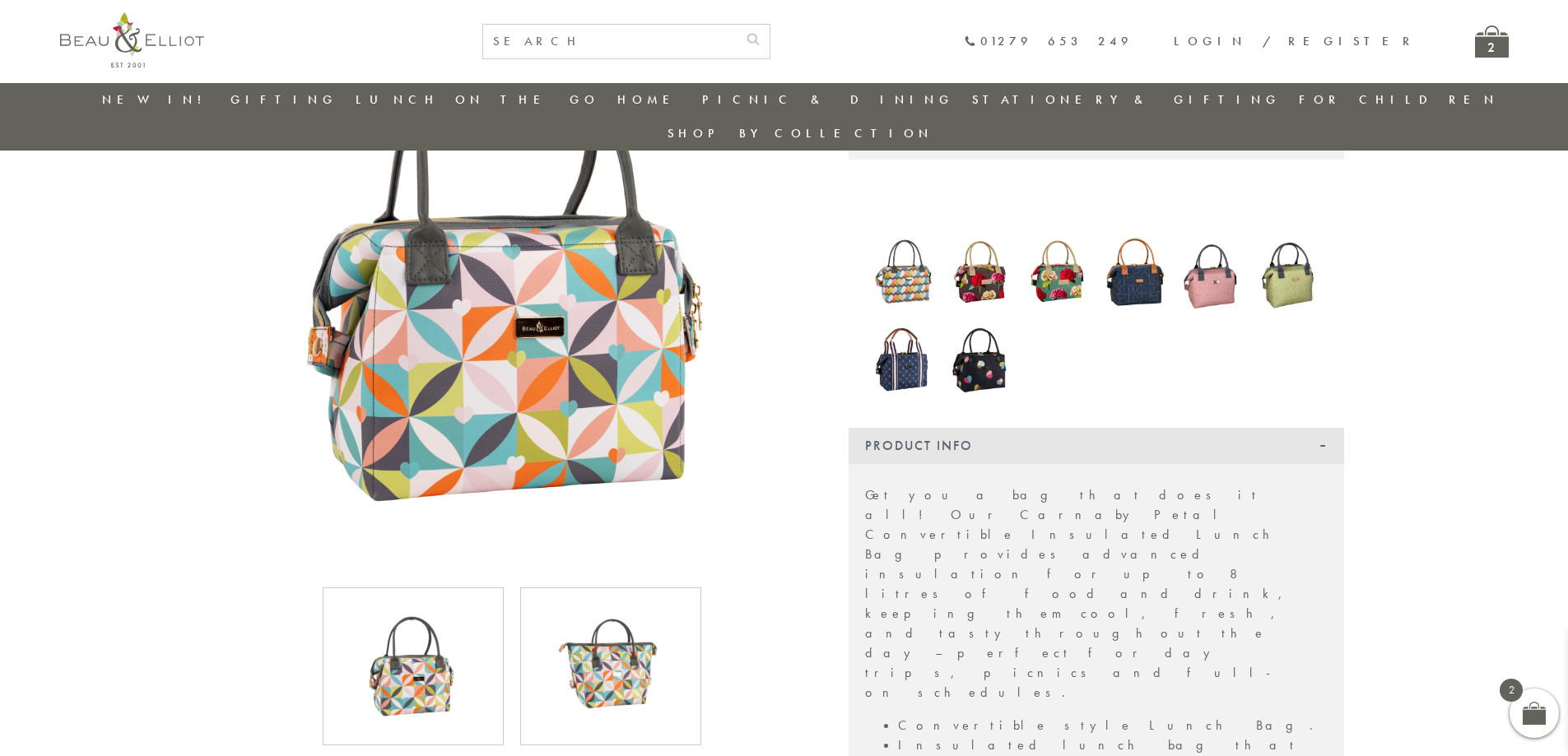
scroll to position [212, 0]
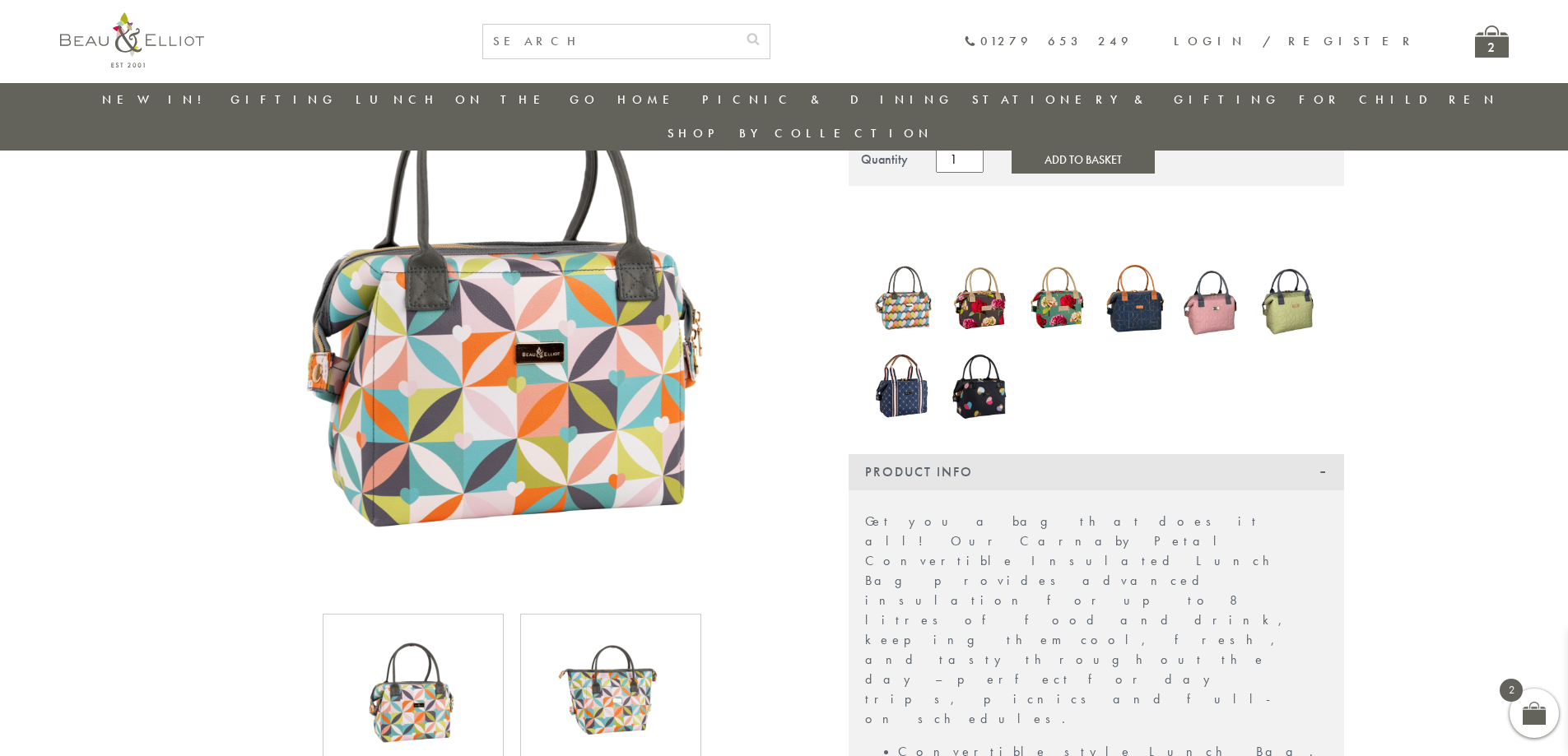
click at [1495, 48] on div "2" at bounding box center [1491, 41] width 33 height 32
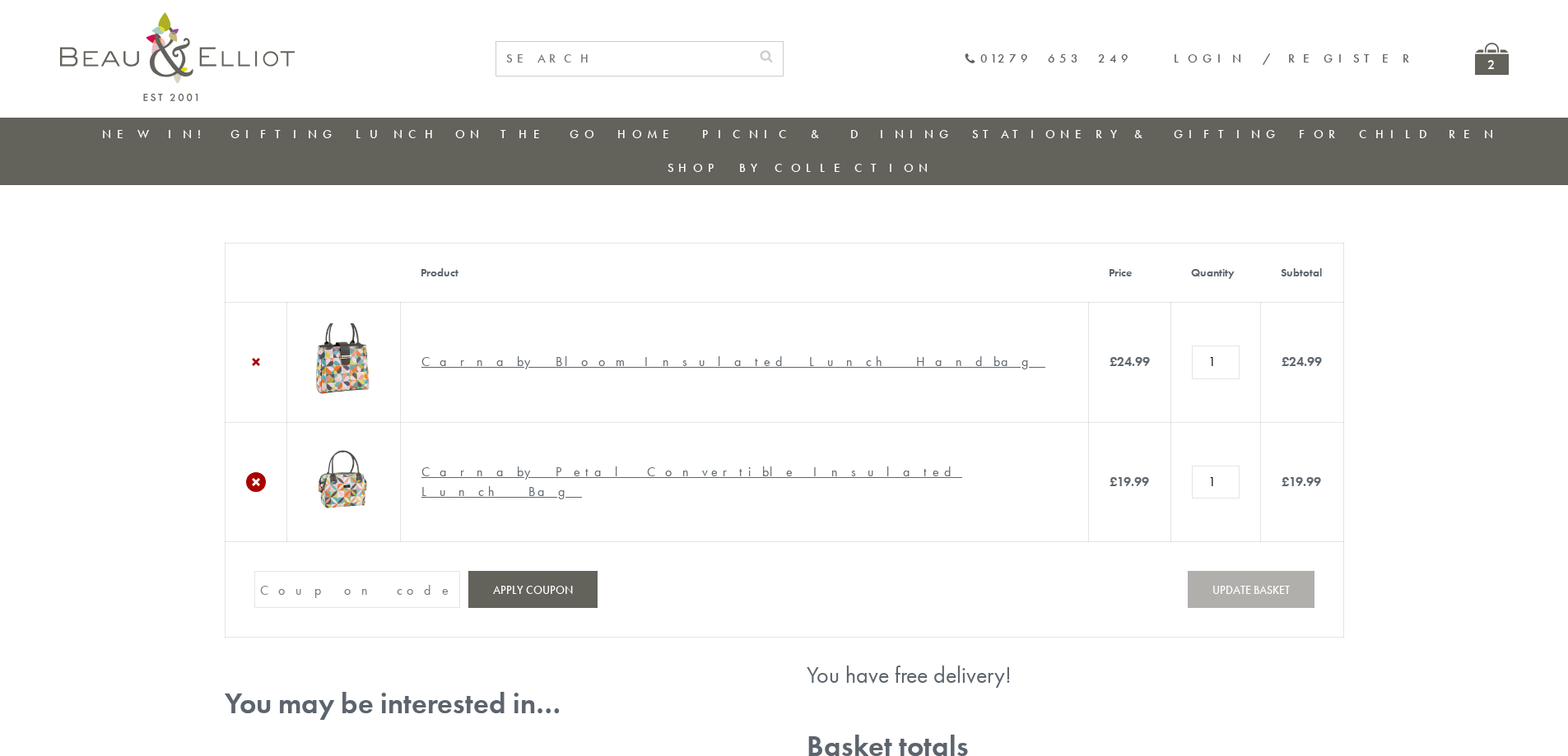
click at [252, 472] on link "×" at bounding box center [256, 482] width 20 height 20
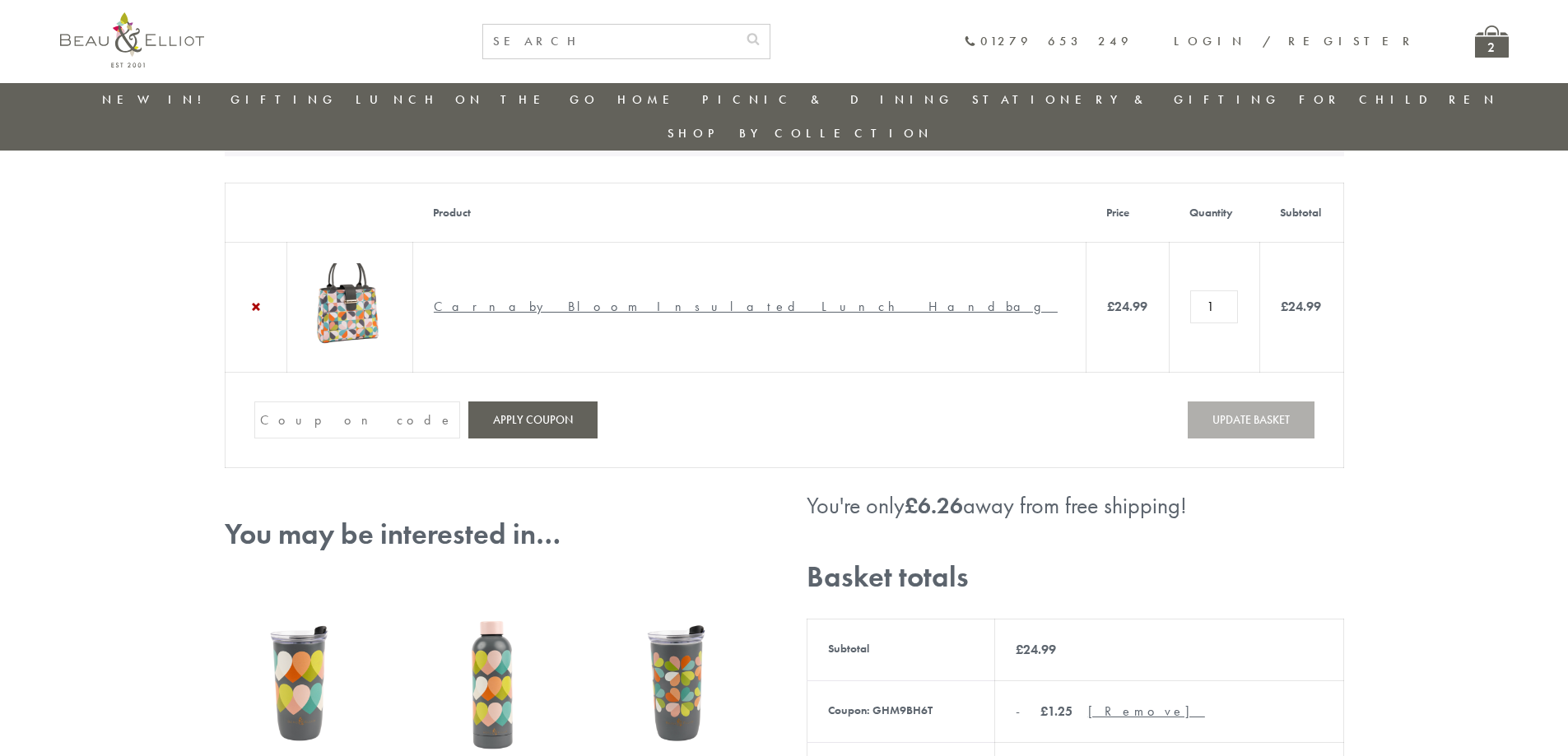
scroll to position [127, 0]
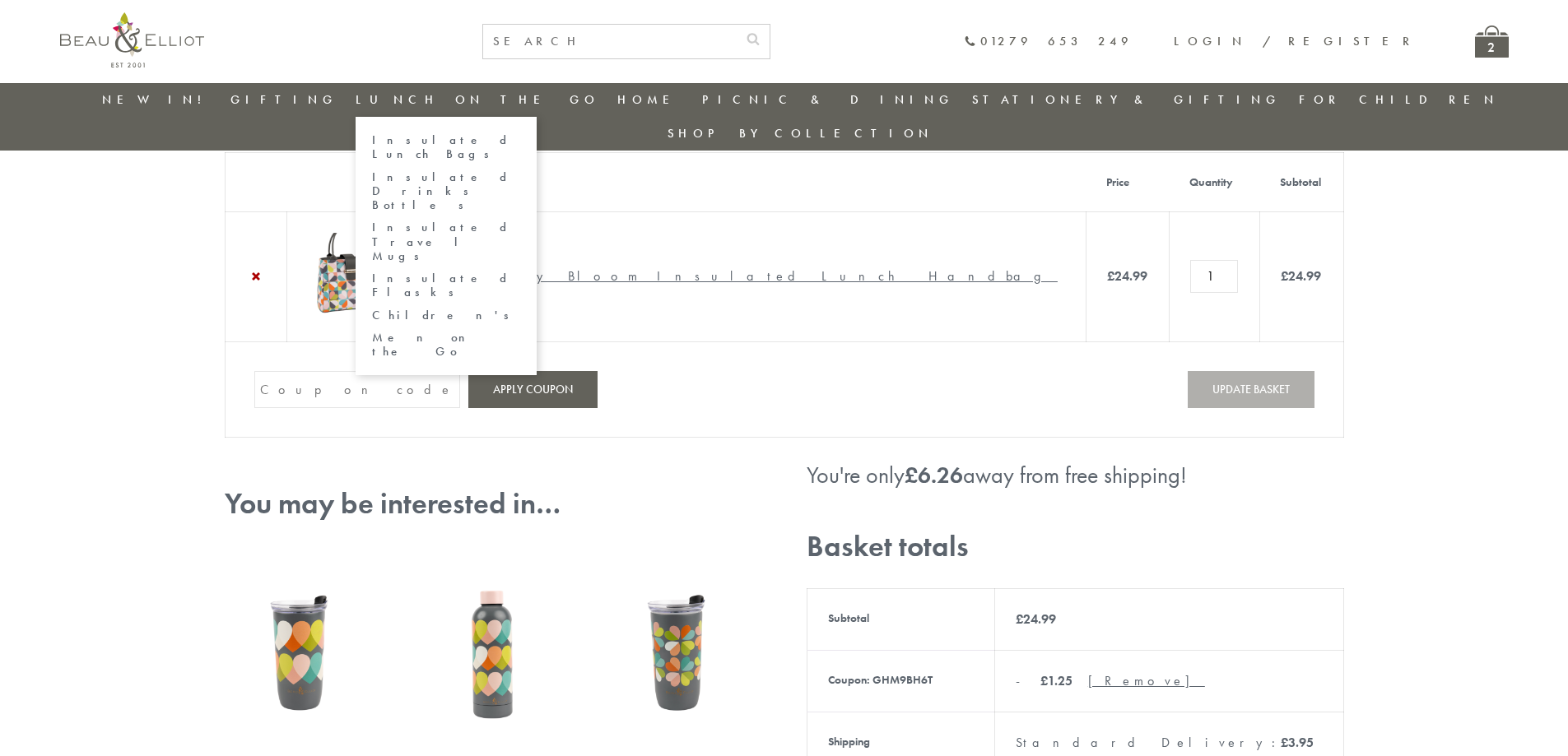
click at [482, 134] on link "Insulated Lunch Bags" at bounding box center [446, 147] width 148 height 29
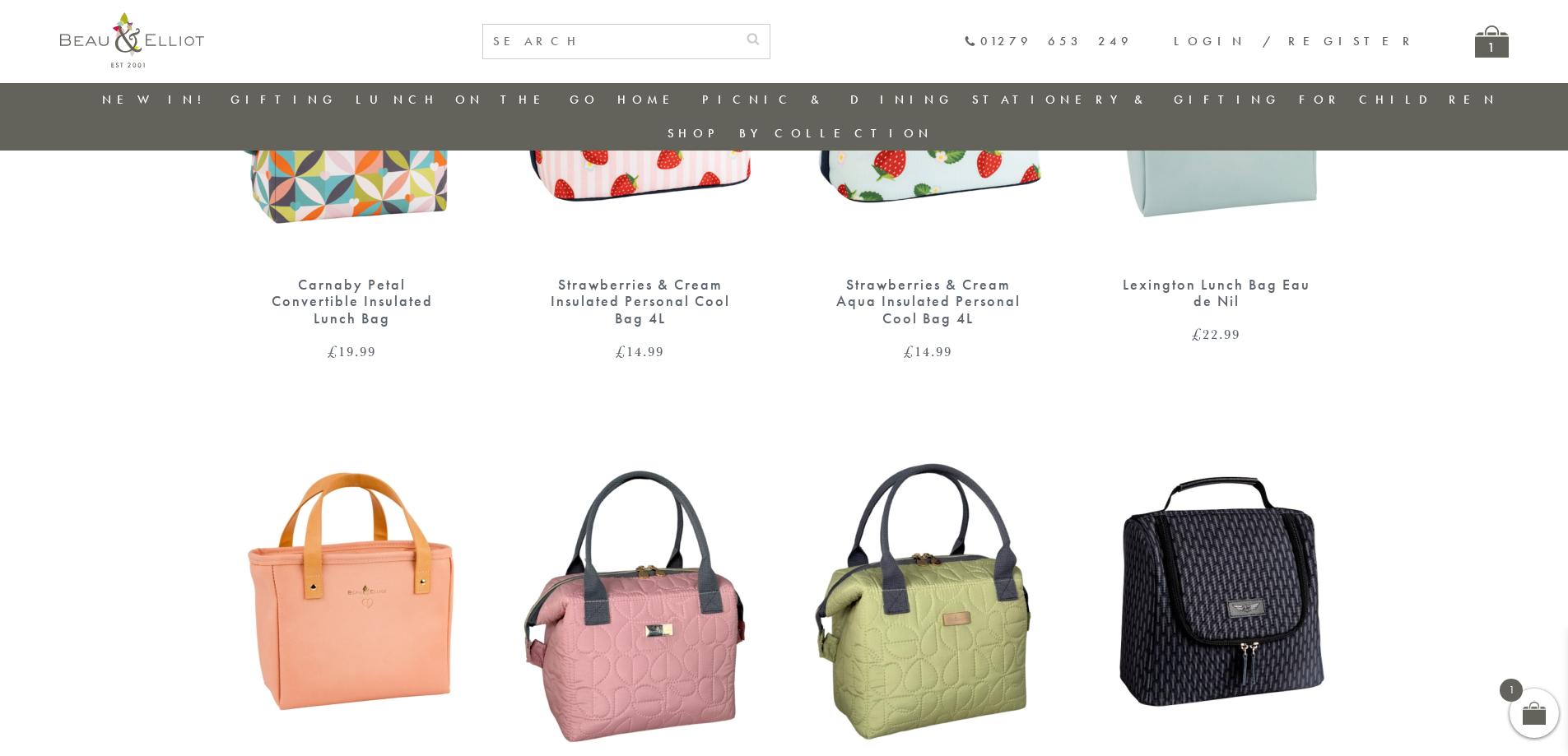
scroll to position [1117, 0]
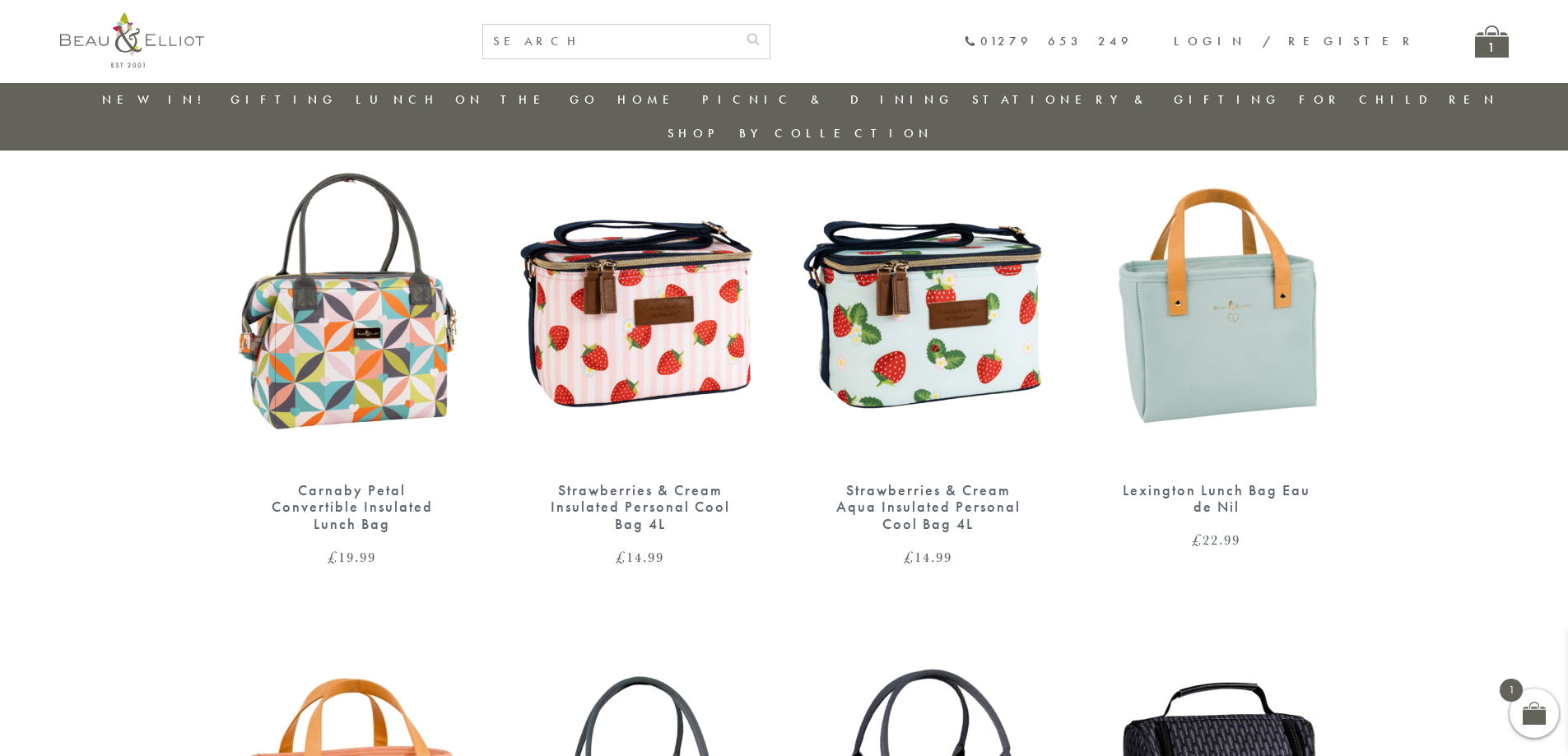
click at [1254, 356] on img at bounding box center [1216, 301] width 255 height 329
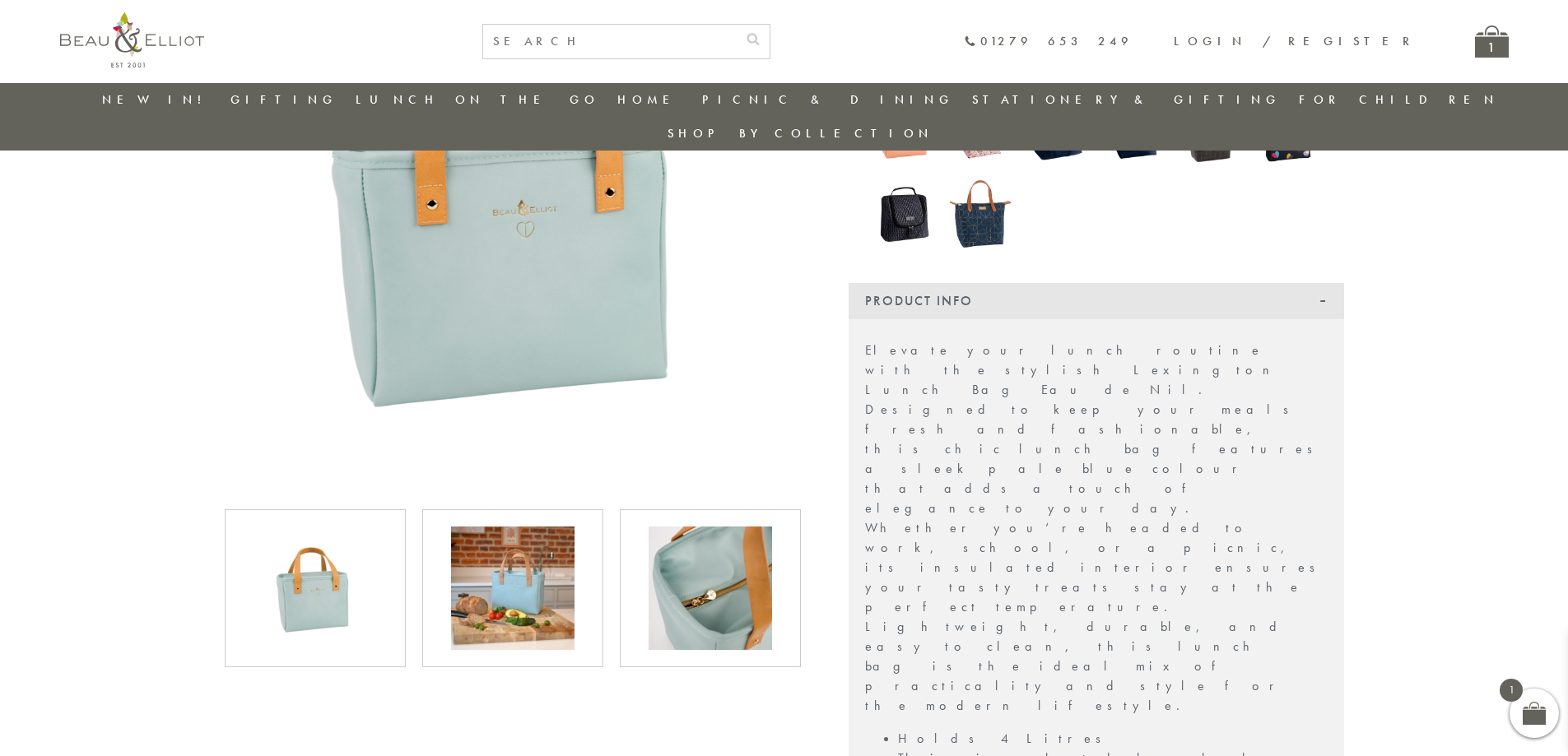
scroll to position [295, 0]
click at [499, 533] on img at bounding box center [512, 589] width 123 height 123
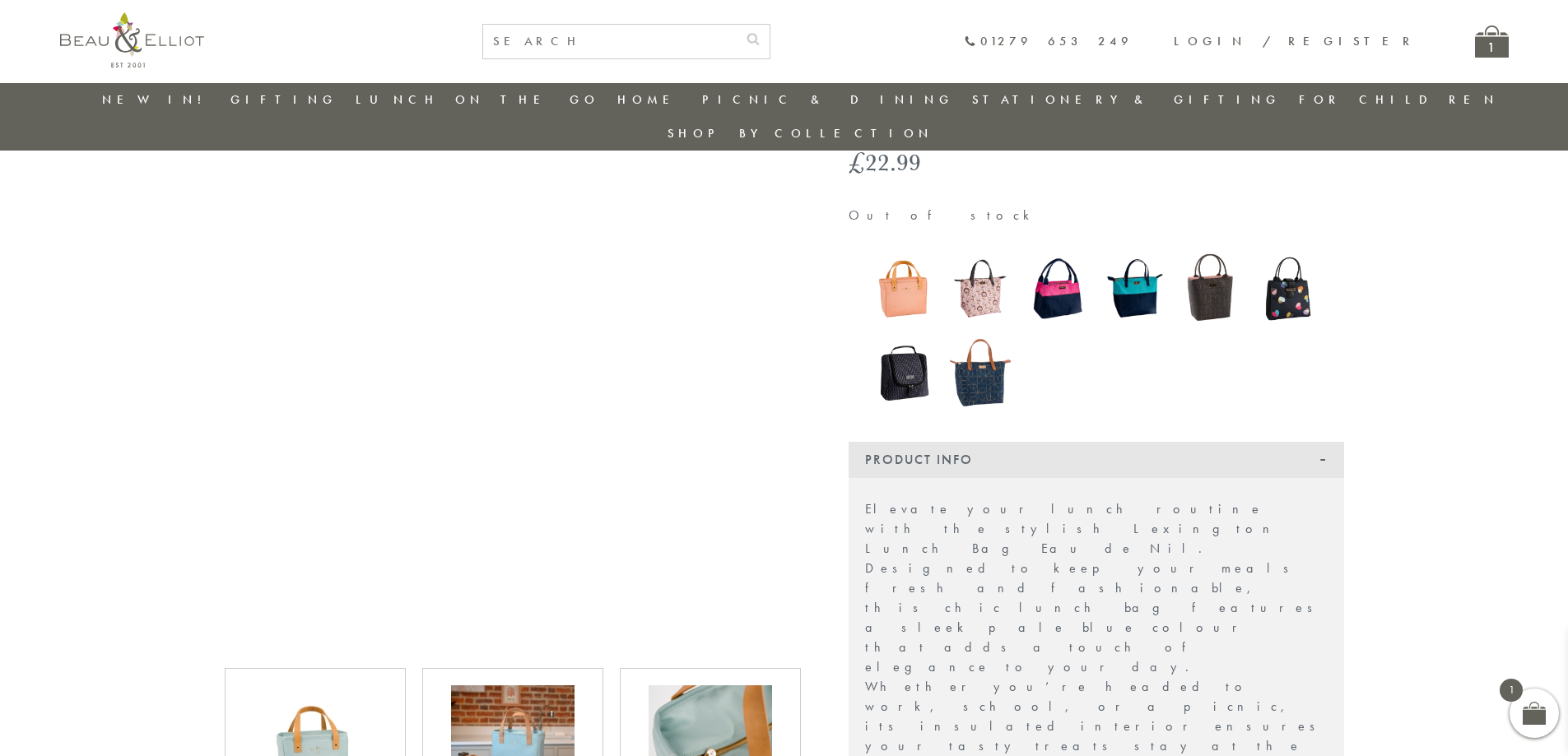
scroll to position [130, 0]
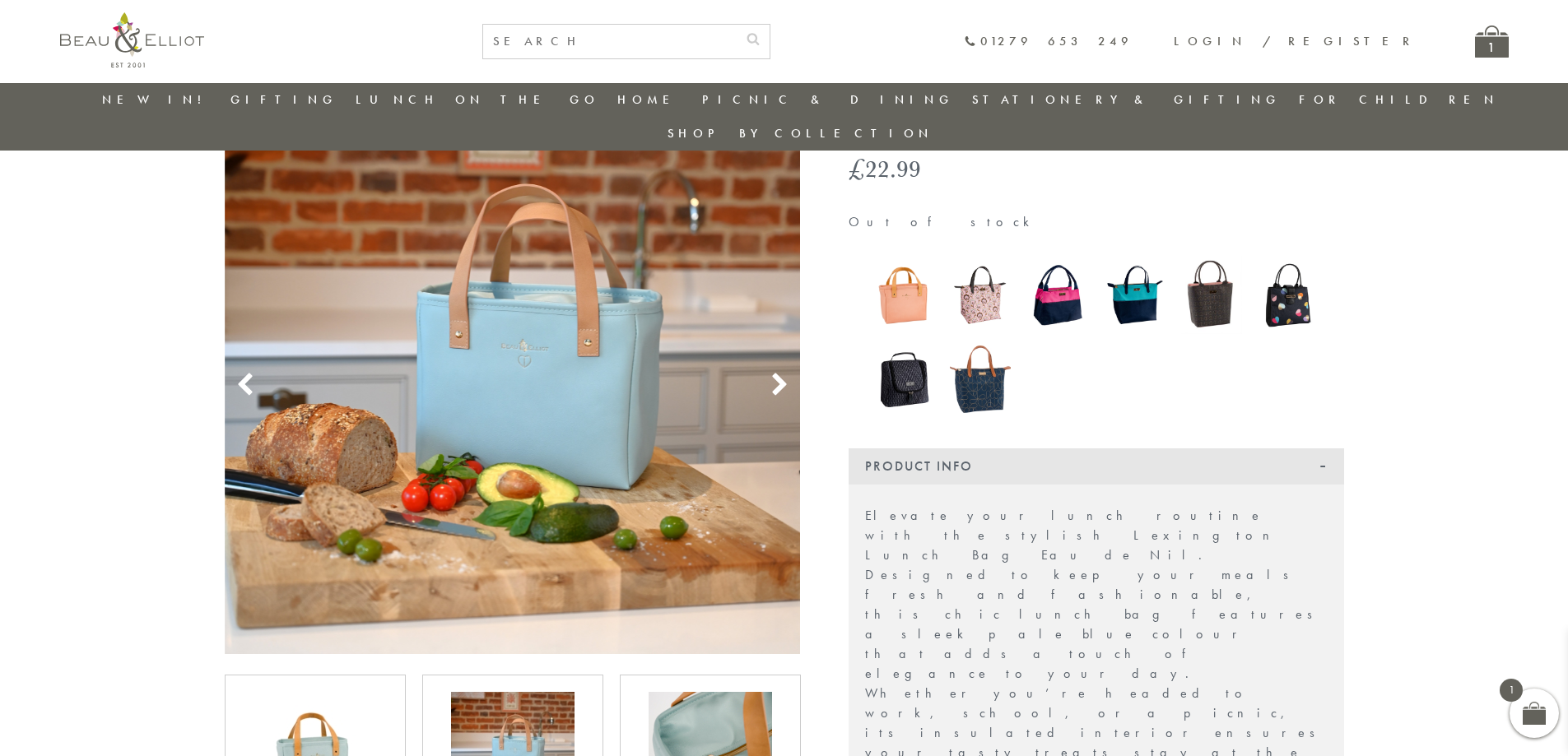
click at [727, 699] on img at bounding box center [710, 753] width 123 height 123
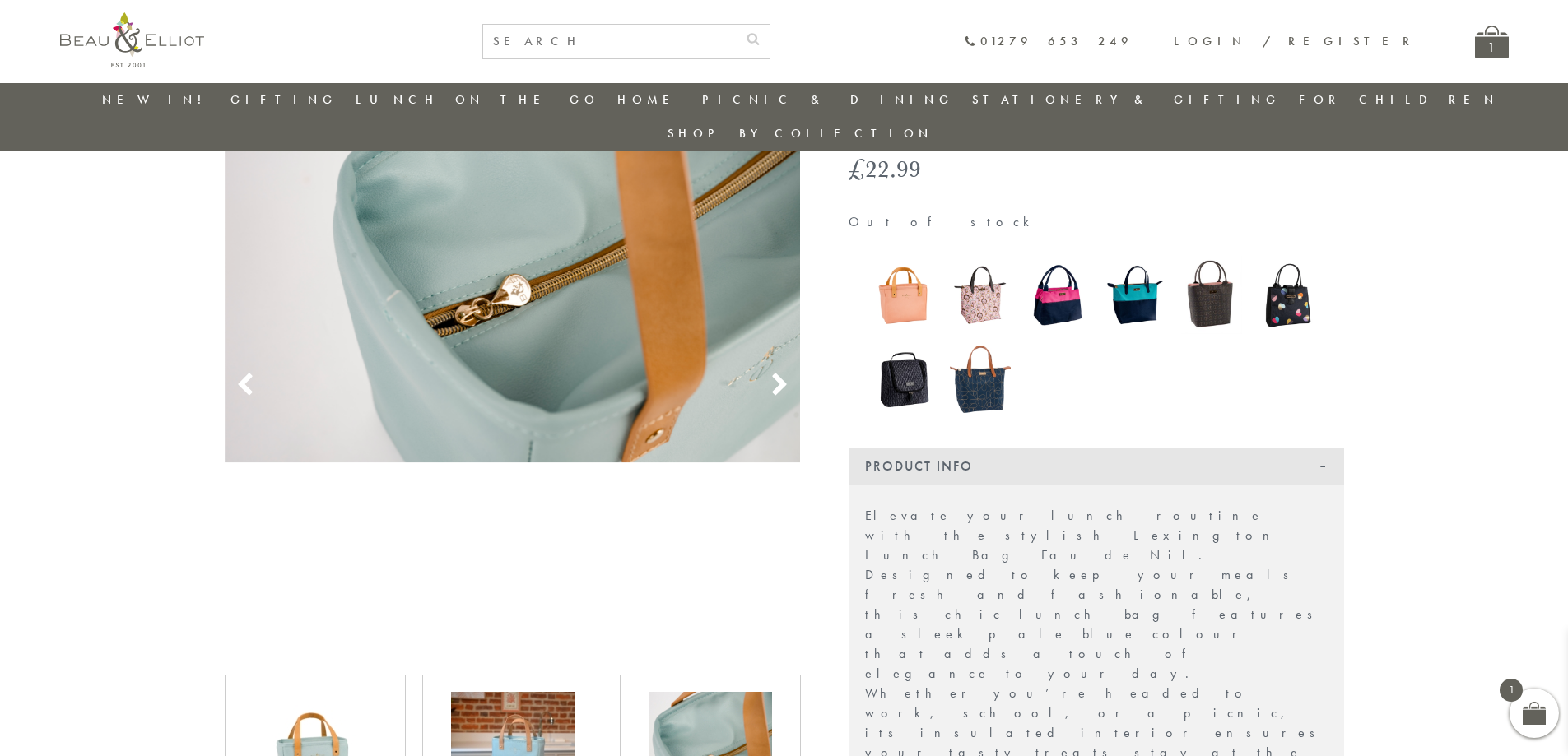
click at [524, 717] on img at bounding box center [512, 753] width 123 height 123
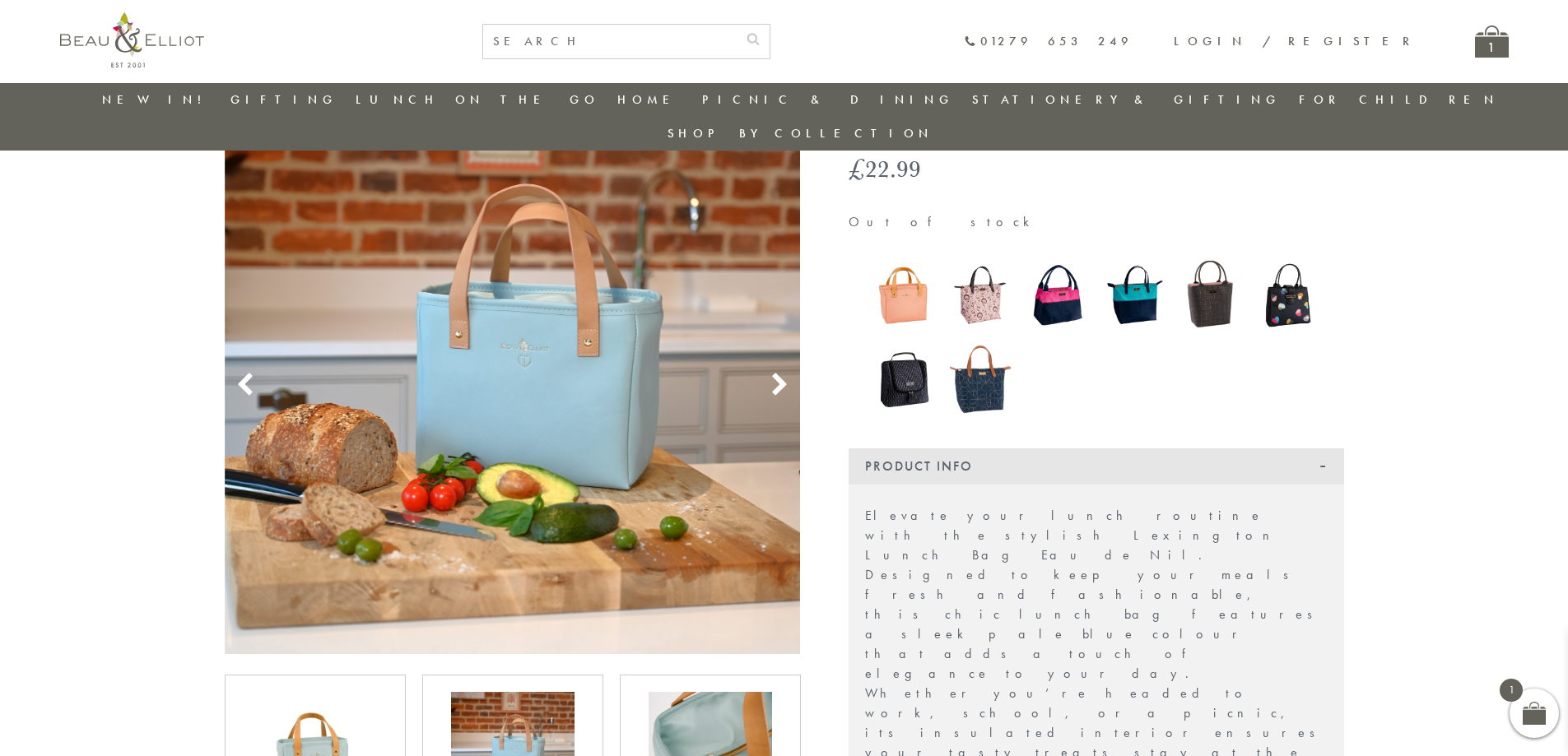
click at [338, 714] on img at bounding box center [315, 753] width 123 height 123
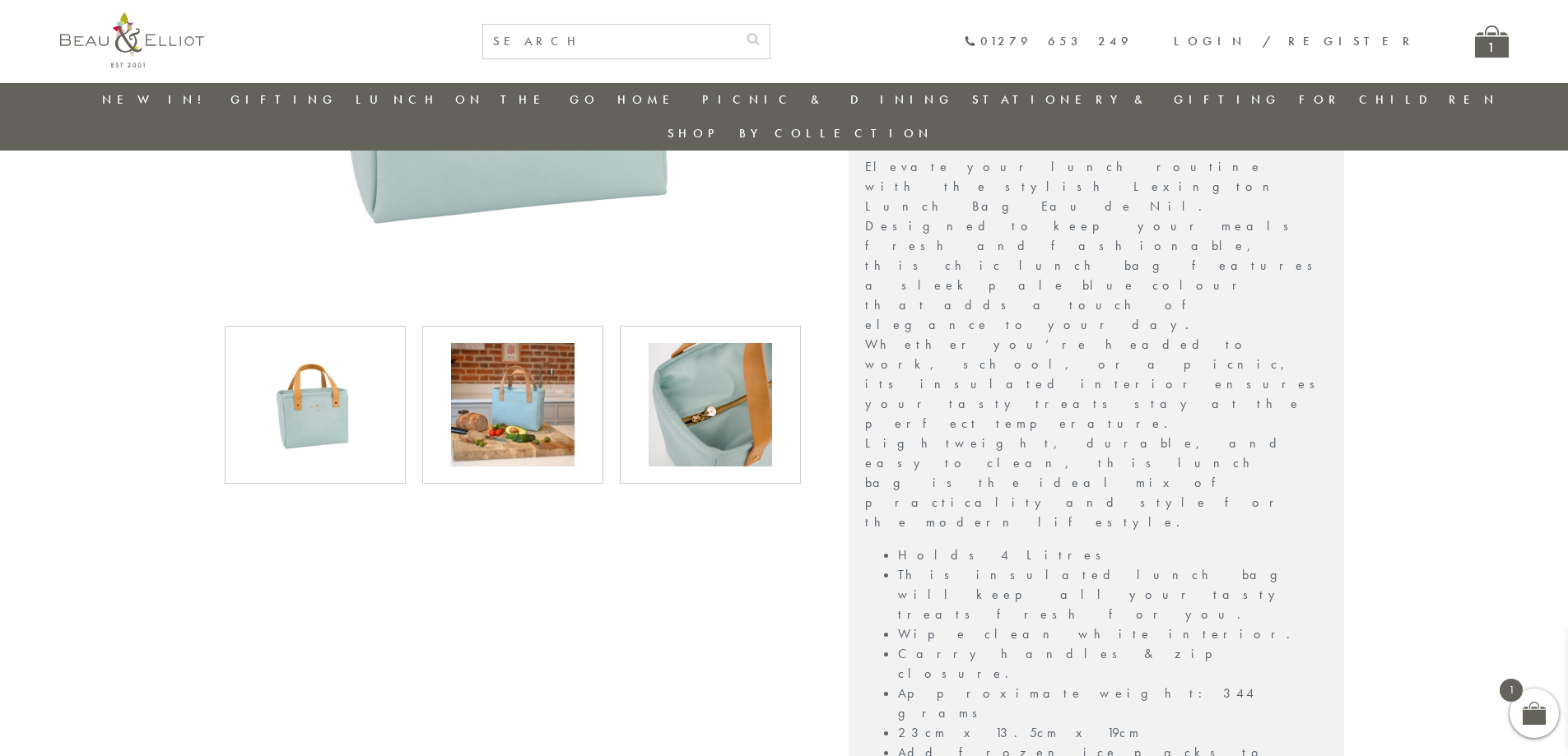
scroll to position [542, 0]
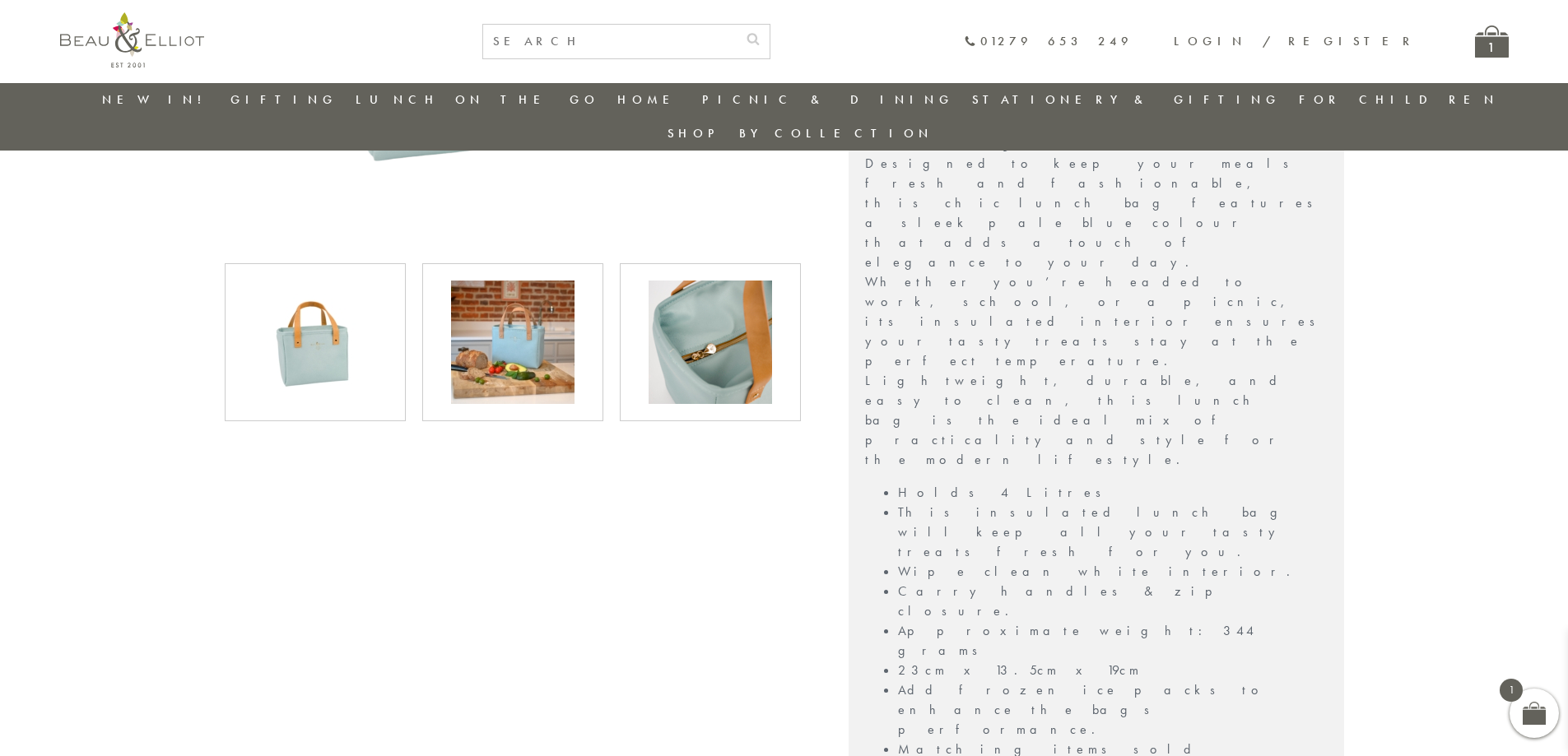
click at [504, 345] on img at bounding box center [512, 342] width 123 height 123
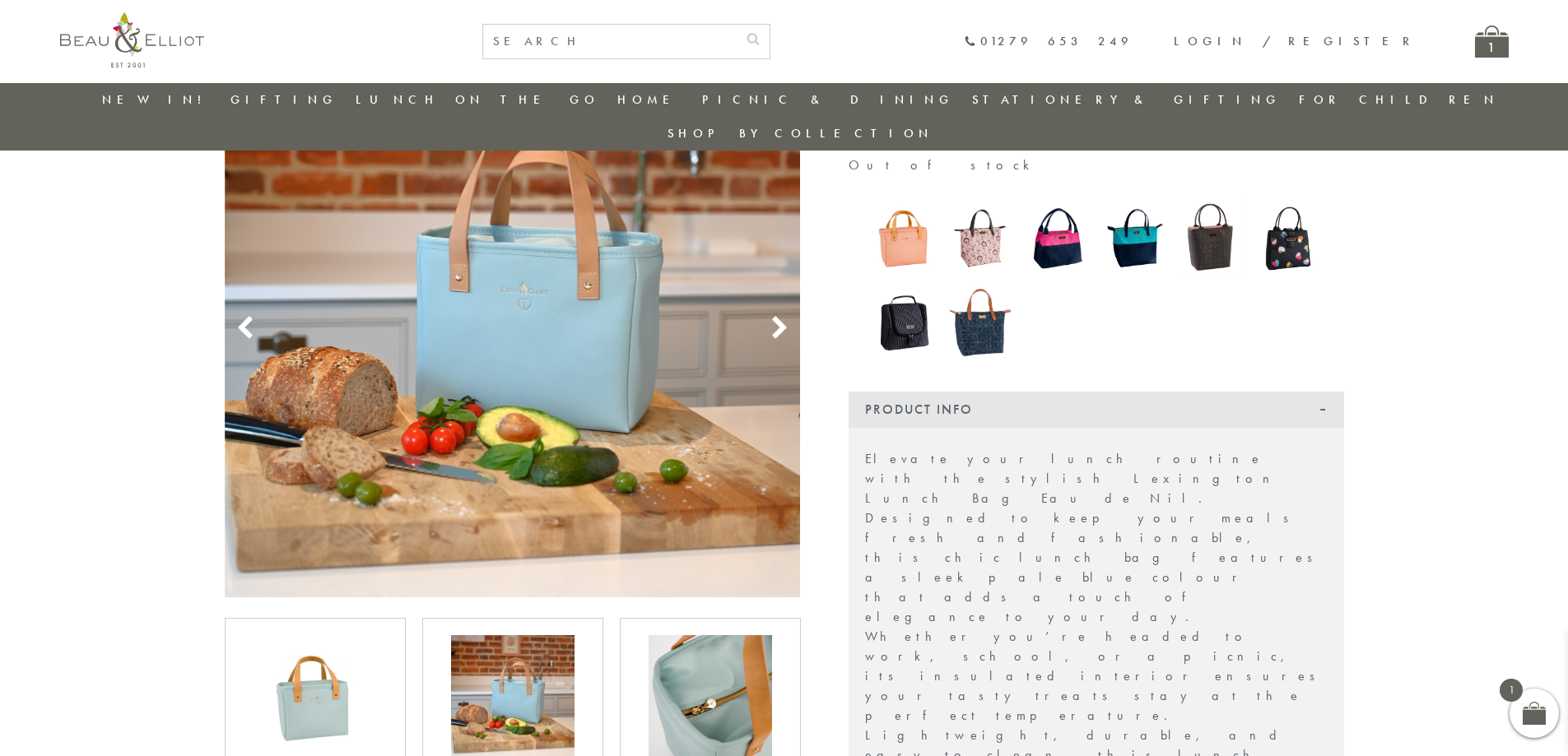
scroll to position [213, 0]
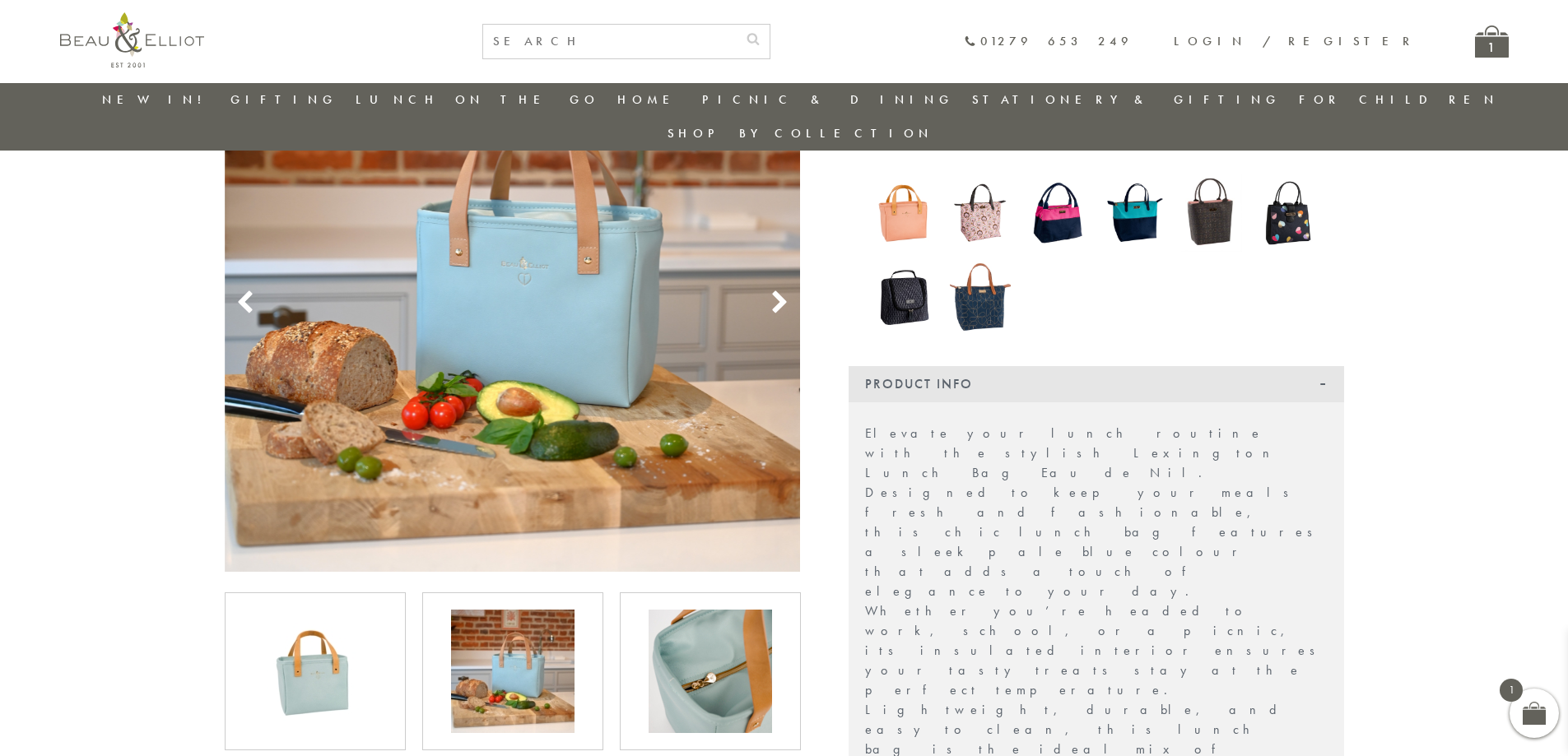
click at [770, 290] on icon at bounding box center [779, 302] width 24 height 24
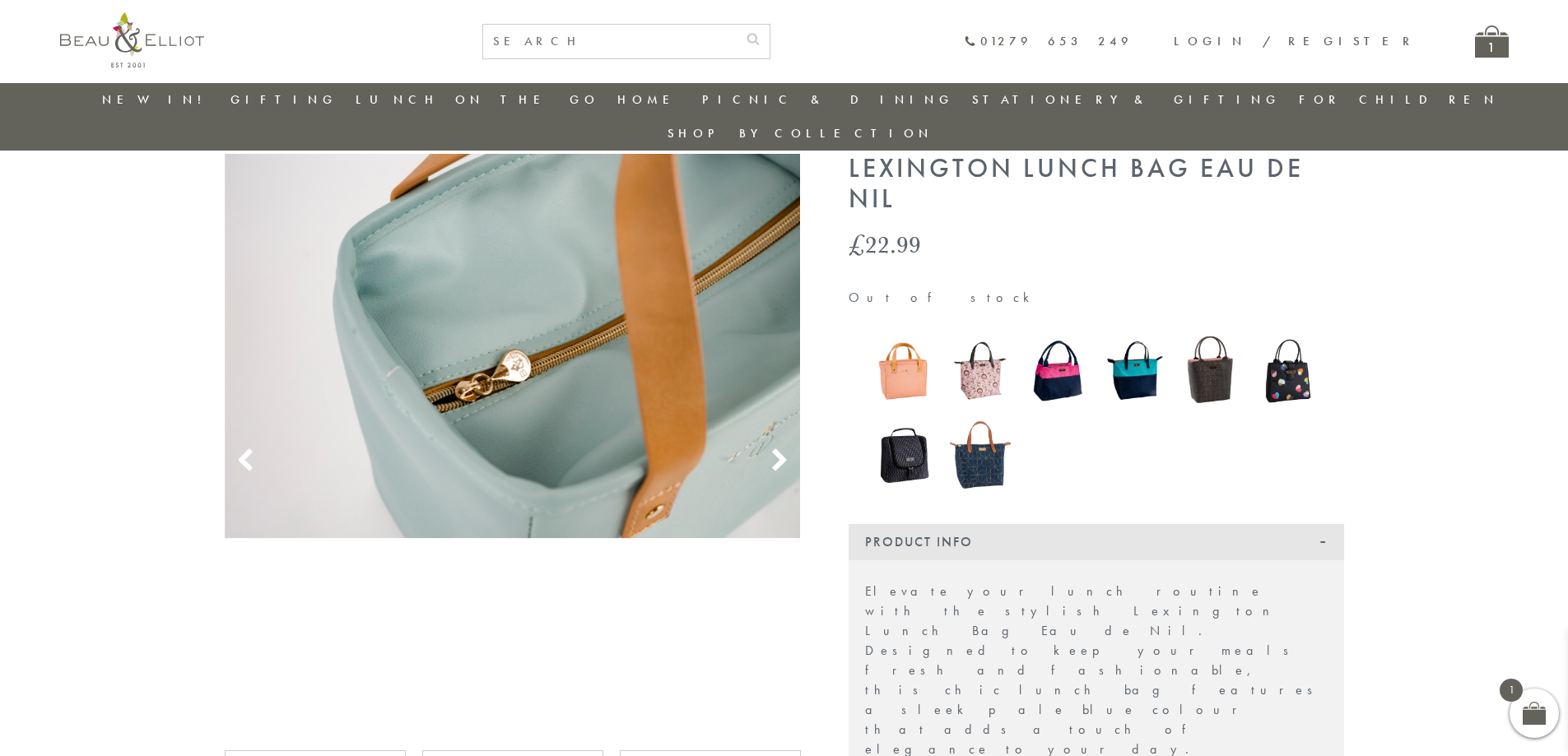
scroll to position [48, 0]
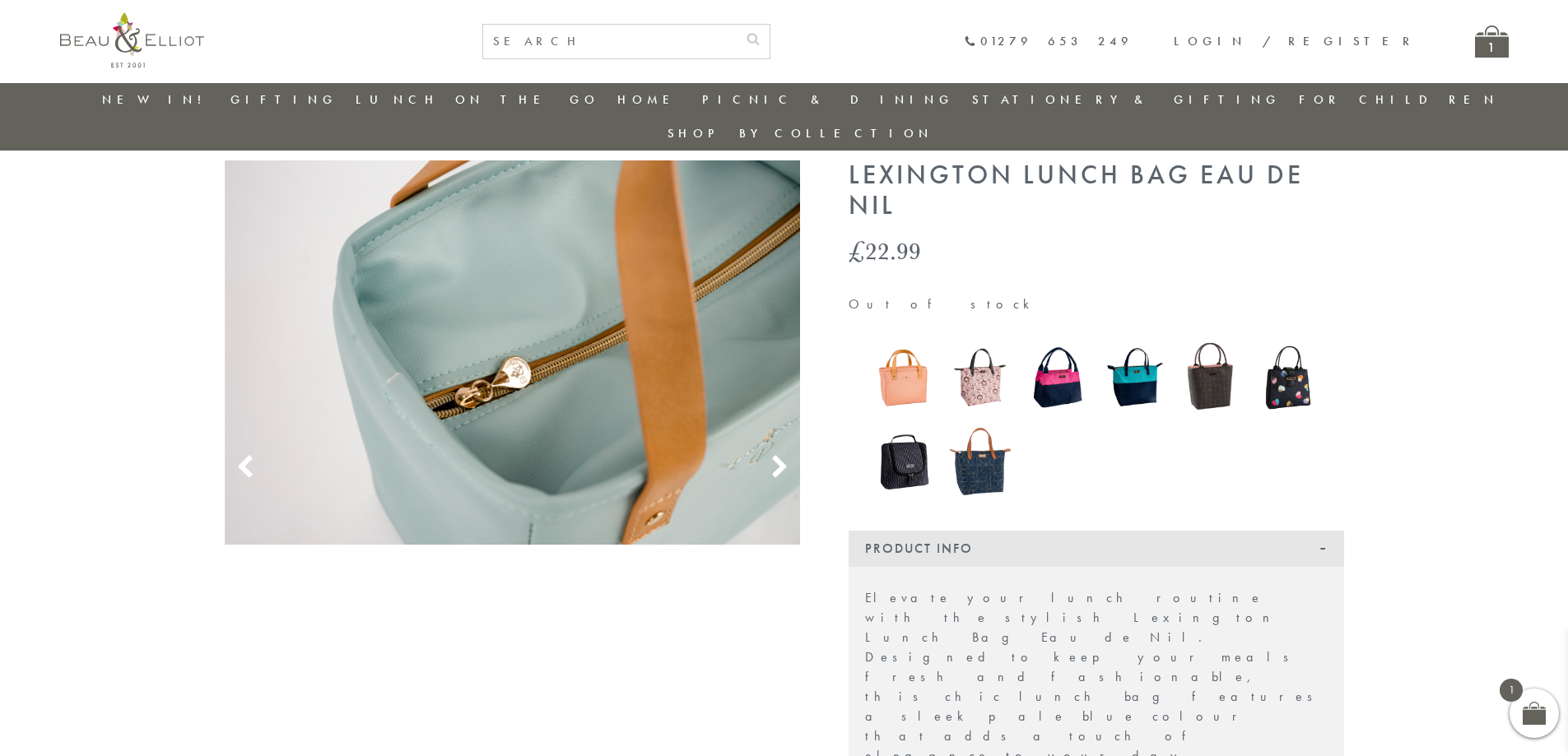
click at [1071, 364] on img at bounding box center [1057, 377] width 61 height 79
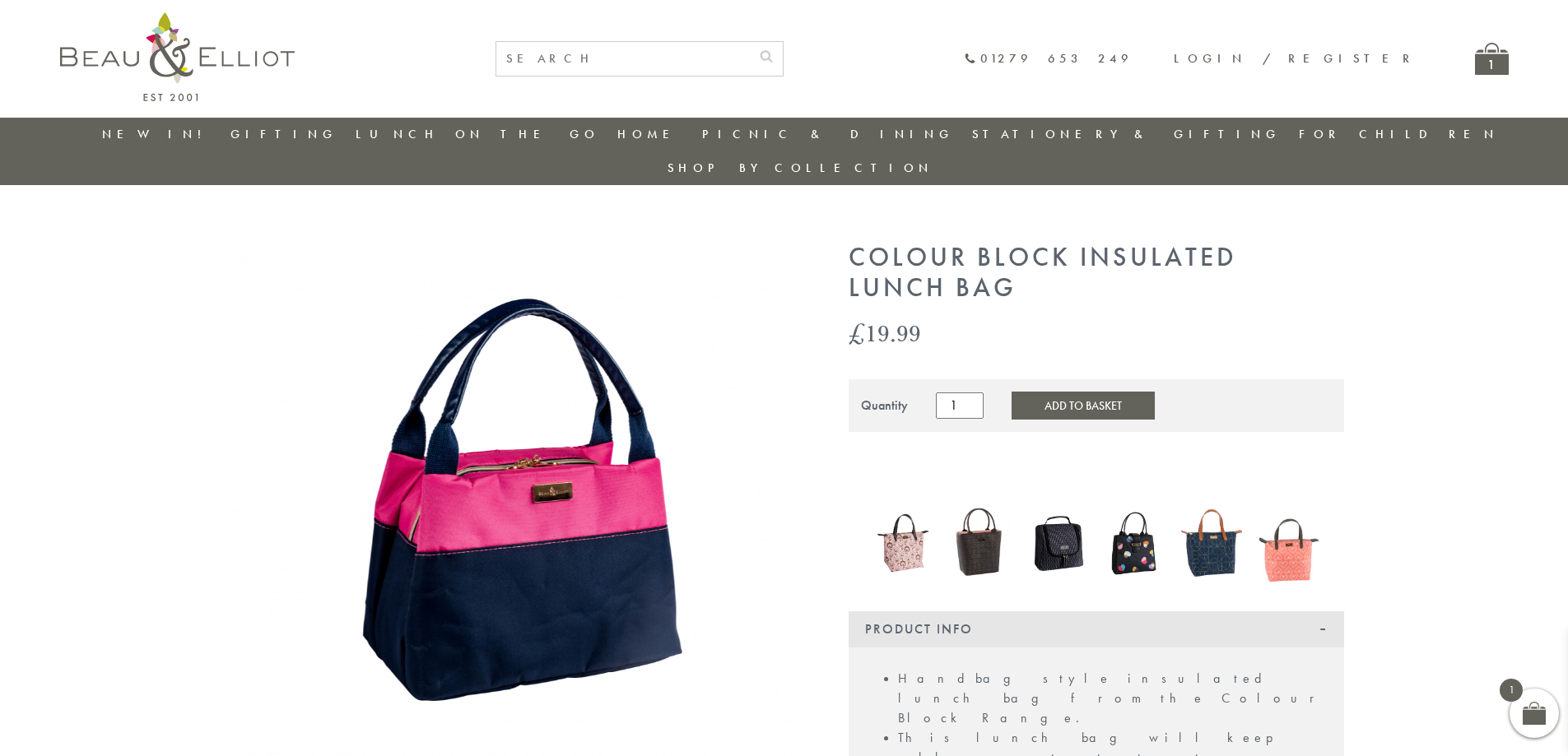
click at [1207, 524] on img at bounding box center [1211, 543] width 61 height 80
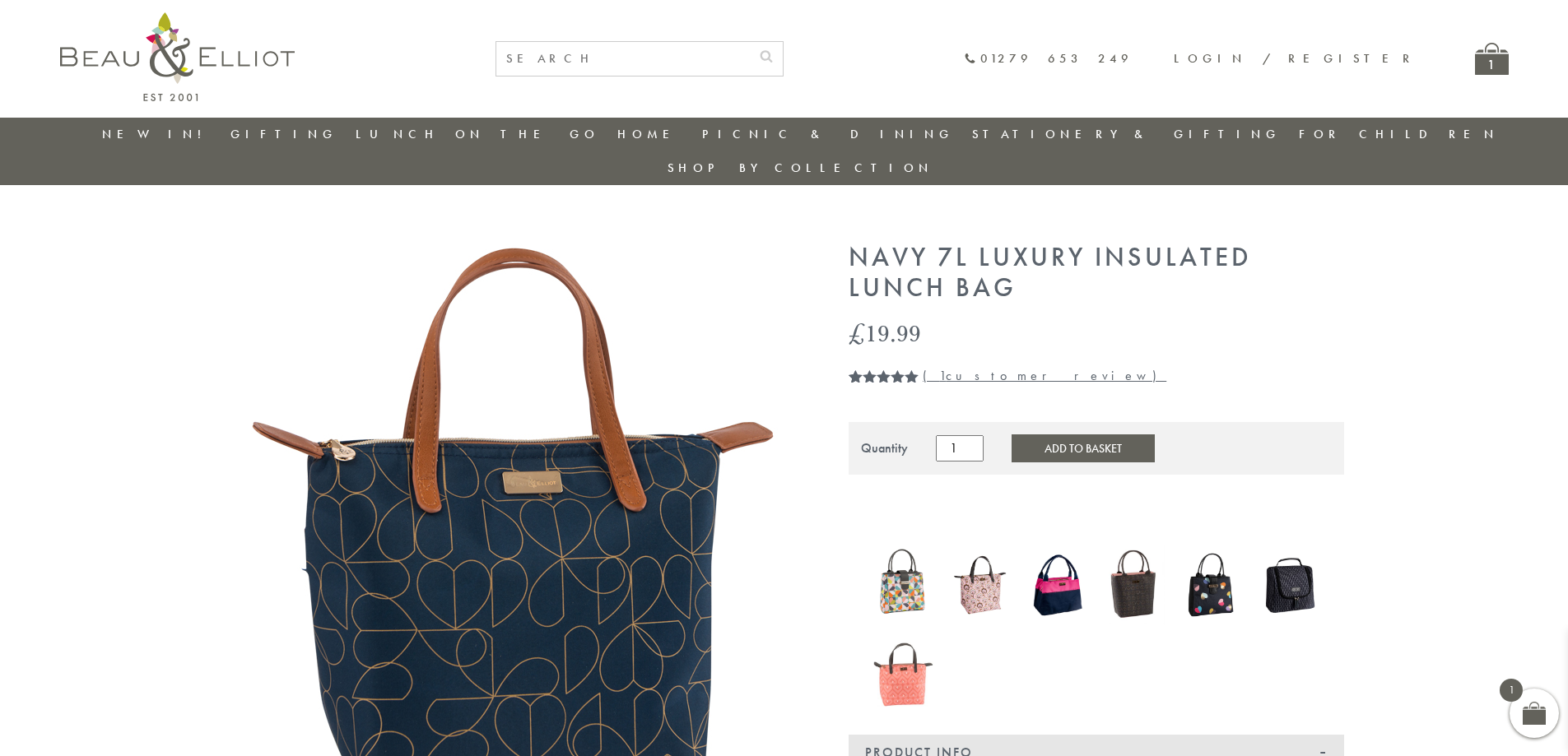
click at [966, 562] on img at bounding box center [980, 584] width 61 height 79
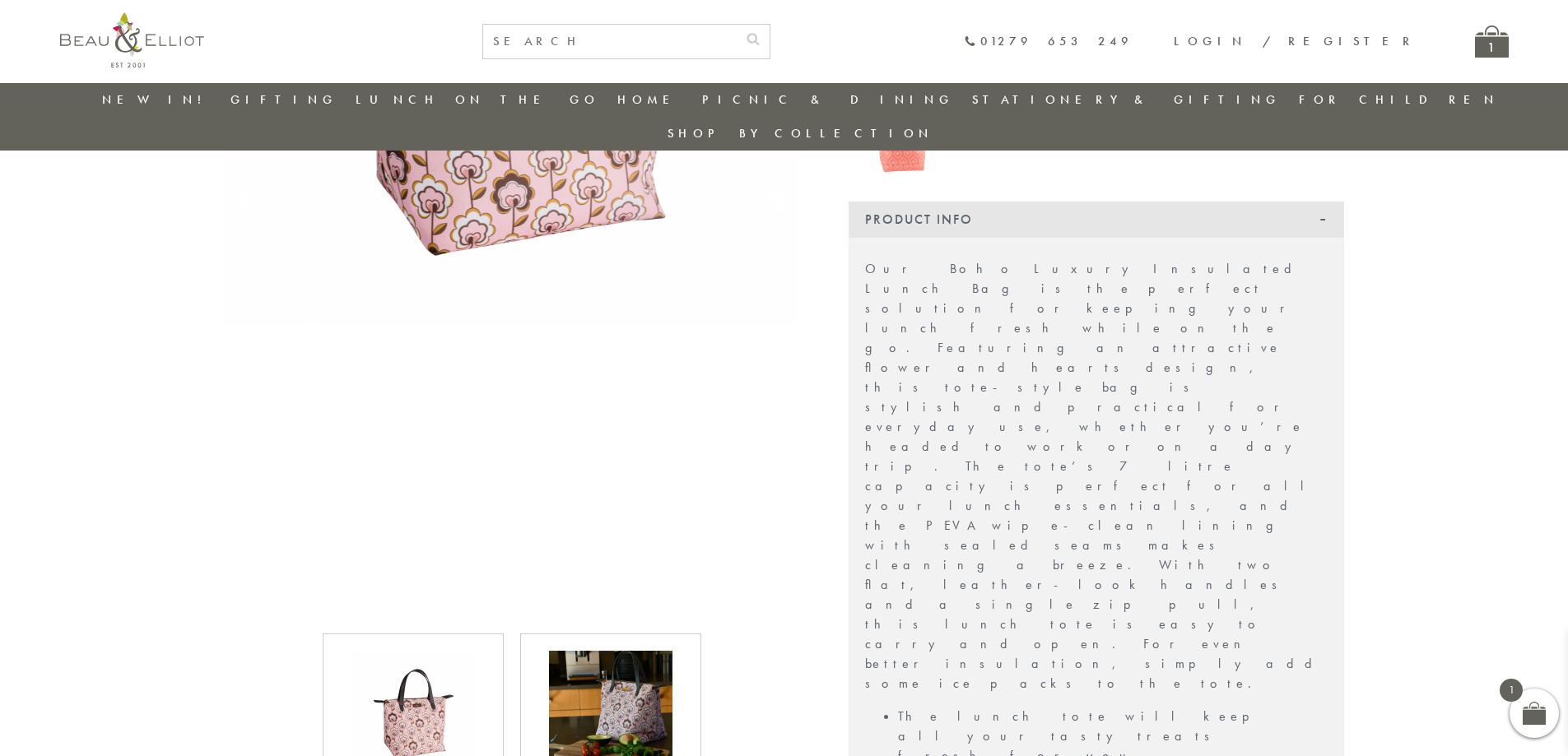
scroll to position [459, 0]
click at [563, 674] on img at bounding box center [611, 712] width 123 height 123
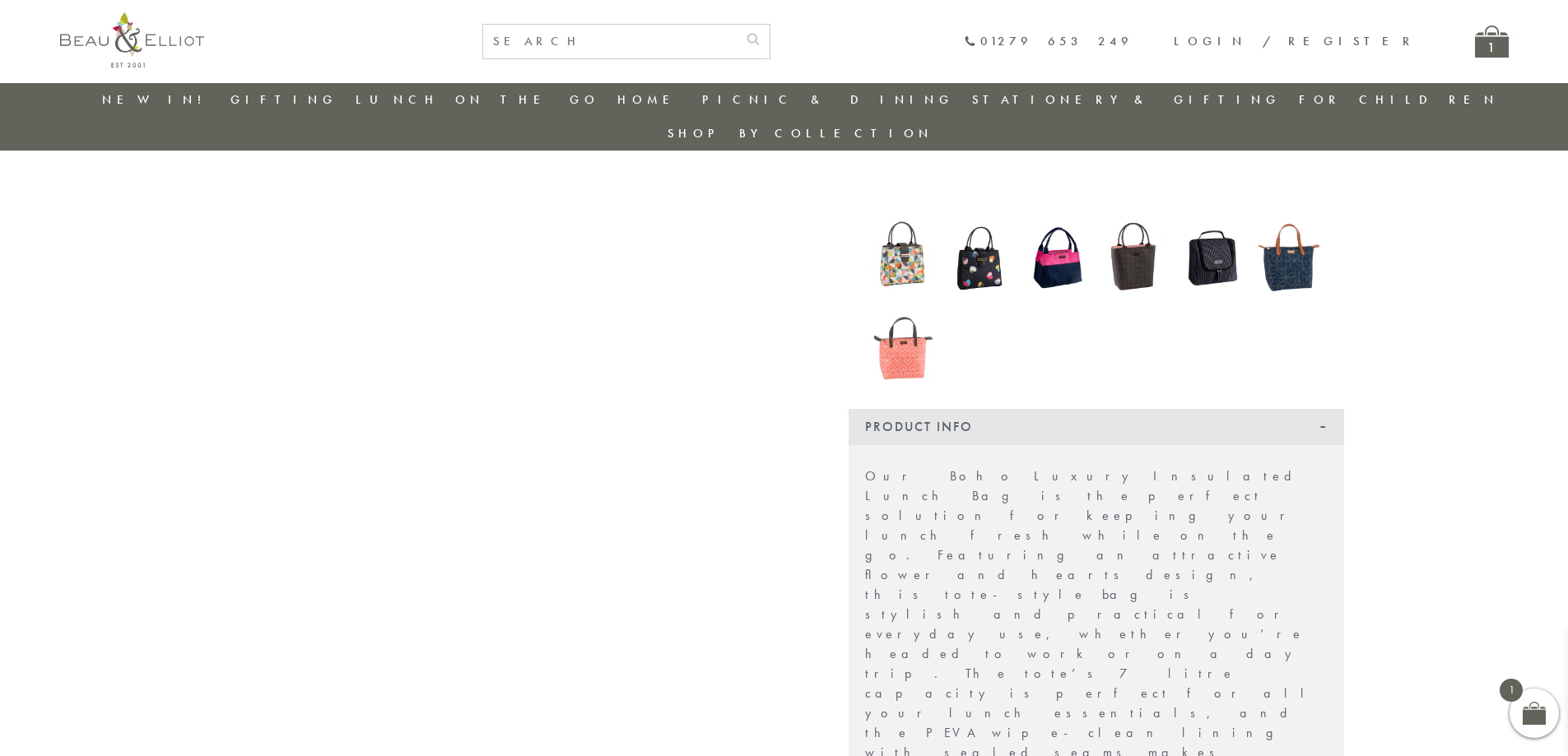
scroll to position [213, 0]
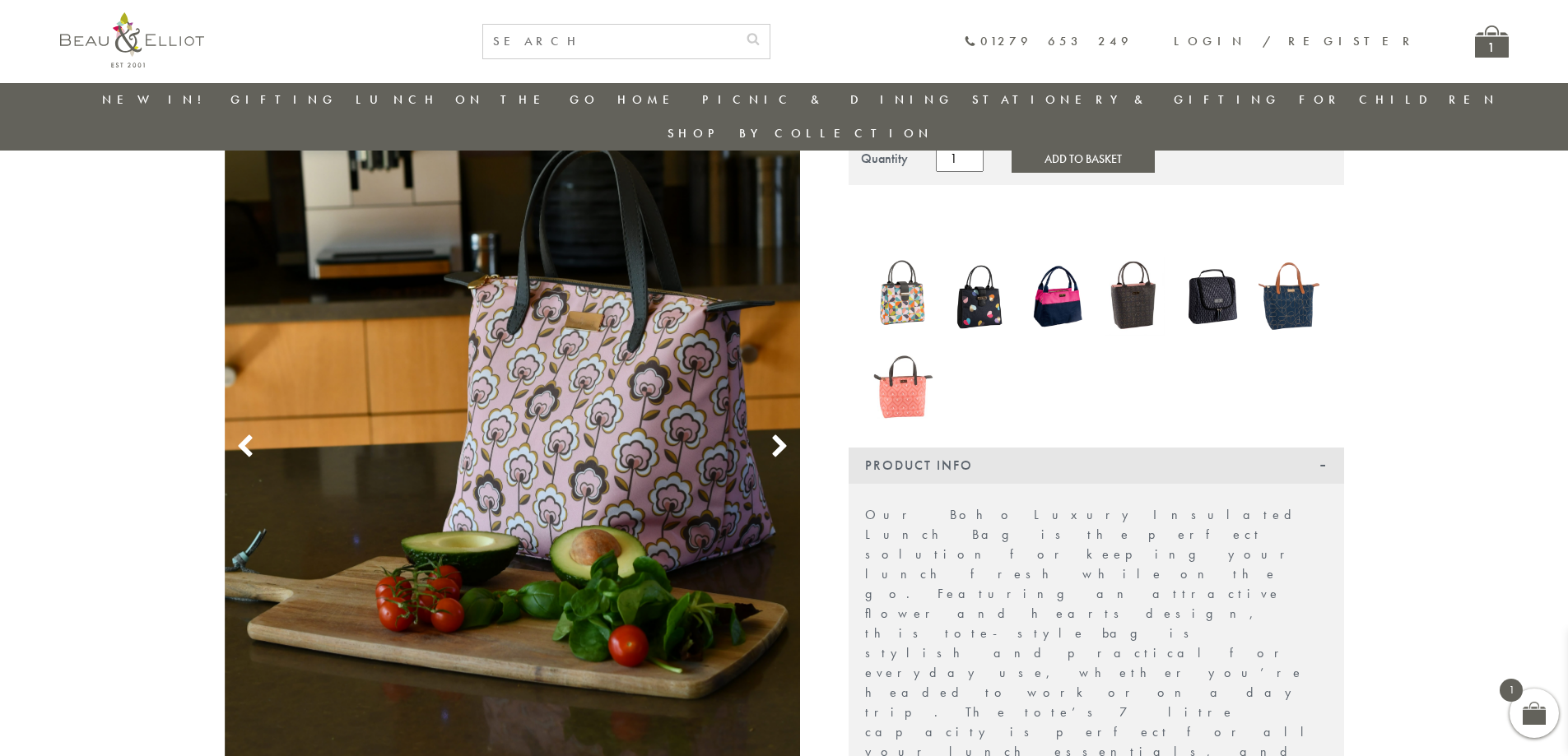
click at [774, 434] on icon at bounding box center [779, 446] width 24 height 24
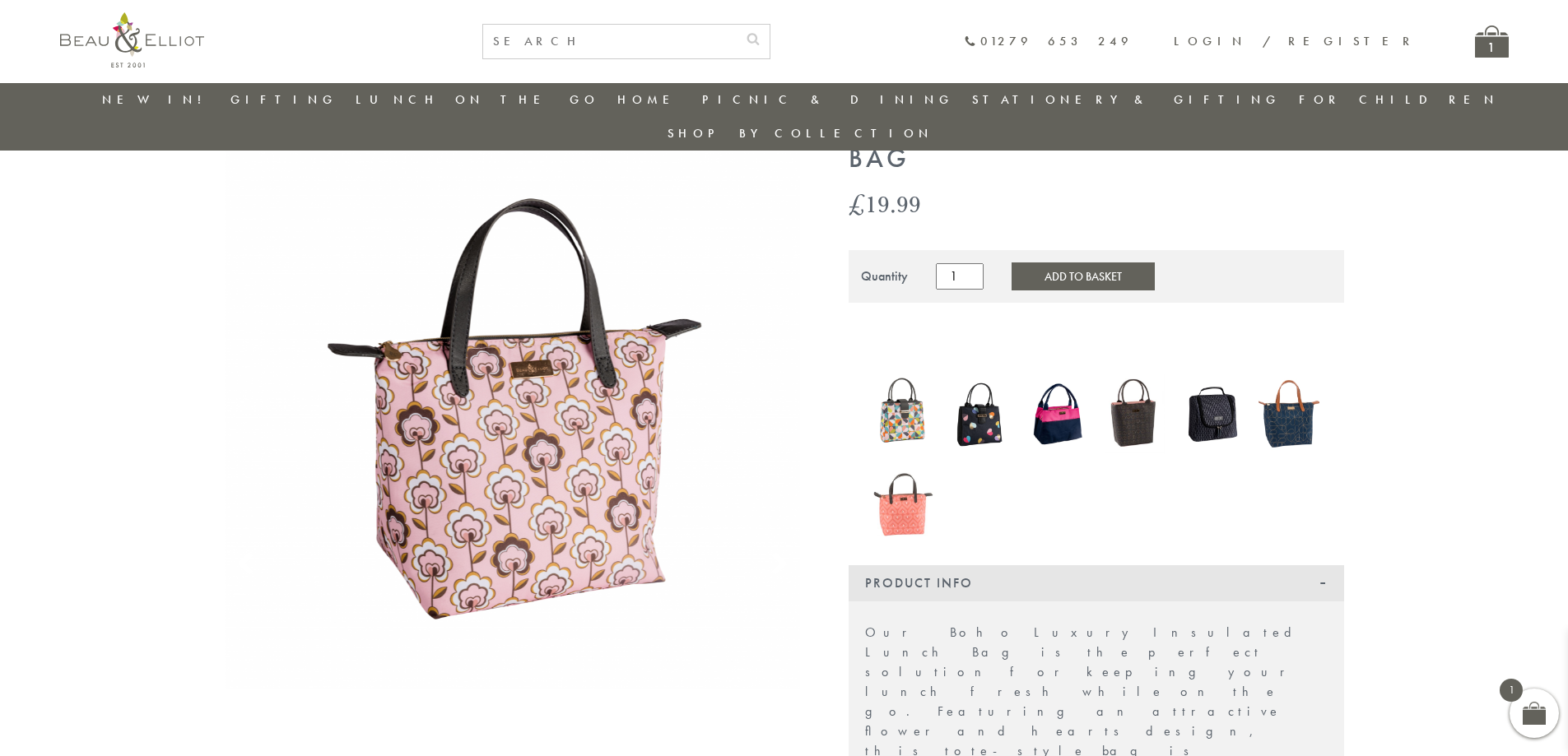
scroll to position [0, 0]
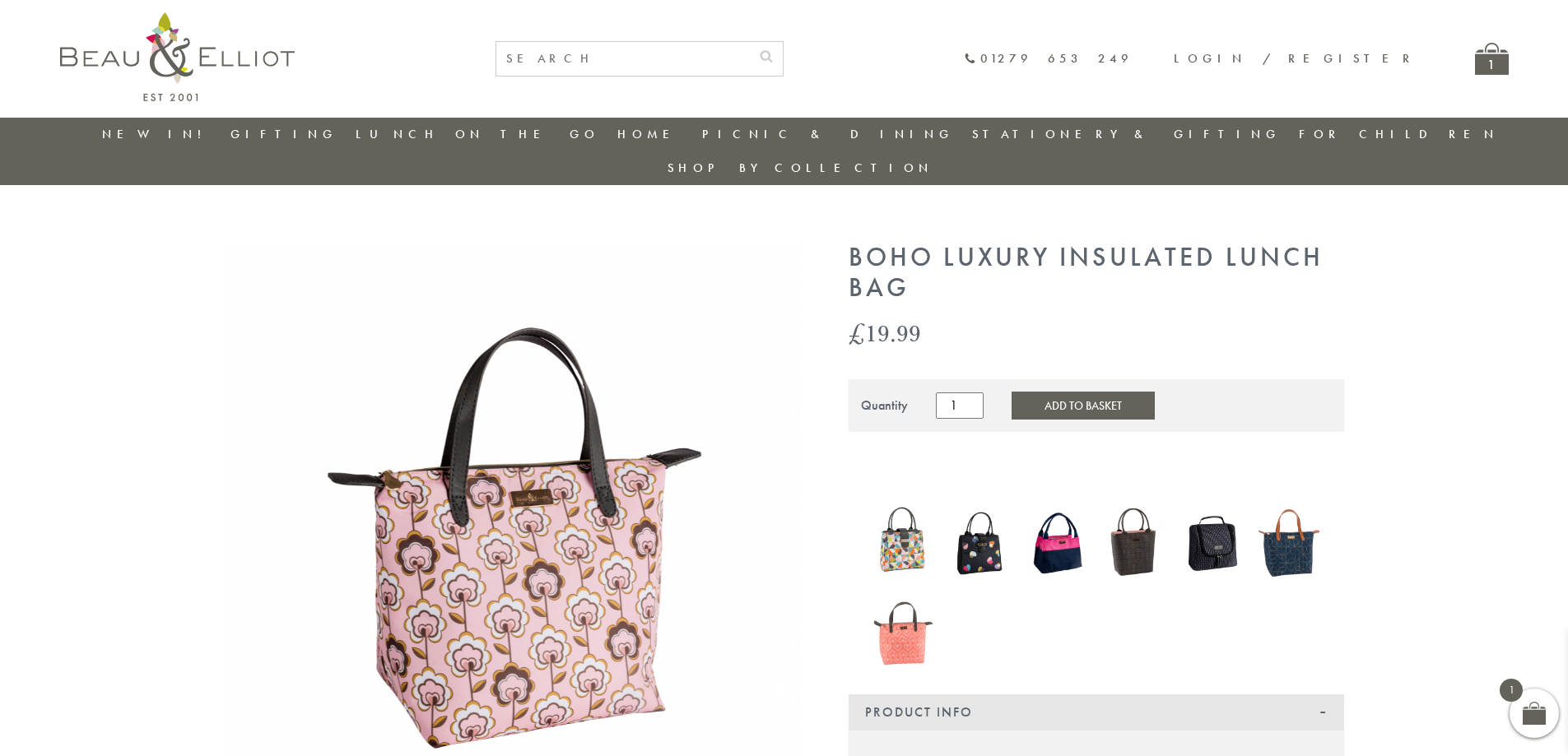
click at [972, 519] on img at bounding box center [980, 543] width 61 height 71
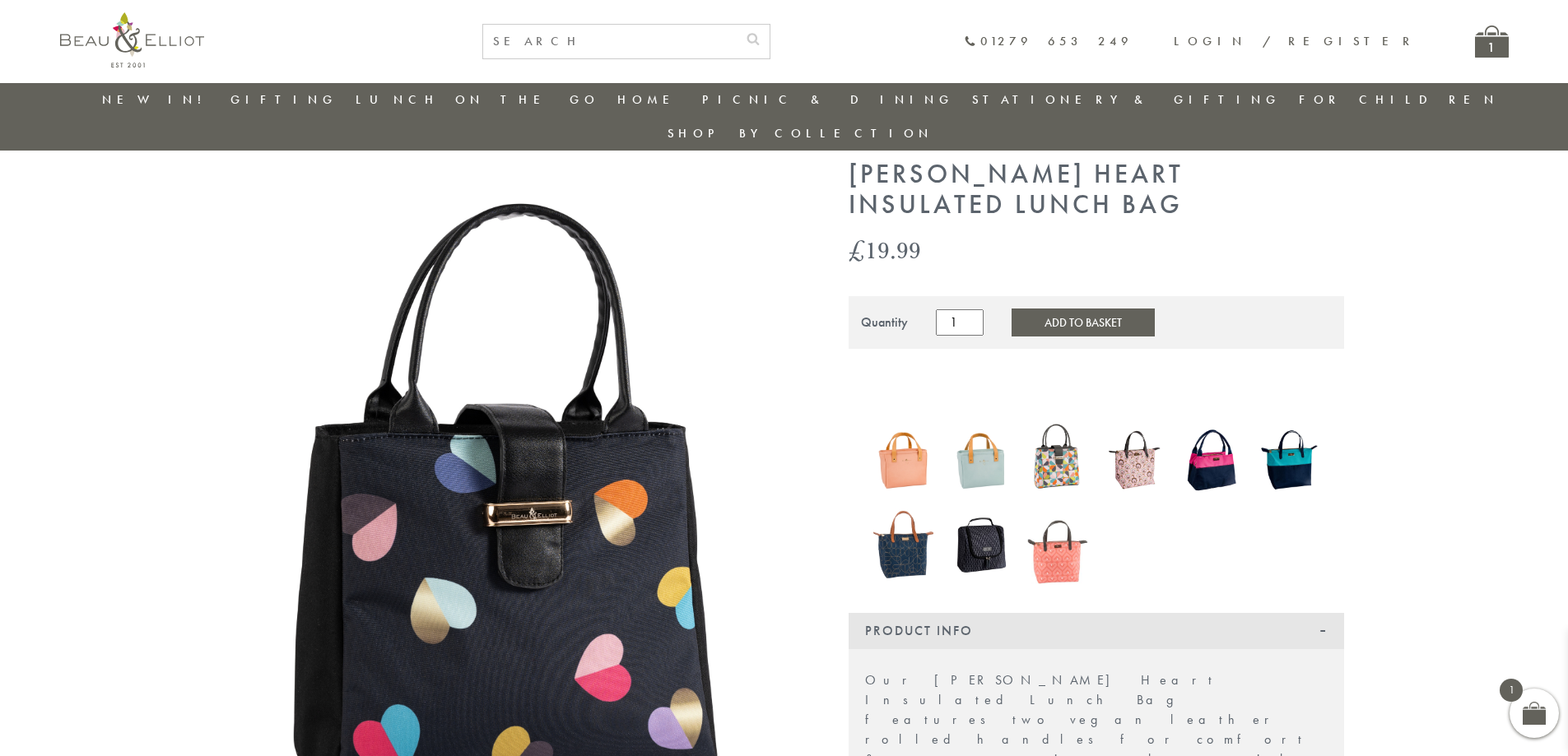
scroll to position [48, 0]
click at [1132, 443] on img at bounding box center [1135, 460] width 61 height 79
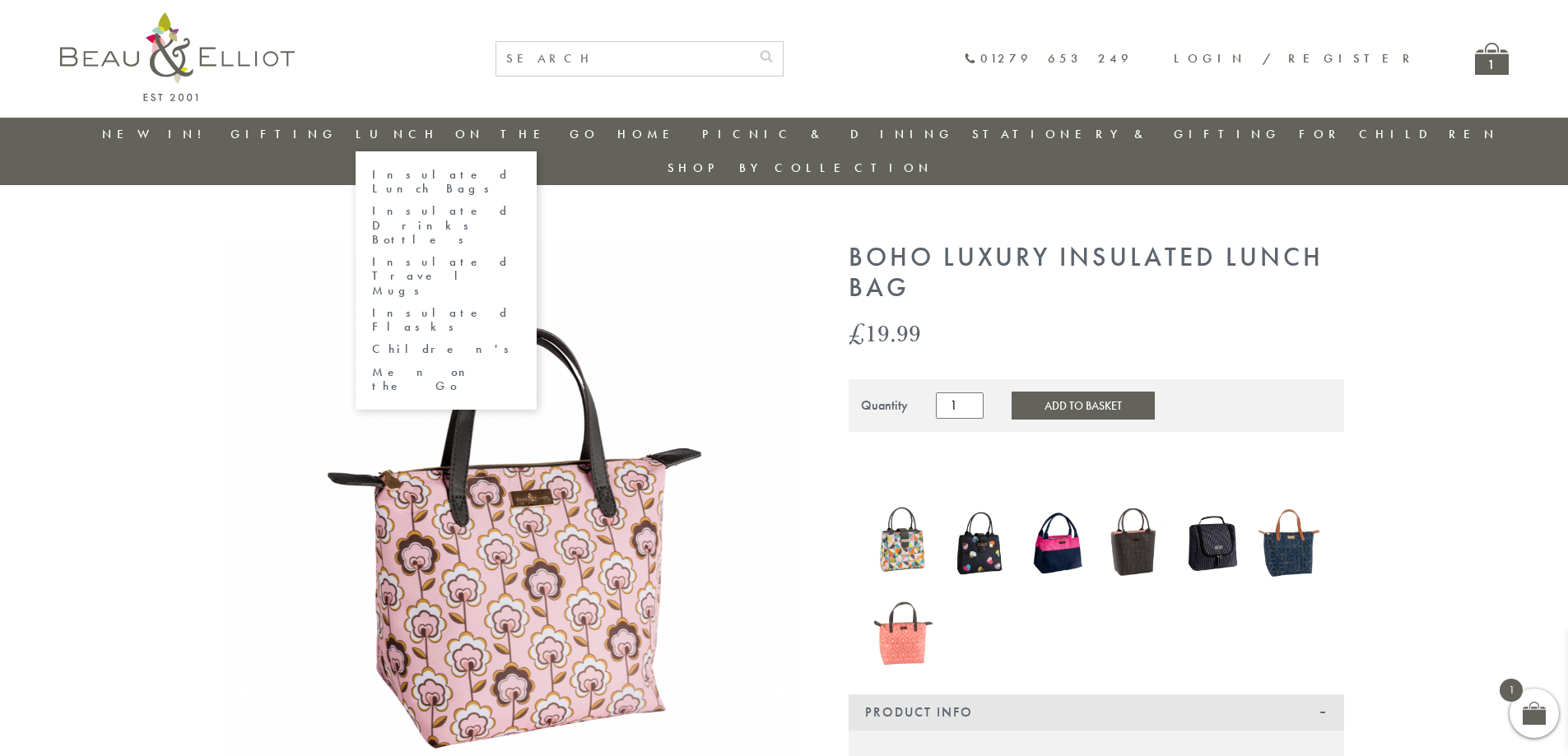
click at [476, 177] on link "Insulated Lunch Bags" at bounding box center [446, 183] width 148 height 29
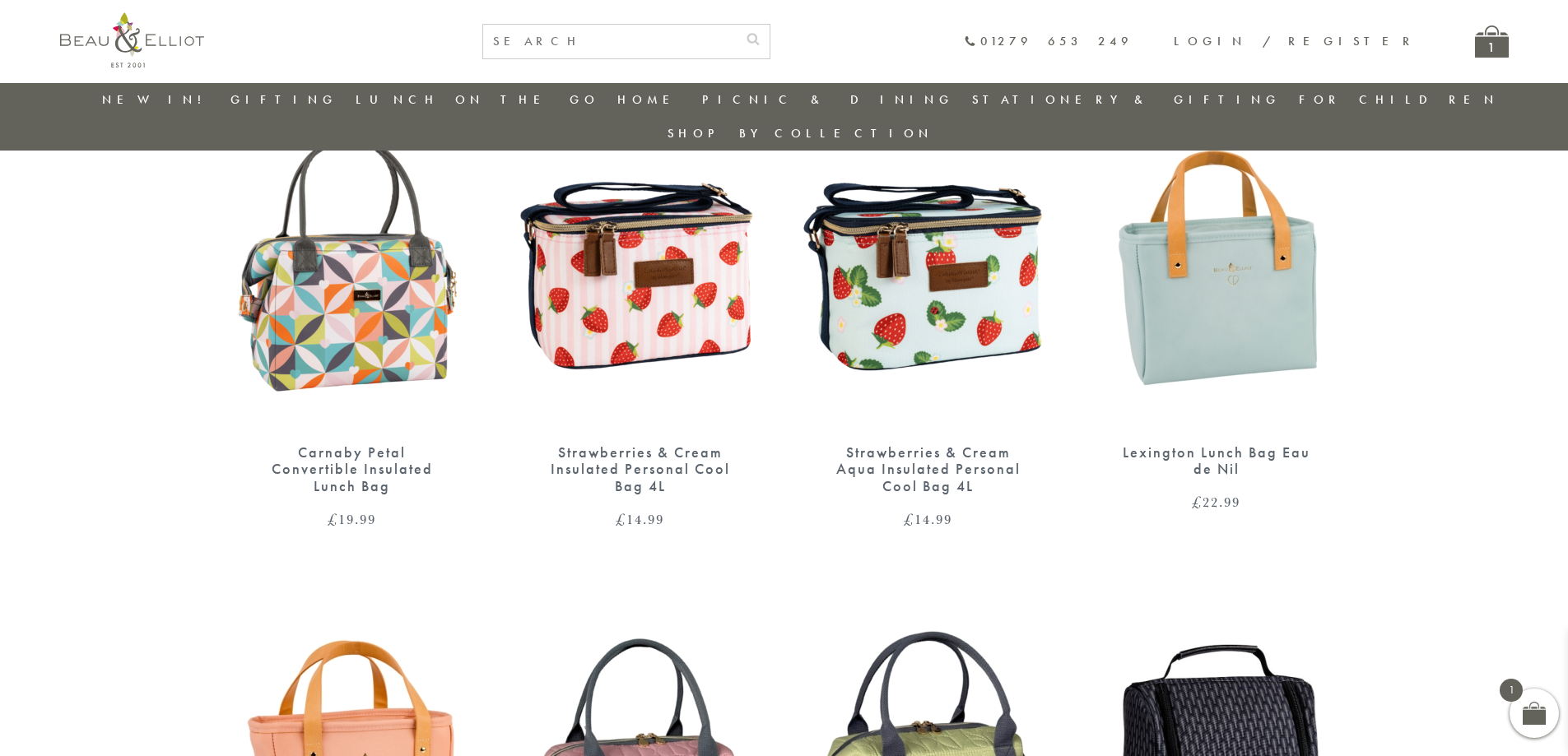
scroll to position [1117, 0]
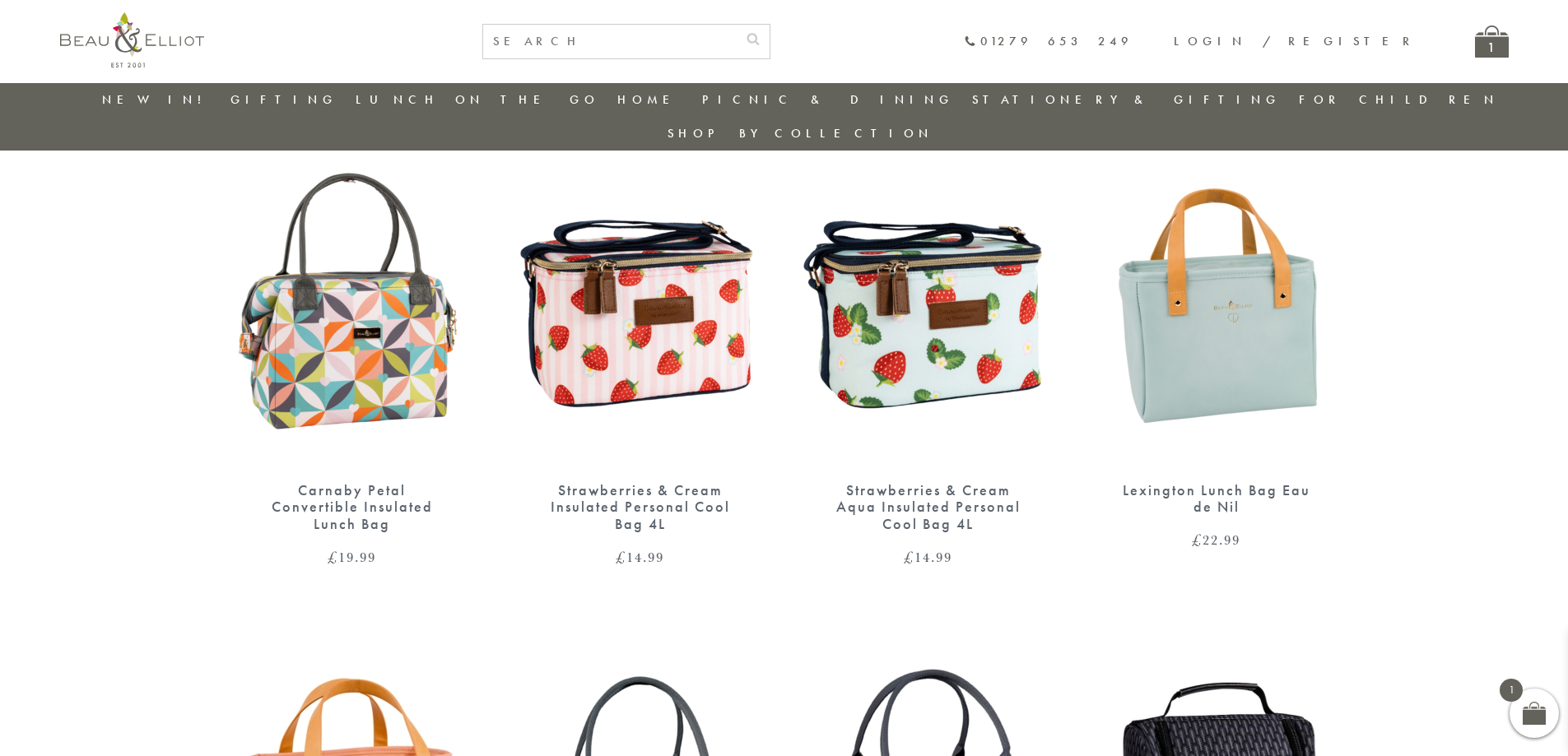
click at [1212, 390] on img at bounding box center [1216, 301] width 255 height 329
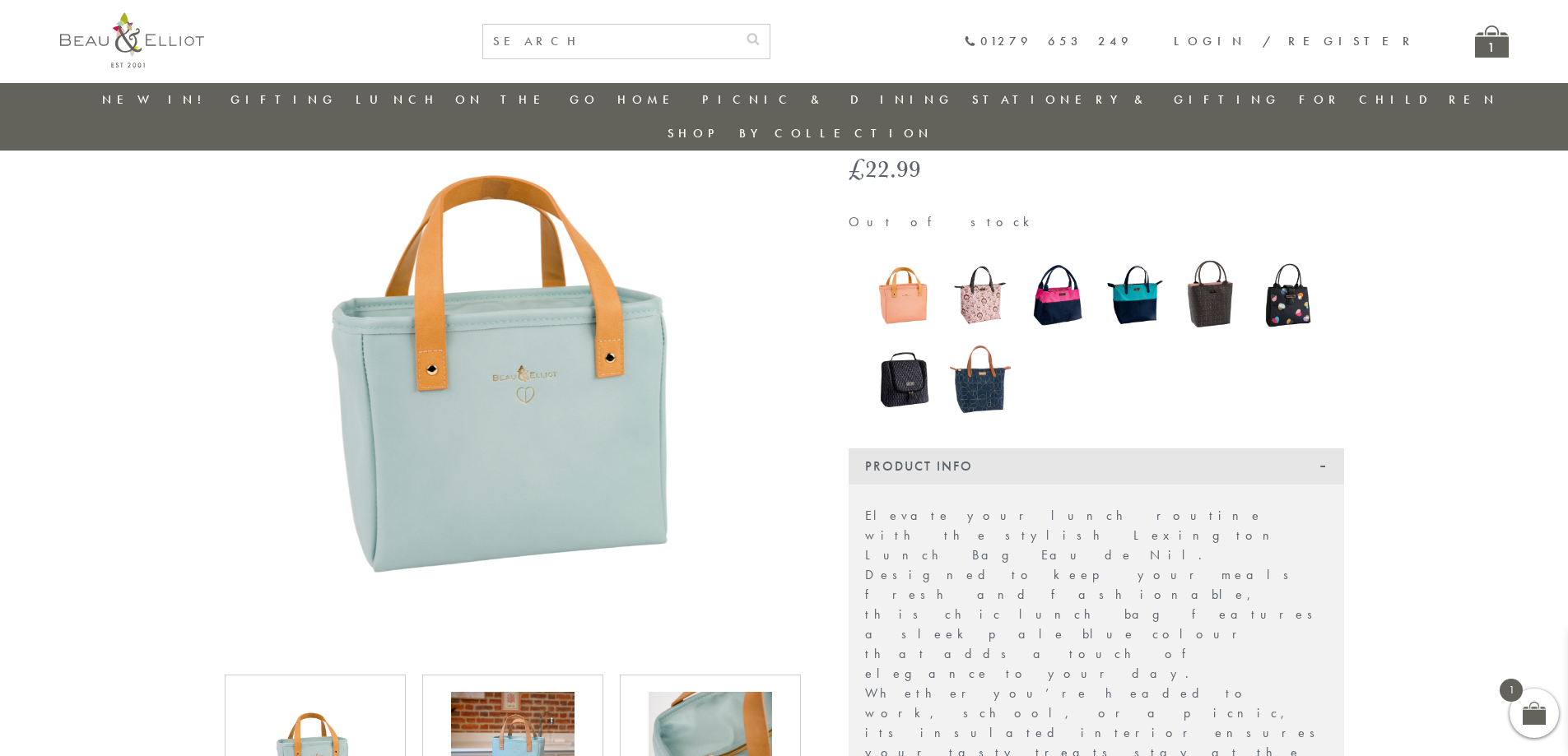
scroll to position [213, 0]
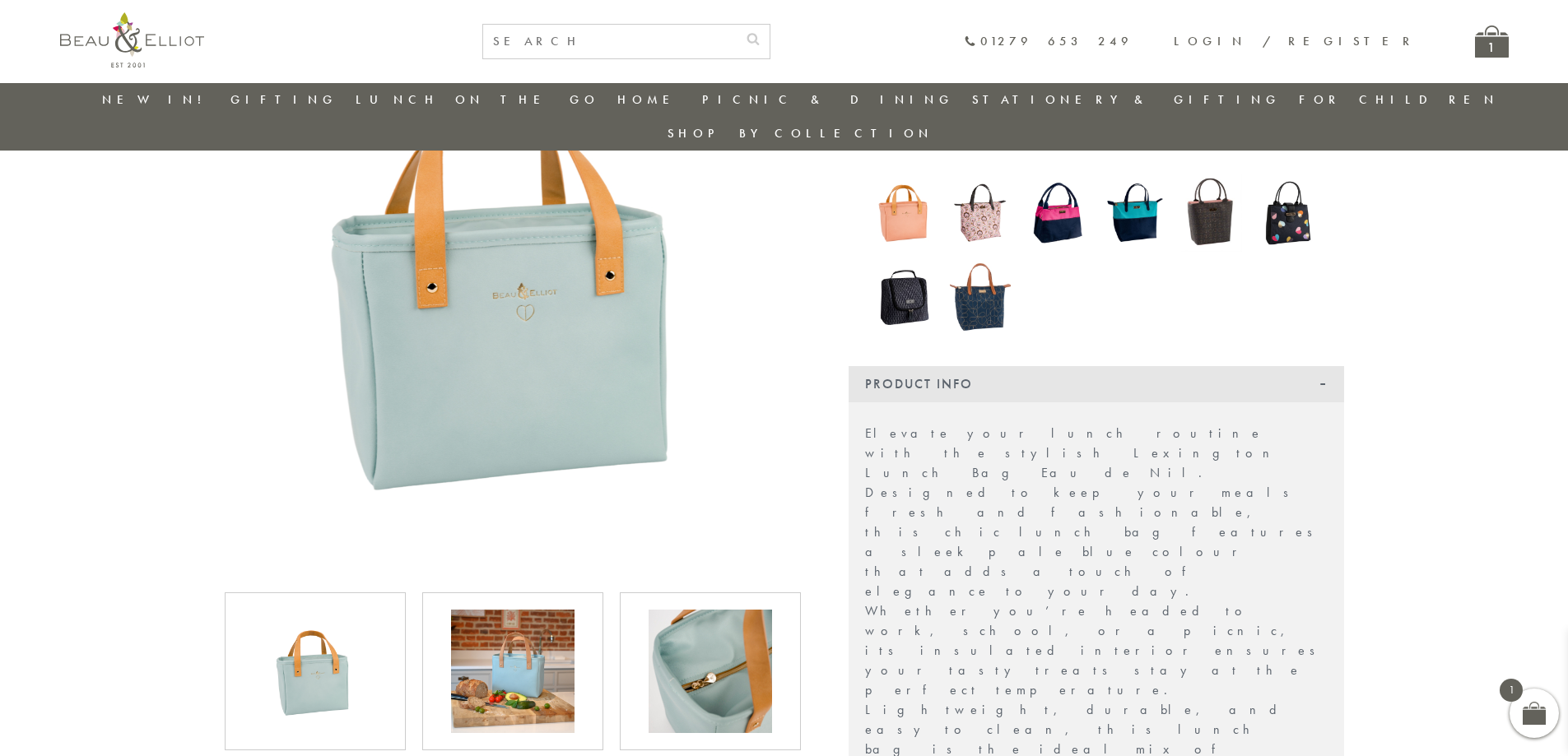
click at [496, 617] on img at bounding box center [512, 671] width 123 height 123
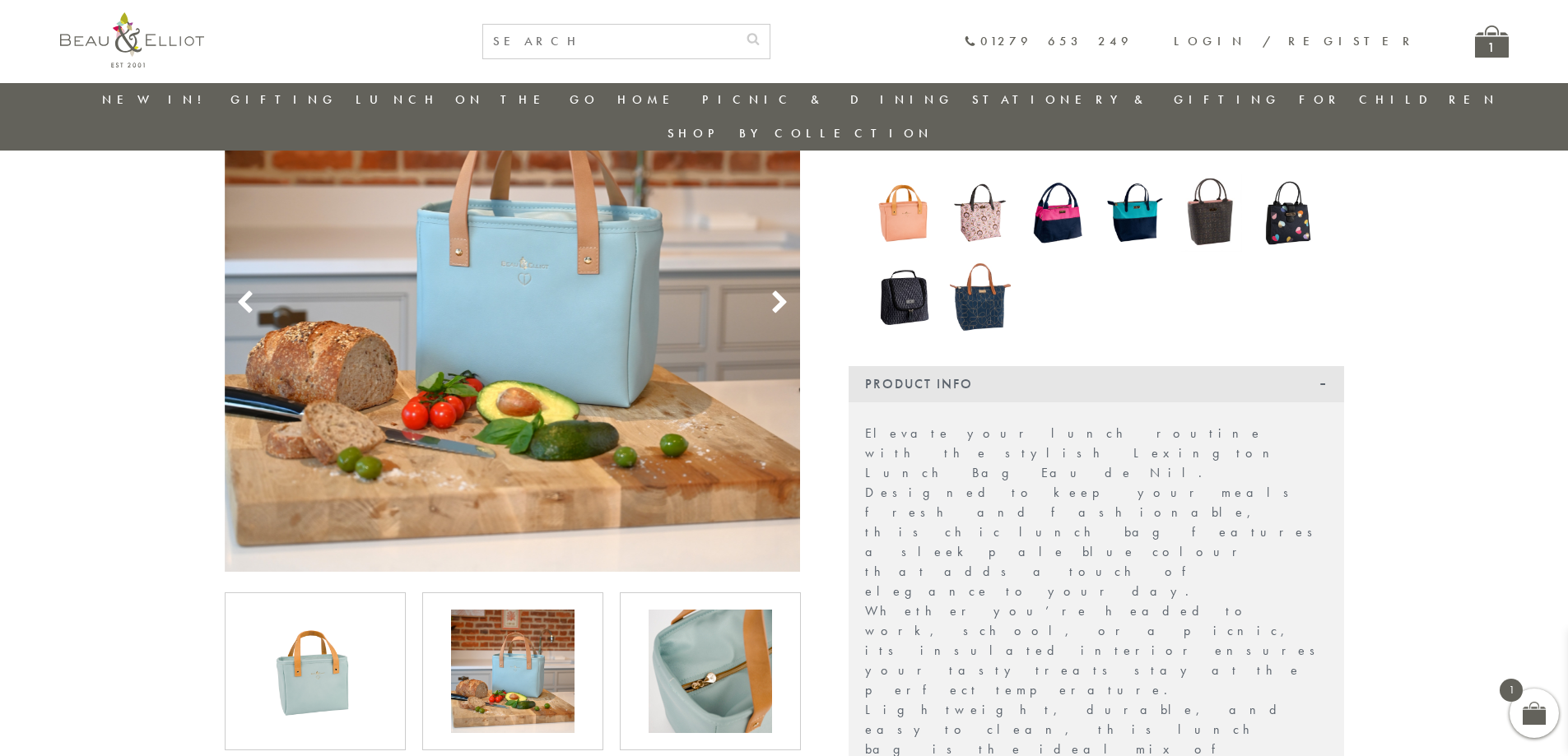
click at [786, 290] on icon at bounding box center [779, 302] width 24 height 24
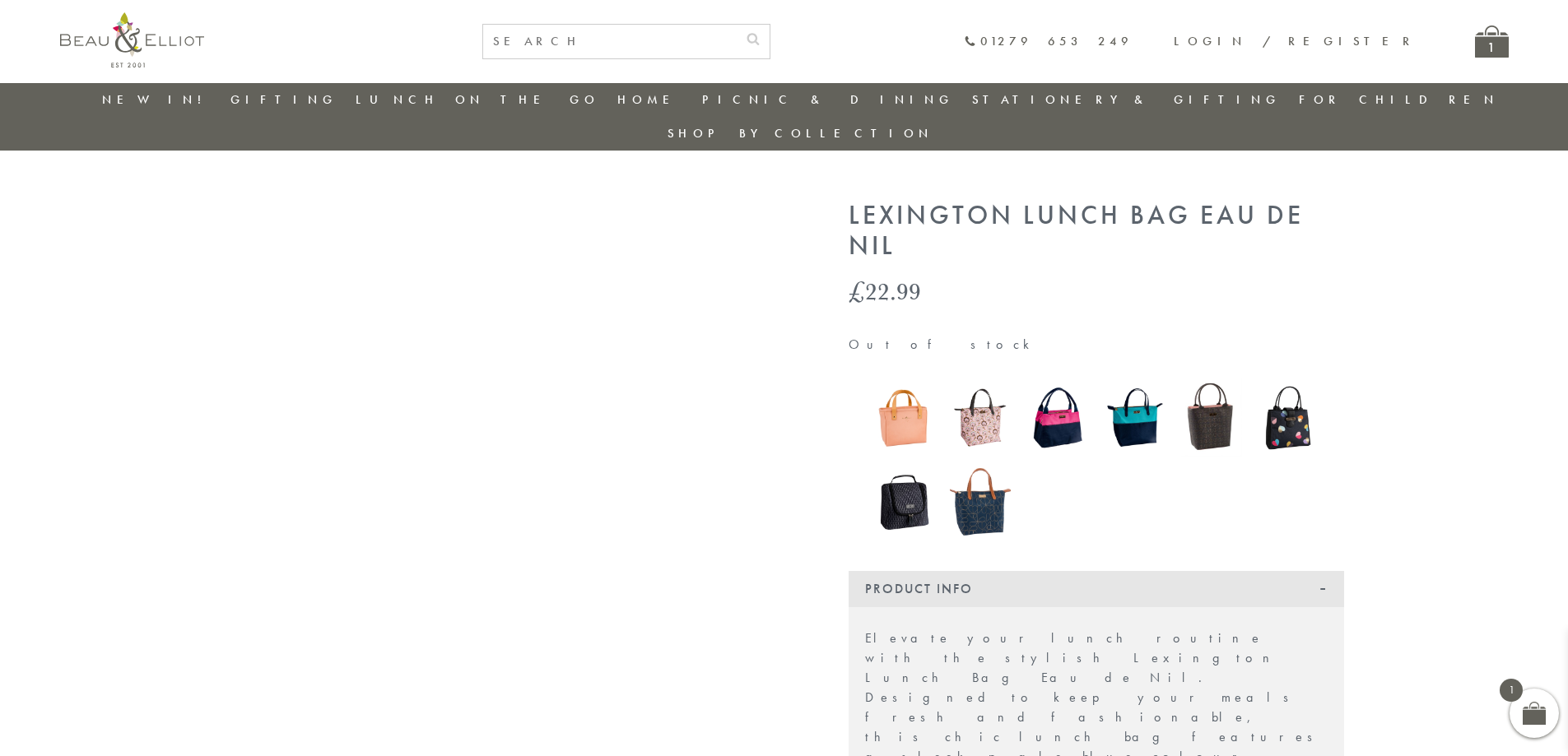
scroll to position [0, 0]
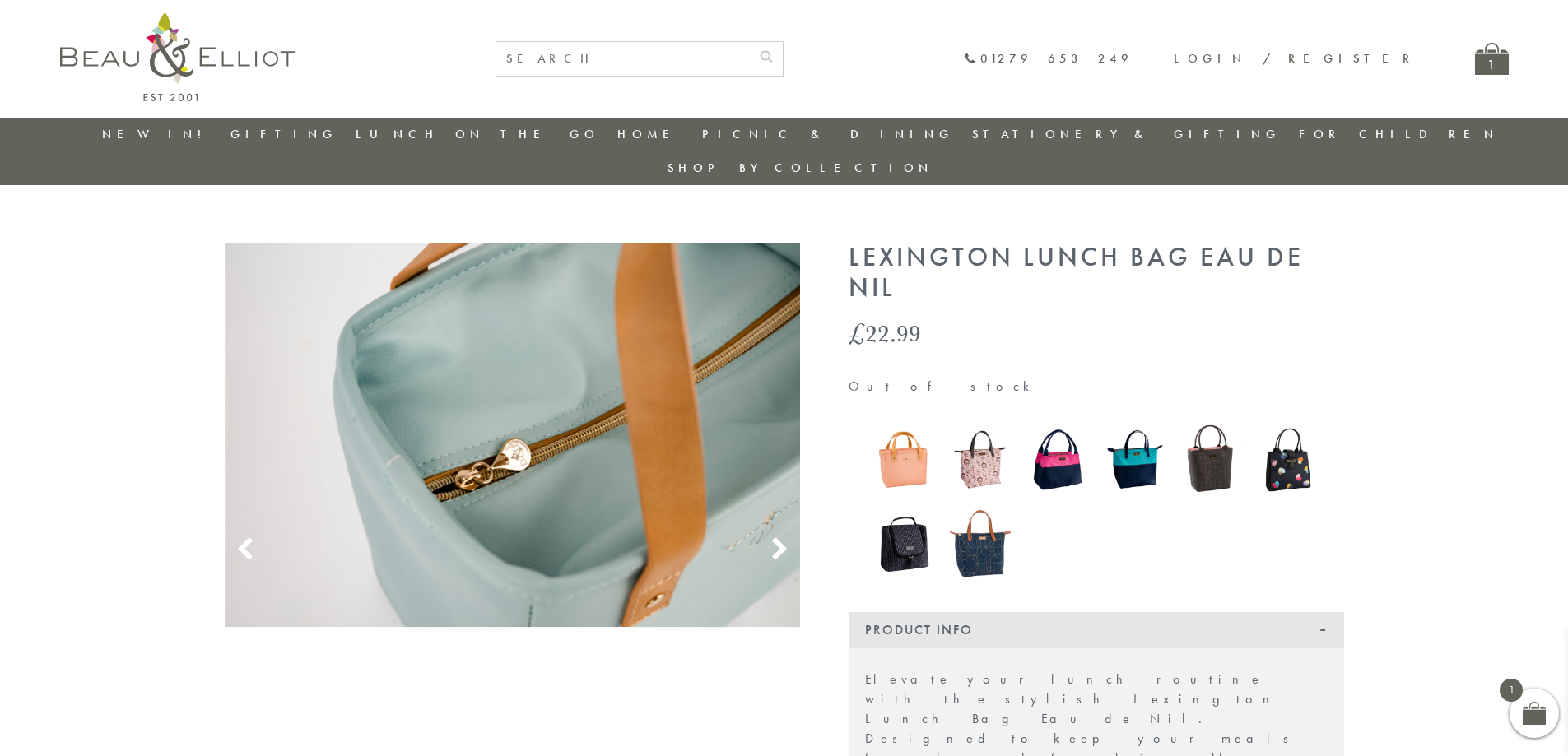
click at [907, 433] on img at bounding box center [903, 458] width 61 height 80
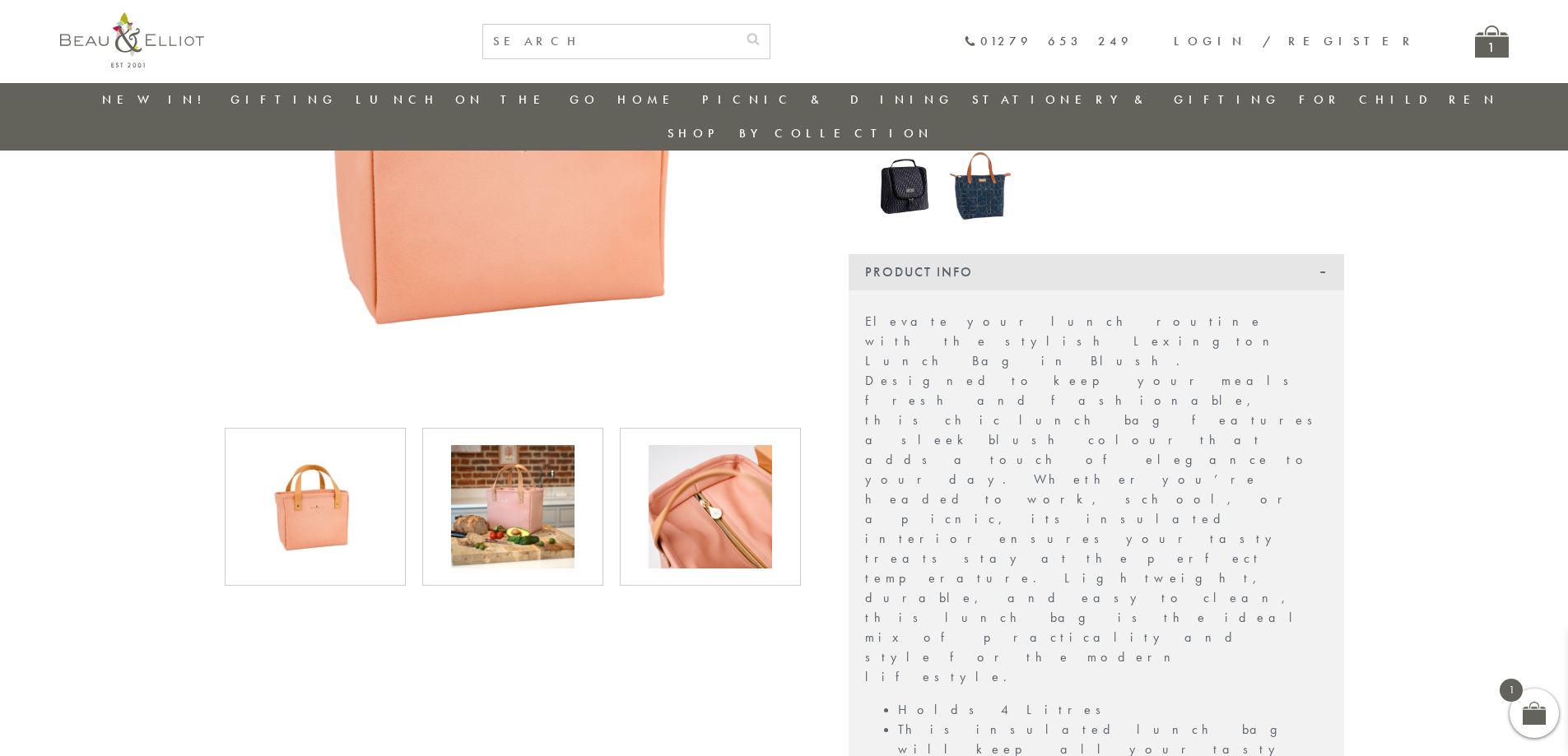
scroll to position [376, 0]
click at [520, 455] on img at bounding box center [512, 507] width 123 height 123
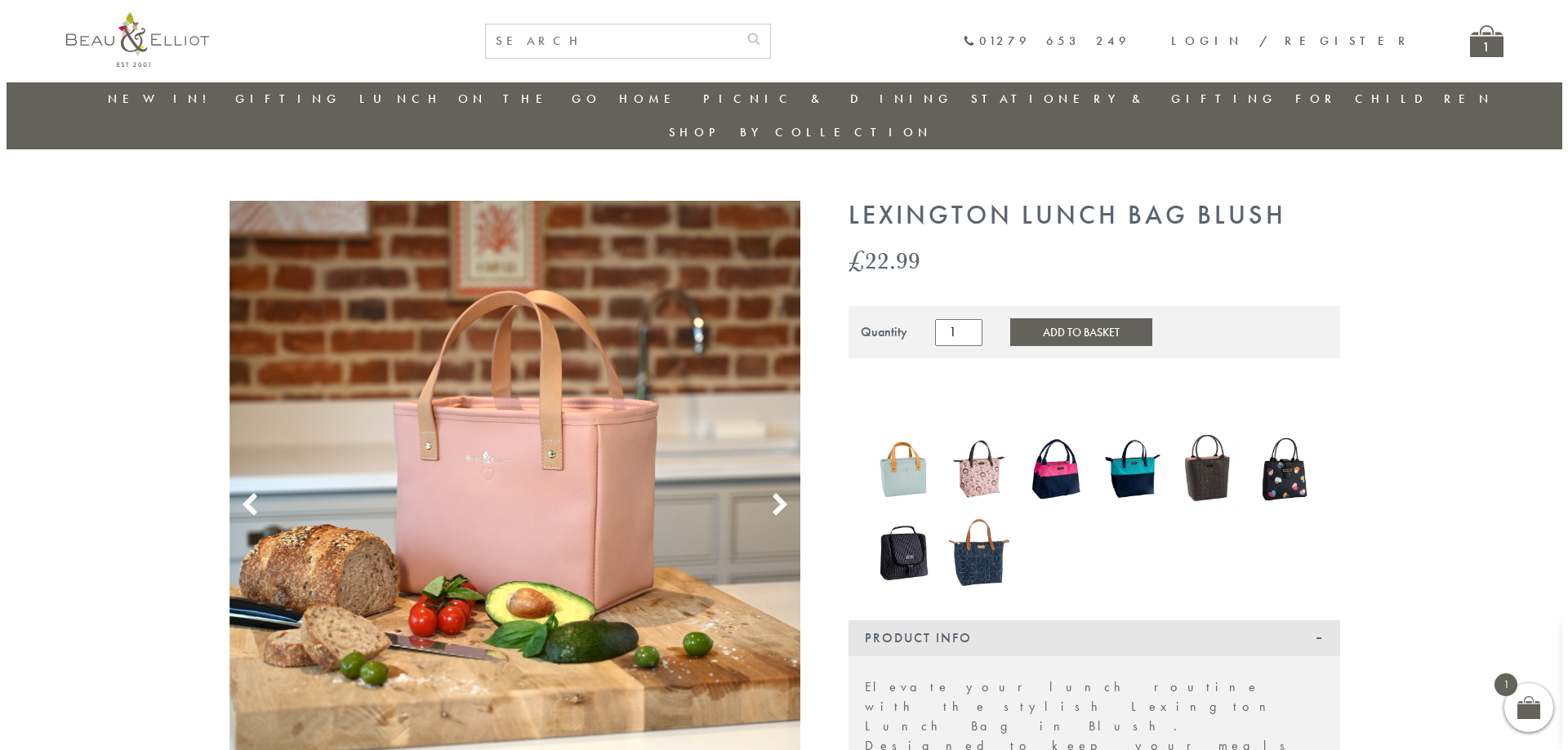
scroll to position [0, 0]
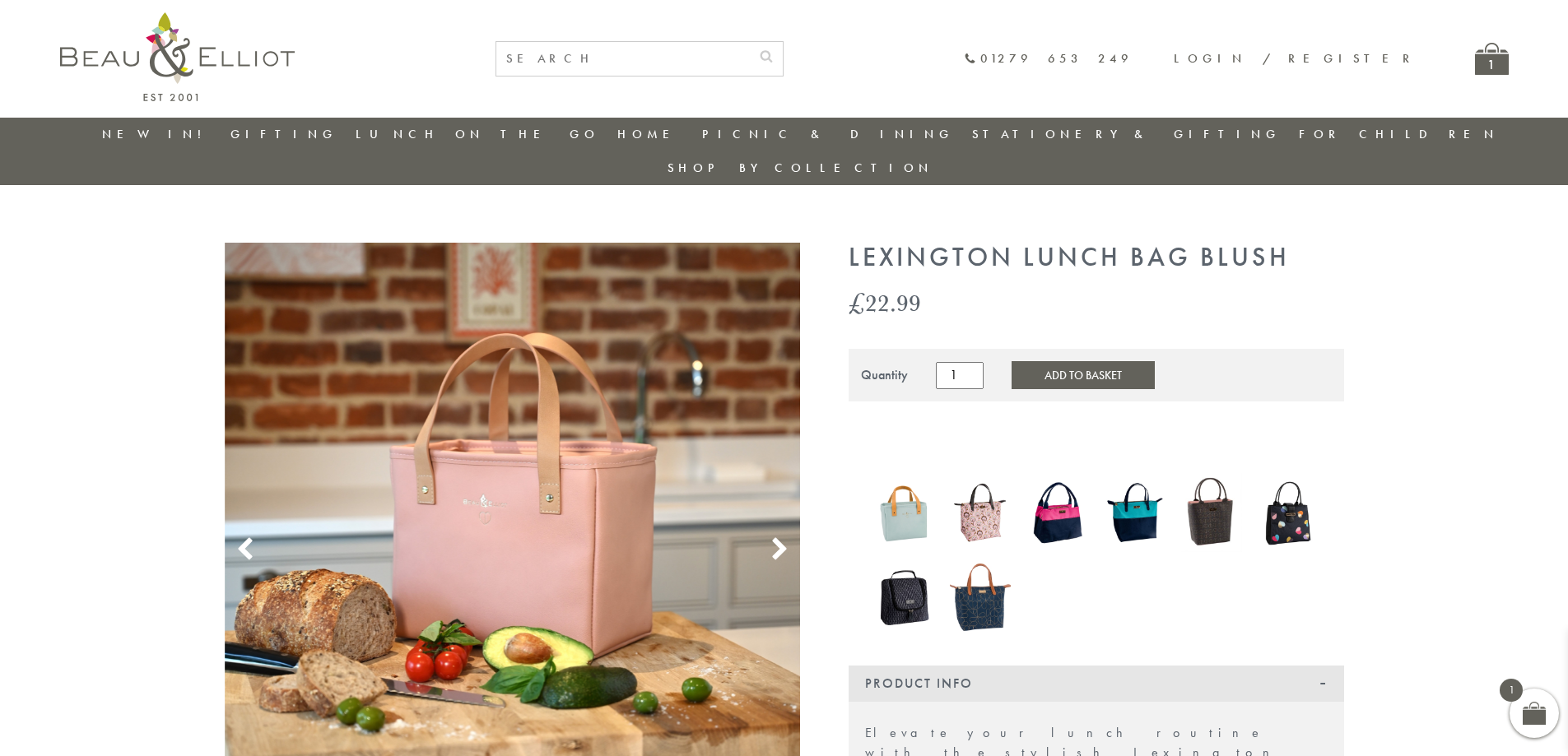
click at [1045, 361] on button "Add to Basket" at bounding box center [1083, 374] width 143 height 28
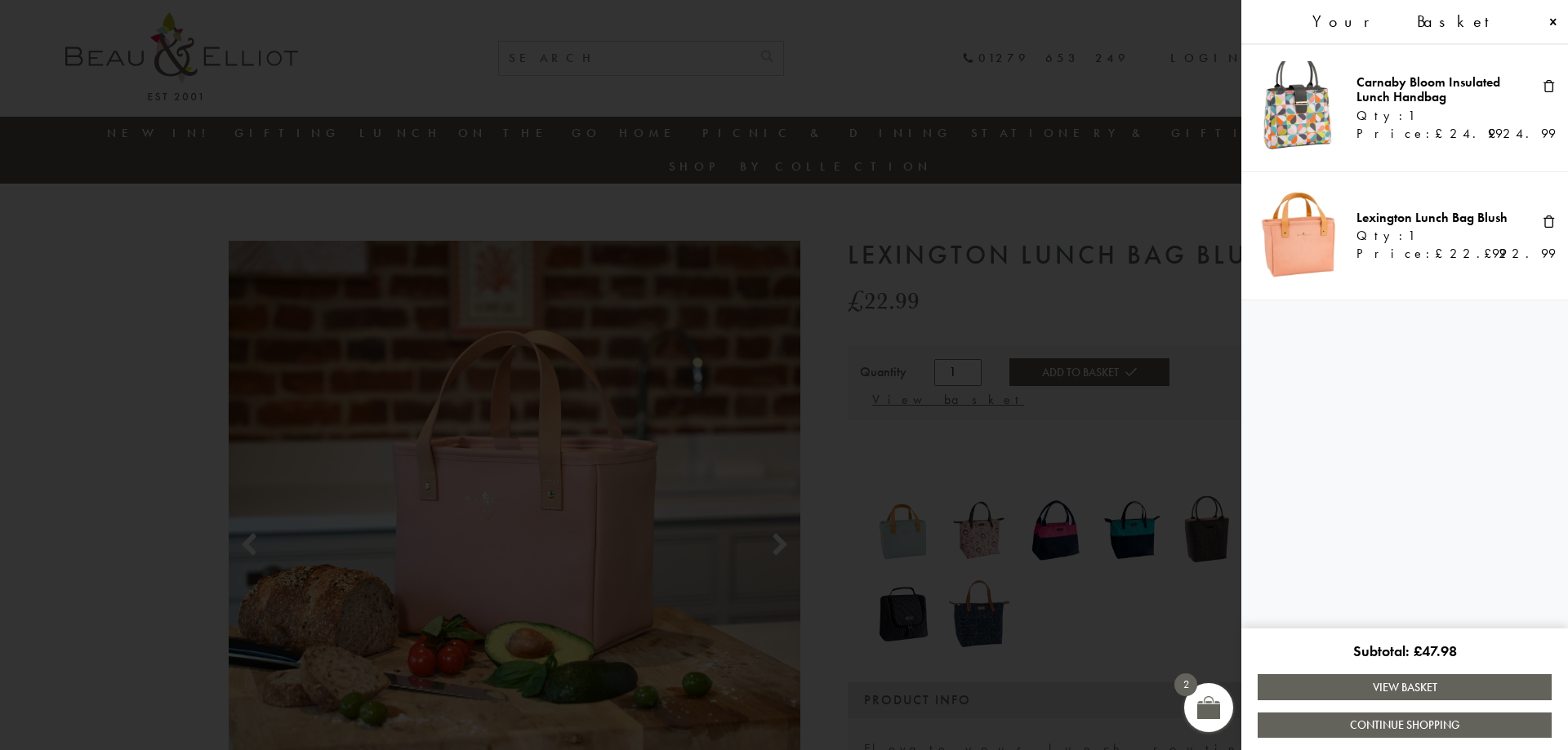
click at [1551, 84] on span at bounding box center [1548, 85] width 13 height 13
